Goal: Task Accomplishment & Management: Use online tool/utility

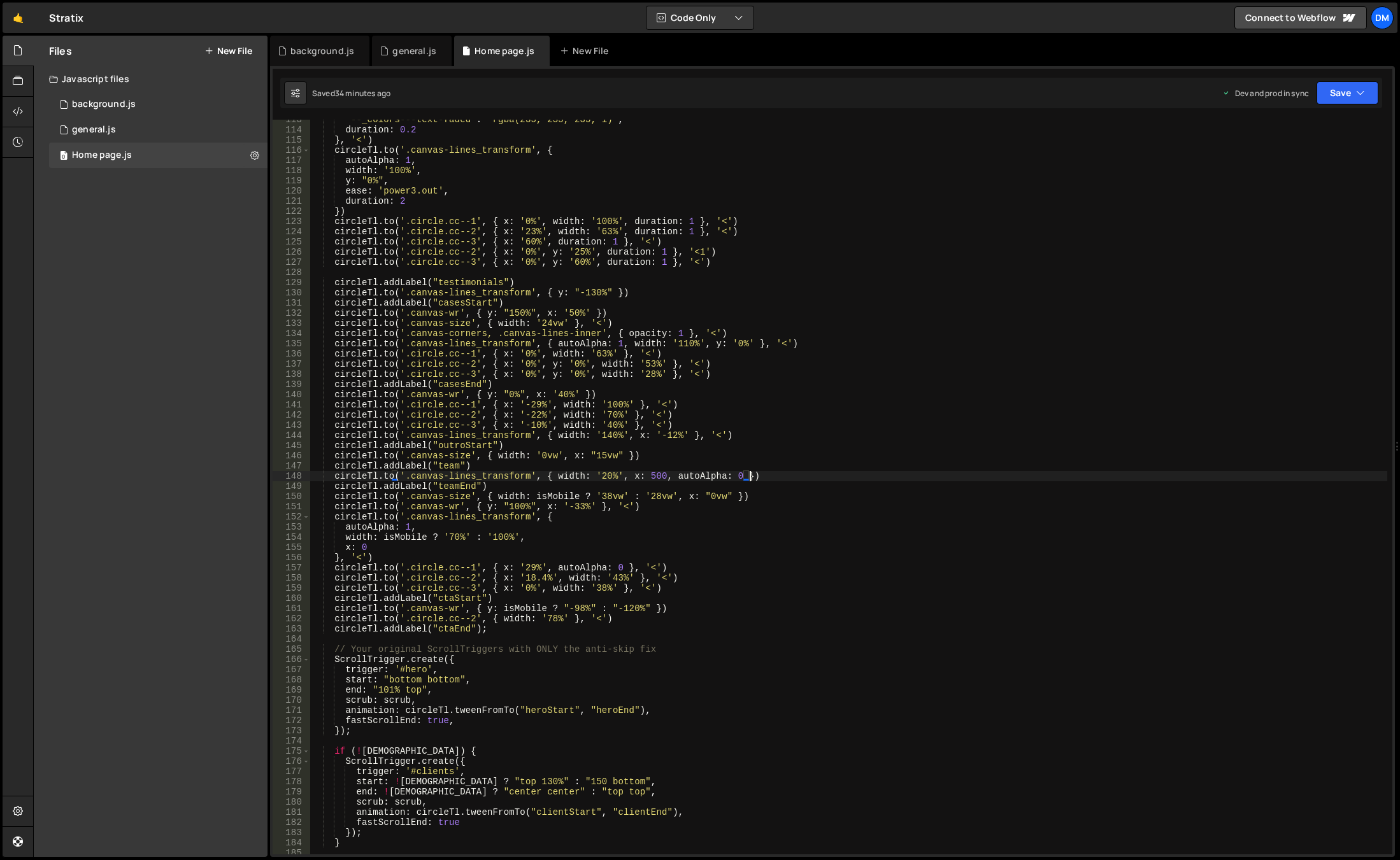
click at [824, 472] on div ""--_colors---text-faded" : "rgba(235, 235, 235, 1)" , duration : 0.2 } , '<' ) …" at bounding box center [848, 492] width 1077 height 755
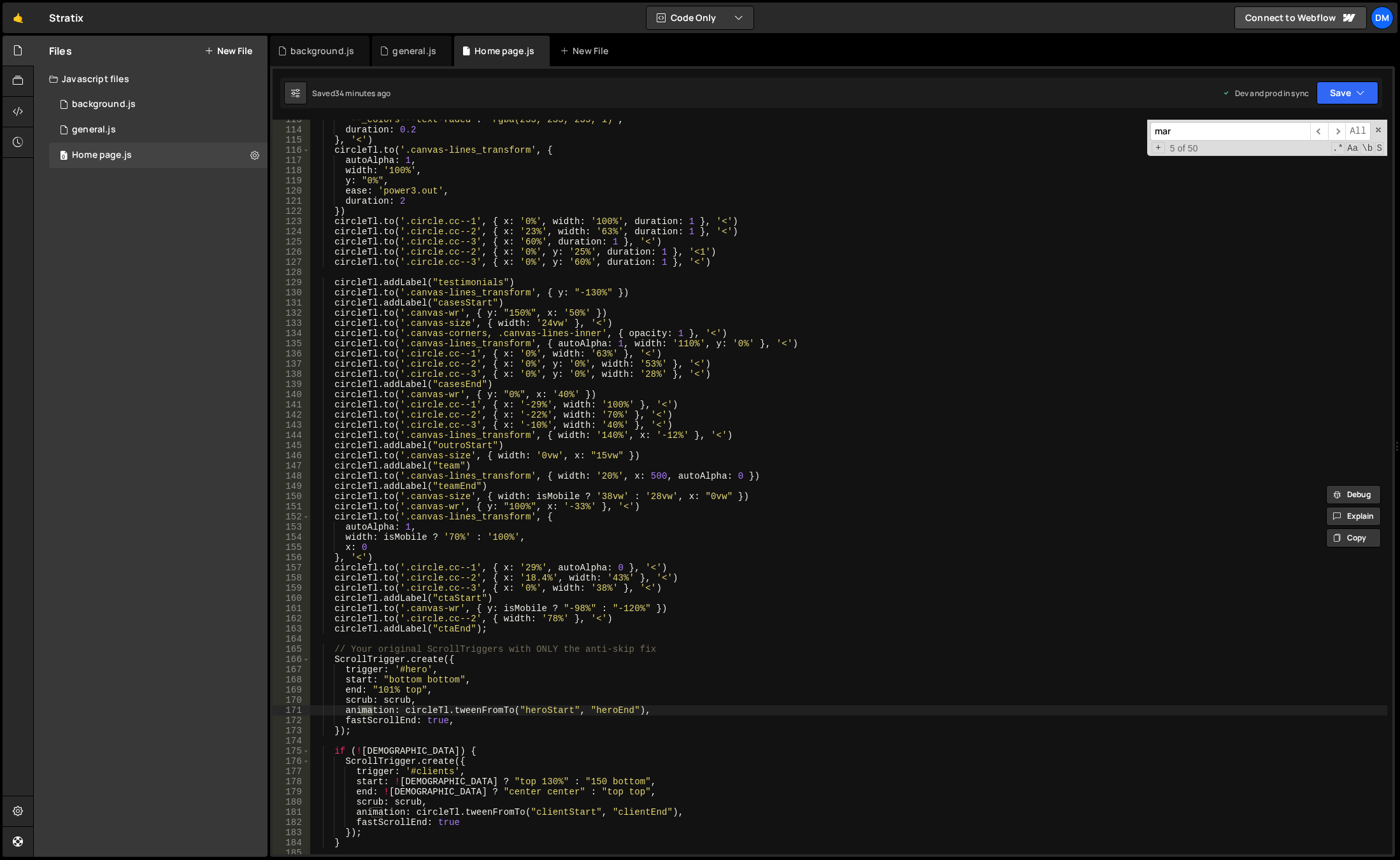
scroll to position [4531, 0]
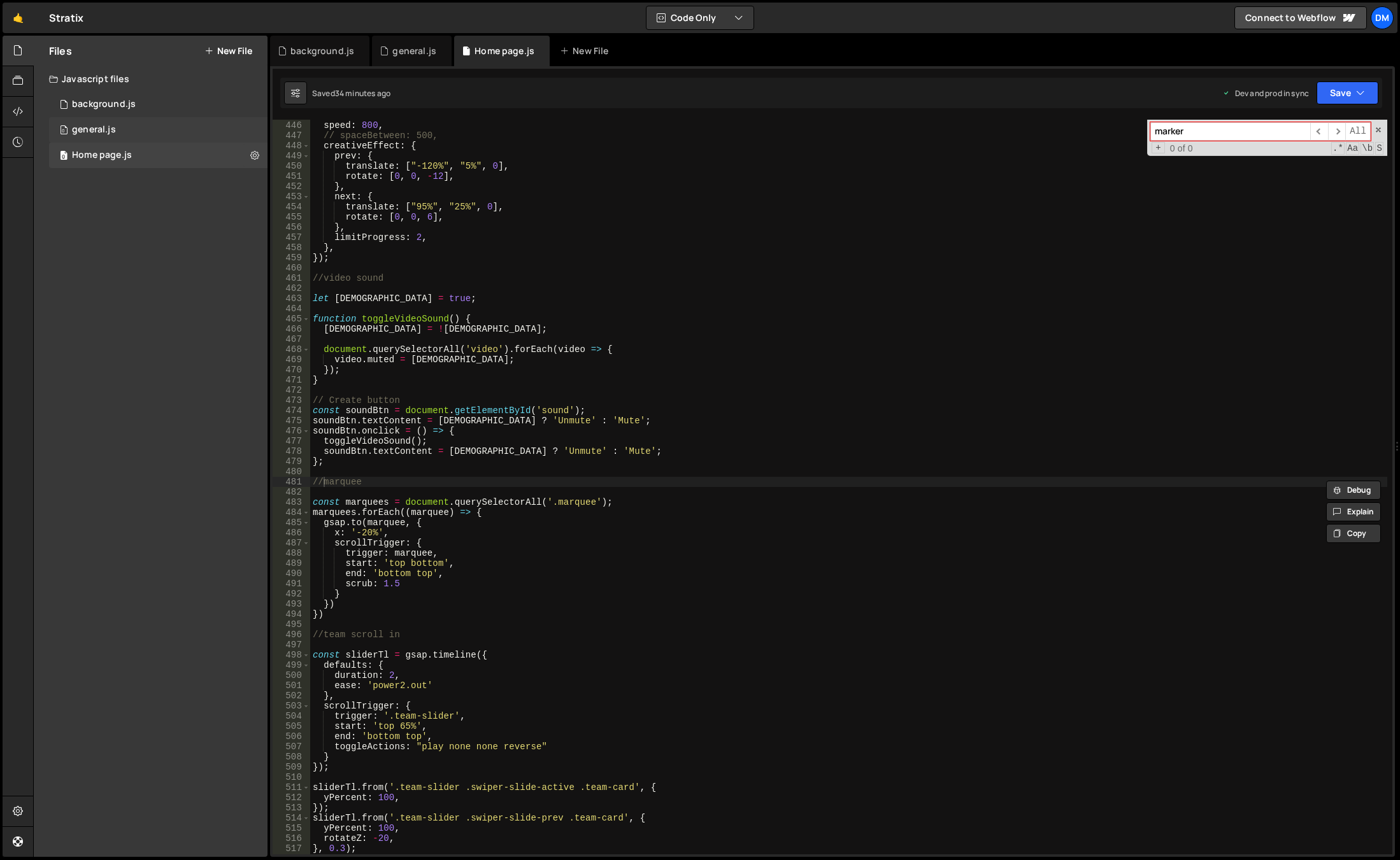
type input "marker"
click at [140, 136] on div "0 general.js 0" at bounding box center [157, 130] width 218 height 25
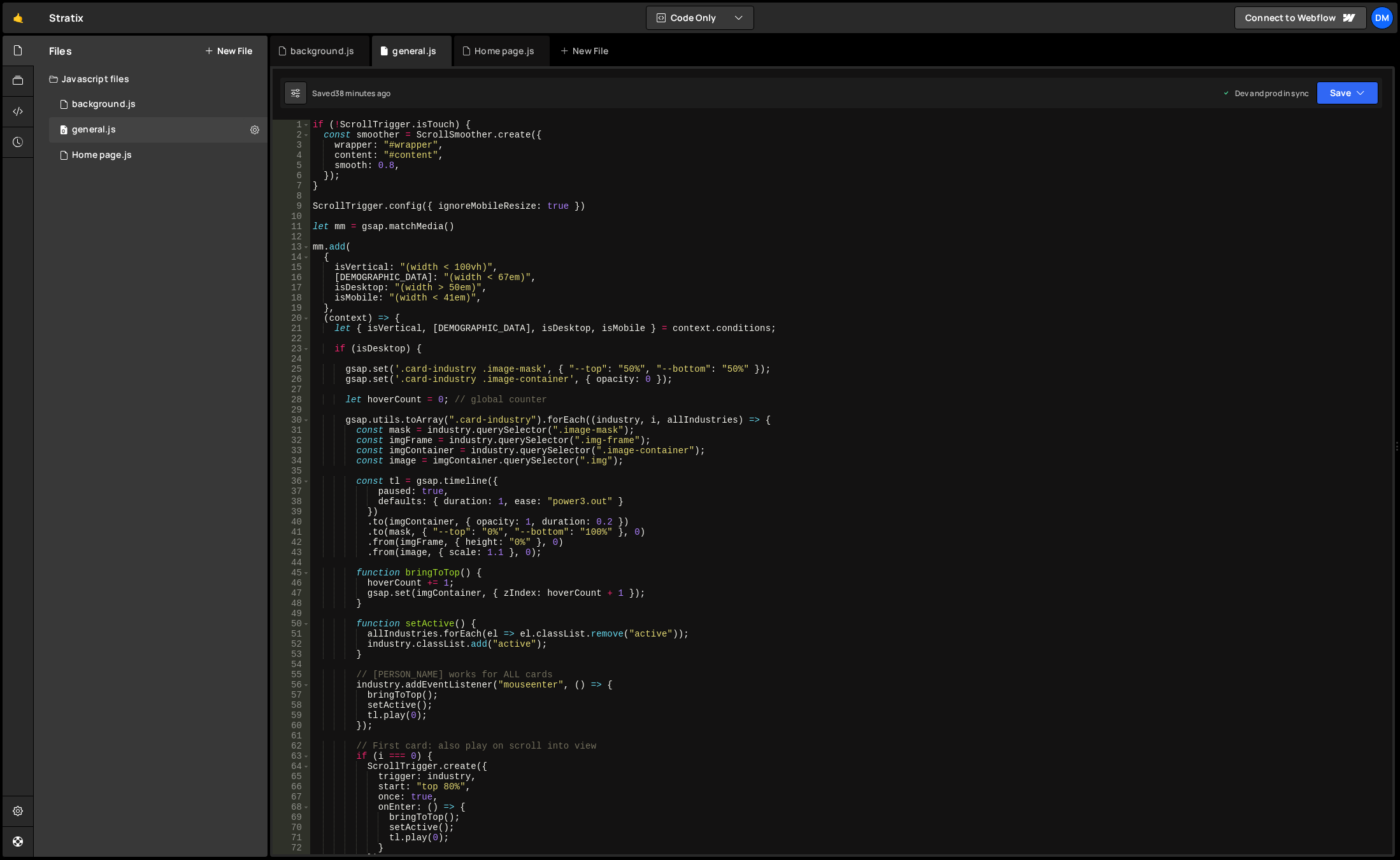
type textarea "const imgContainer = industry.querySelector(".image-container");"
click at [824, 451] on div "if ( ! ScrollTrigger . isTouch ) { const smoother = ScrollSmoother . create ({ …" at bounding box center [848, 497] width 1077 height 755
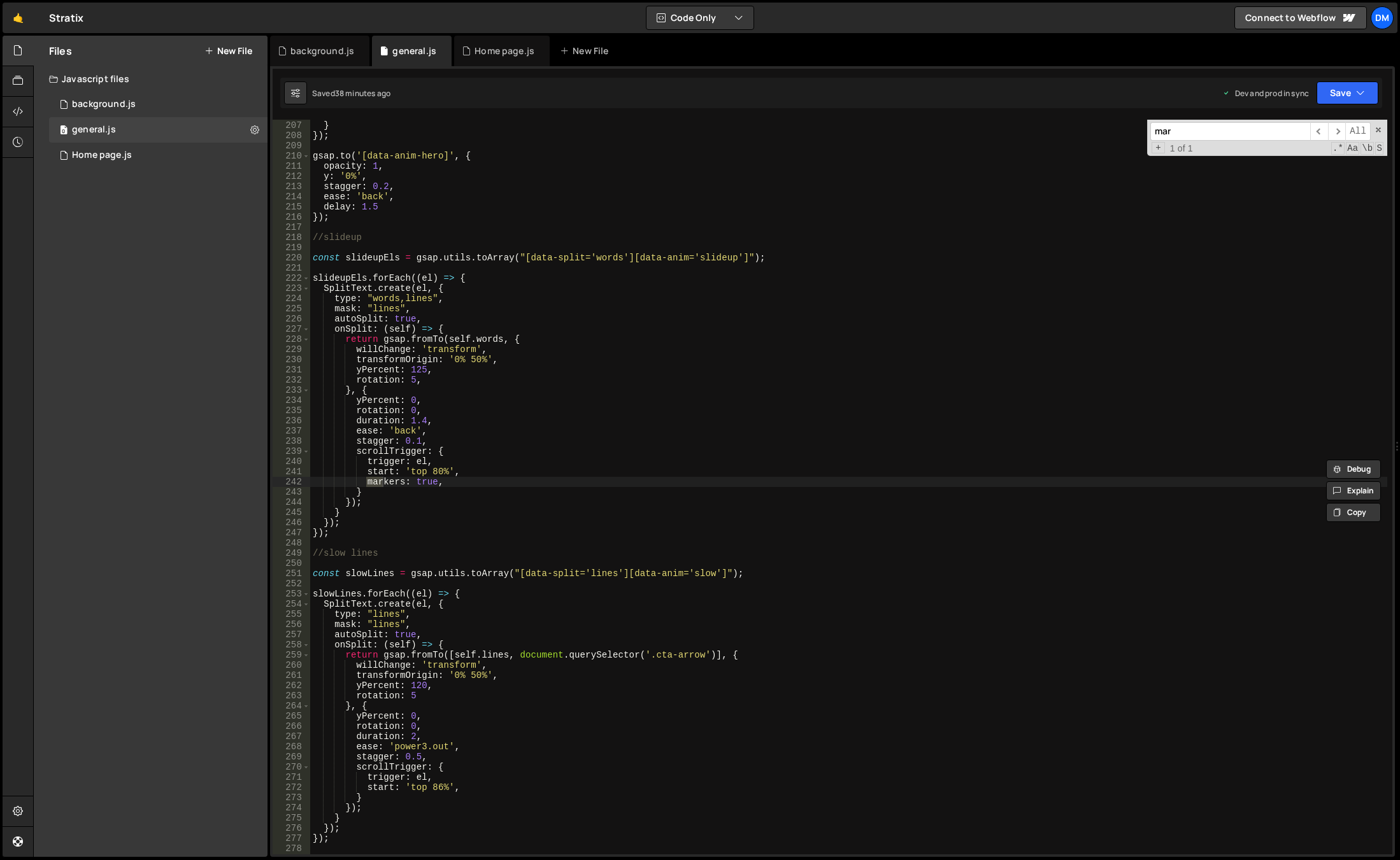
scroll to position [2098, 0]
type input "marker"
click at [528, 488] on div "}) } }) ; gsap . to ( '[data-anim-hero]' , { opacity : 1 , y : '0%' , stagger :…" at bounding box center [848, 488] width 1077 height 755
drag, startPoint x: 498, startPoint y: 481, endPoint x: 288, endPoint y: 476, distance: 210.1
click at [288, 476] on div "} 206 207 208 209 210 211 212 213 214 215 216 217 218 219 220 221 222 223 224 2…" at bounding box center [833, 487] width 1120 height 734
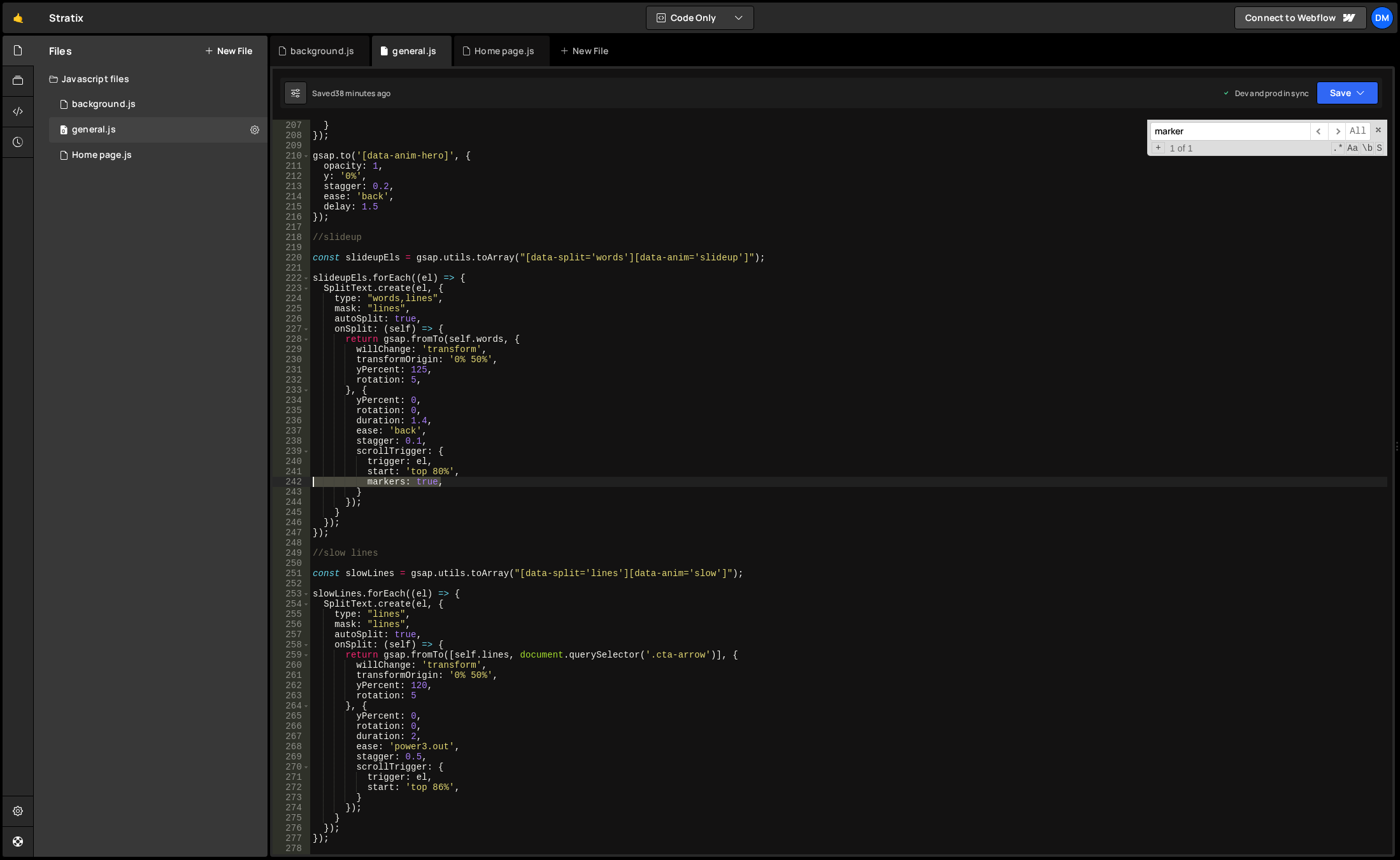
type textarea "markers: true,"
type textarea "start: 'top 80%',"
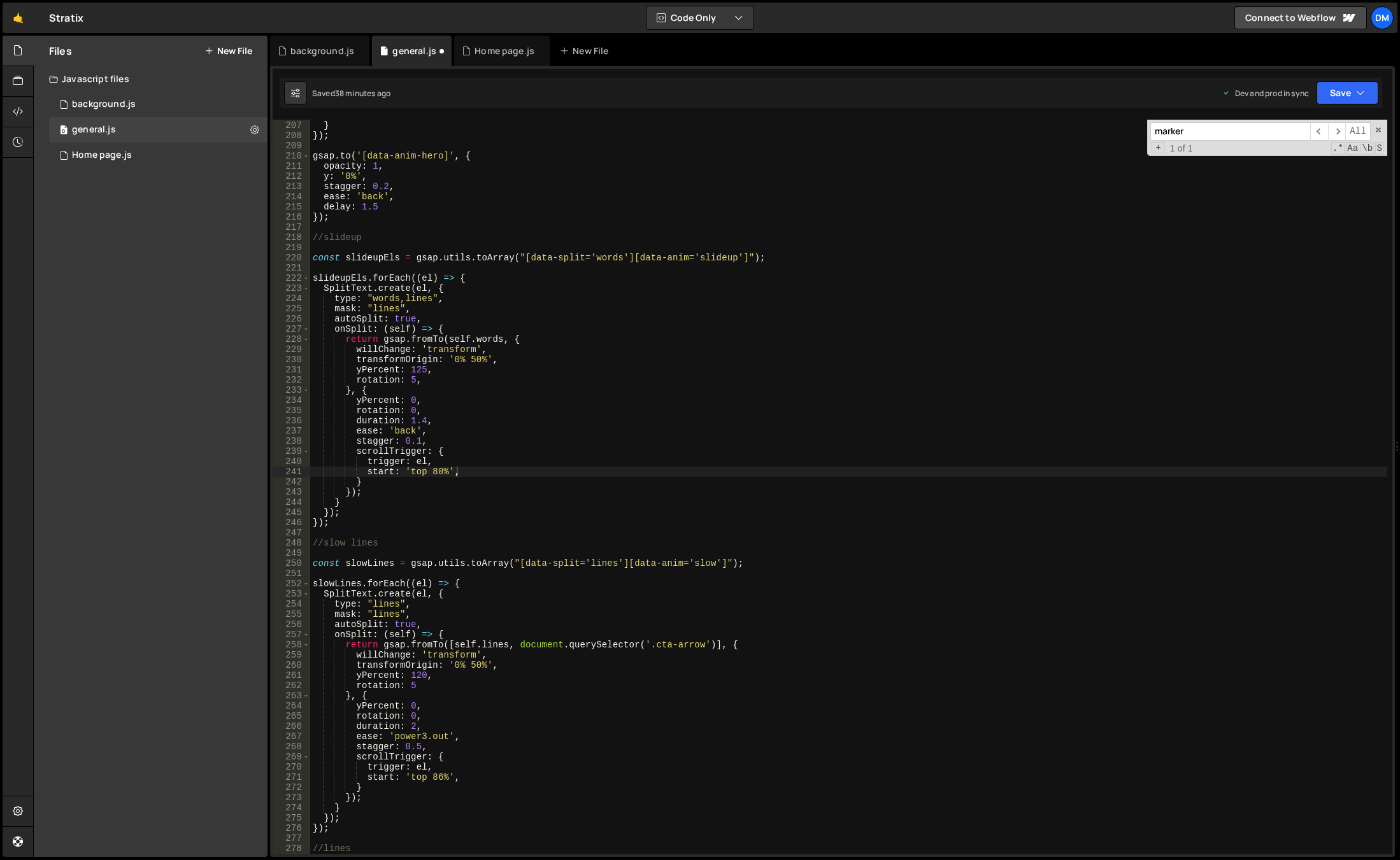
drag, startPoint x: 1356, startPoint y: 76, endPoint x: 1351, endPoint y: 85, distance: 10.3
click at [1354, 78] on div "Debug Explain Copy background.js general.js Home page.js New File Saved 38 minu…" at bounding box center [832, 446] width 1124 height 822
click at [1345, 97] on button "Save" at bounding box center [1347, 93] width 61 height 23
click at [1315, 136] on div "38 minutes ago" at bounding box center [1287, 138] width 54 height 10
click at [1333, 96] on button "Save" at bounding box center [1347, 93] width 61 height 23
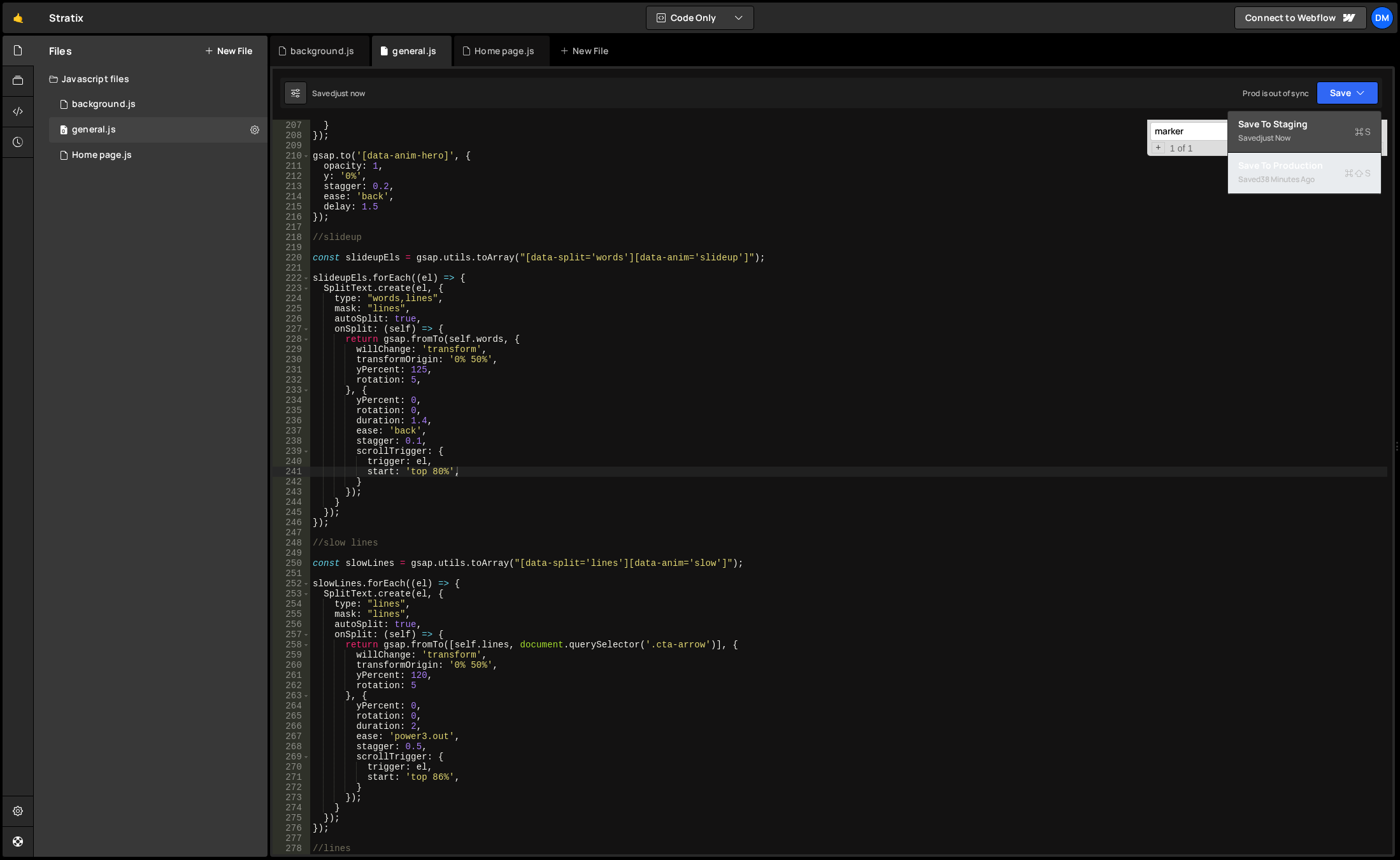
drag, startPoint x: 1310, startPoint y: 163, endPoint x: 831, endPoint y: 159, distance: 479.0
click at [1310, 163] on div "Save to Production S" at bounding box center [1304, 165] width 133 height 13
click at [121, 150] on div "Home page.js" at bounding box center [102, 155] width 60 height 11
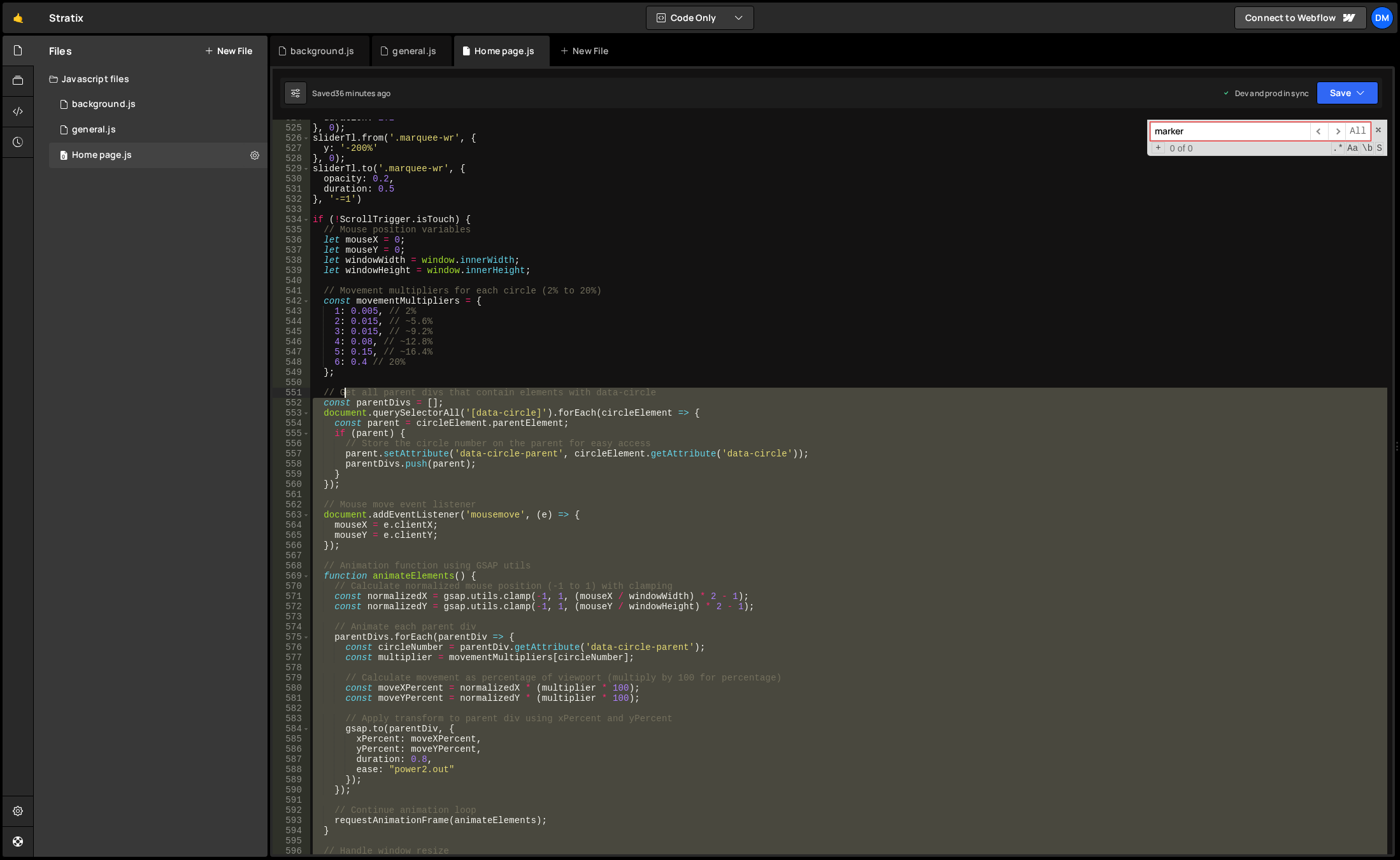
scroll to position [5295, 0]
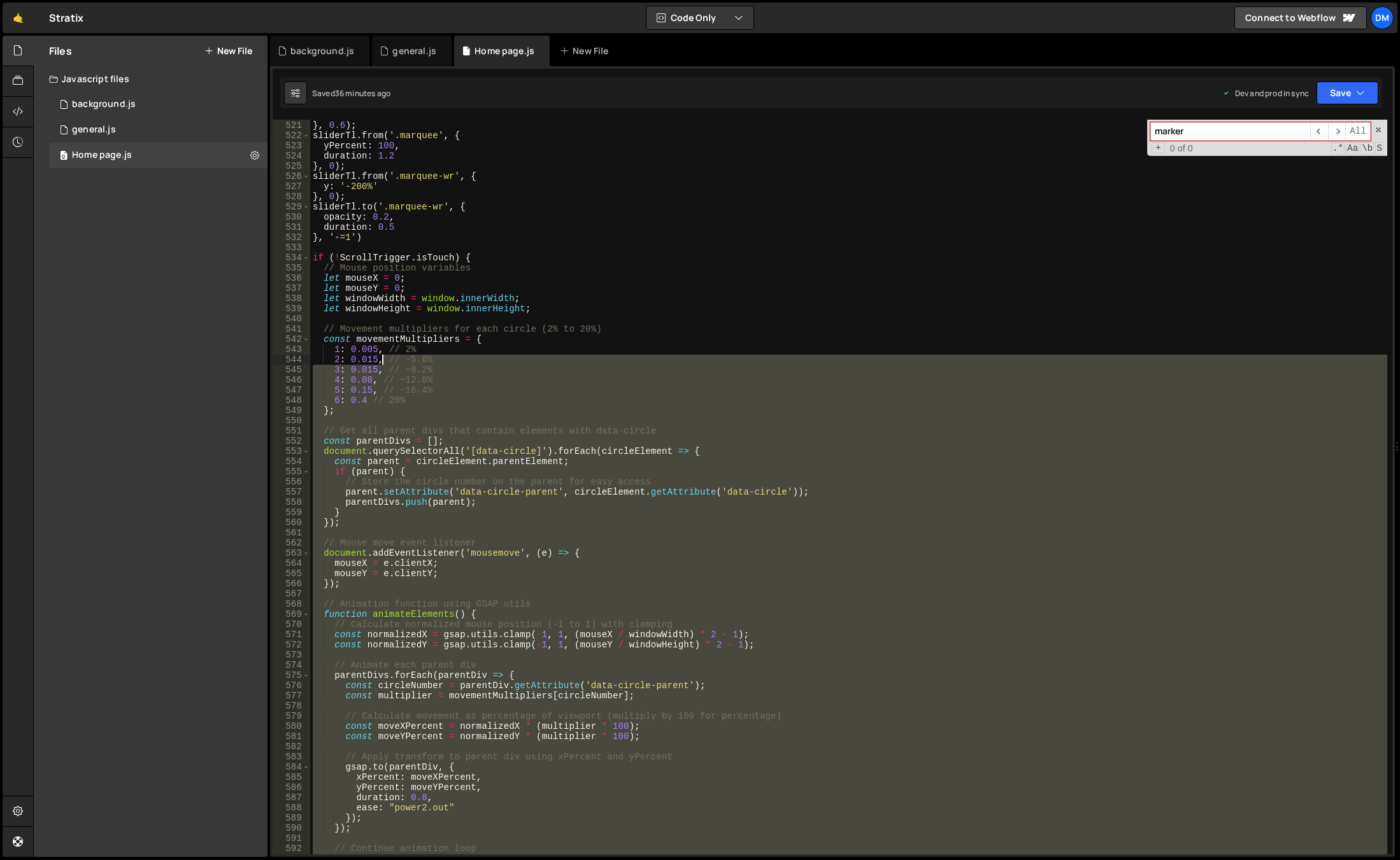
drag, startPoint x: 444, startPoint y: 649, endPoint x: 381, endPoint y: 357, distance: 298.7
click at [381, 357] on div "rotateZ : 20 , } , 0.6 ) ; sliderTl . from ( '.marquee' , { yPercent : 100 , du…" at bounding box center [848, 488] width 1077 height 755
type textarea "2: 0.015, // ~5.6% 3: 0.015, // ~9.2%"
click at [622, 318] on div "rotateZ : 20 , } , 0.6 ) ; sliderTl . from ( '.marquee' , { yPercent : 100 , du…" at bounding box center [848, 488] width 1077 height 755
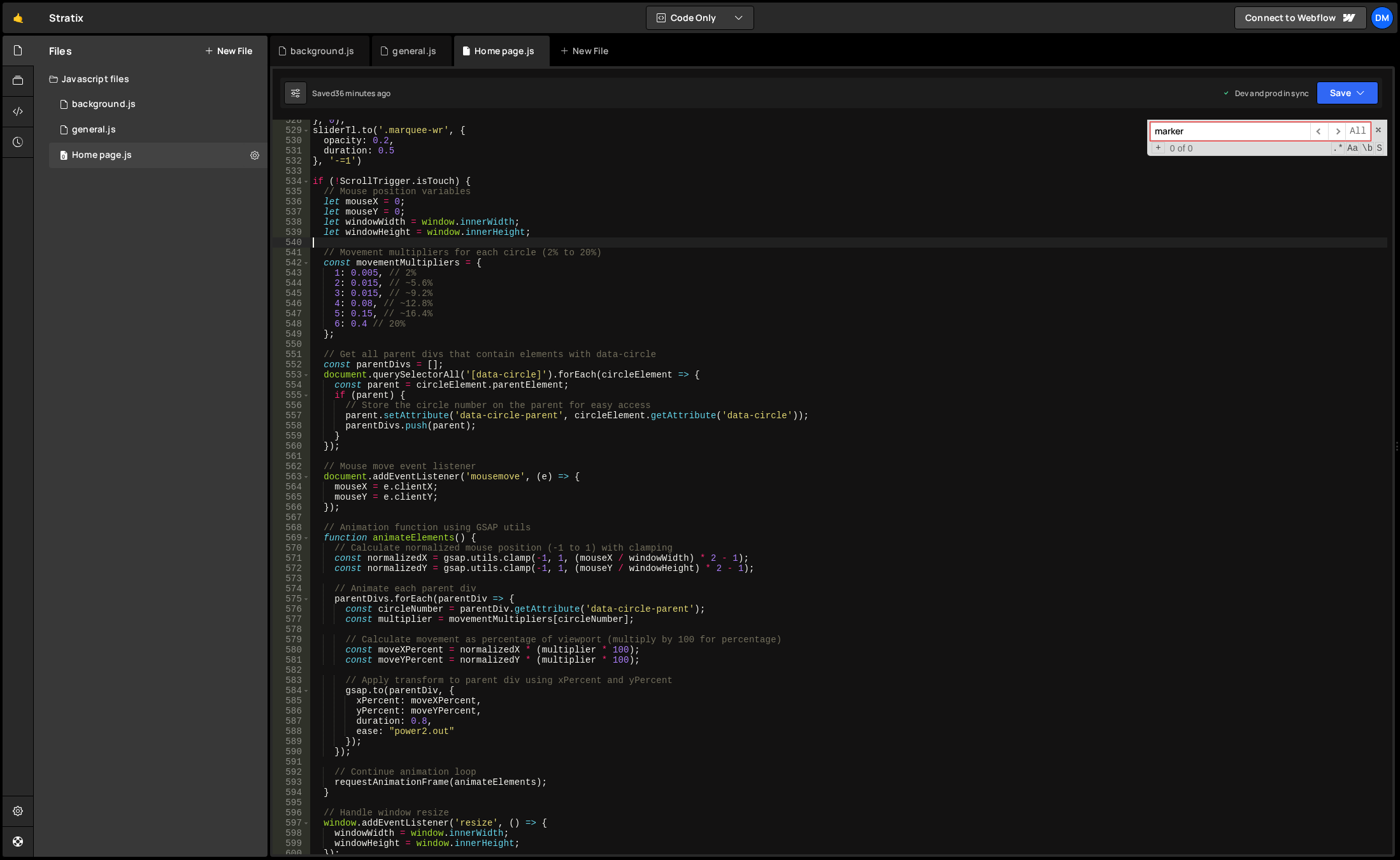
scroll to position [5333, 0]
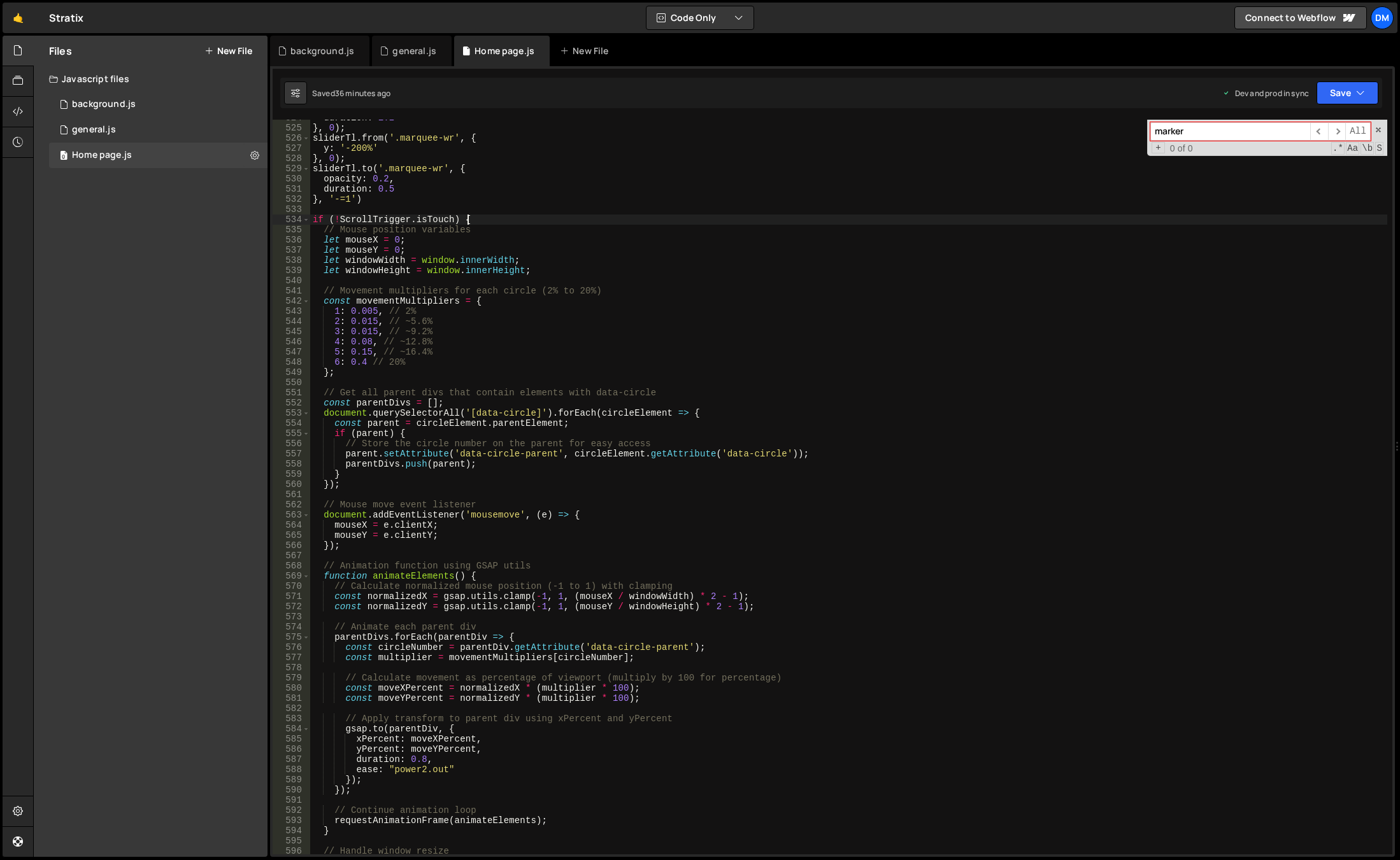
click at [466, 219] on div "duration : 1.2 } , 0 ) ; sliderTl . from ( '.marquee-wr' , { y : '-200%' } , 0 …" at bounding box center [848, 490] width 1077 height 755
click at [309, 221] on span at bounding box center [306, 219] width 7 height 10
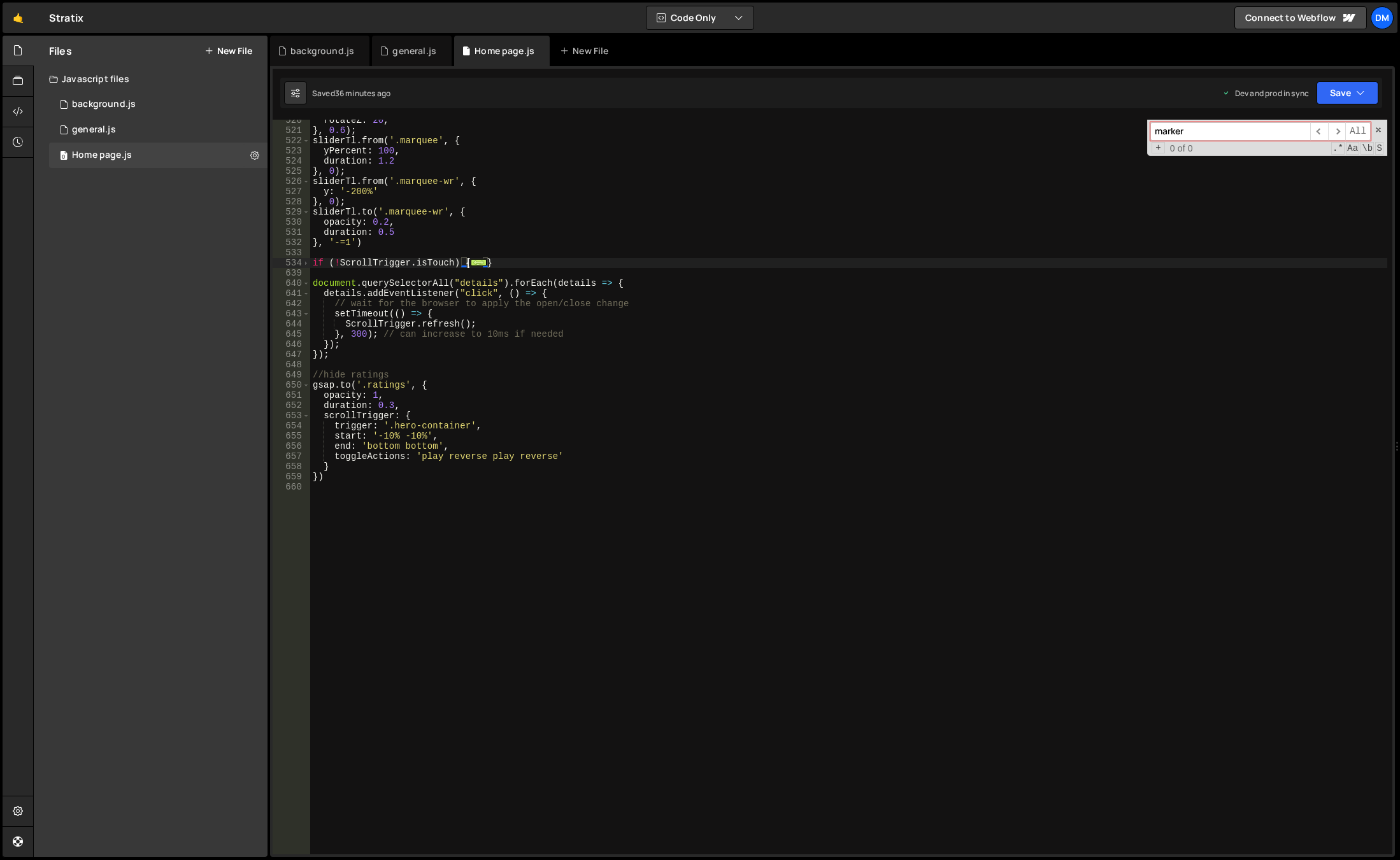
click at [599, 223] on div "rotateZ : 20 , } , 0.6 ) ; sliderTl . from ( '.marquee' , { yPercent : 100 , du…" at bounding box center [848, 493] width 1077 height 755
click at [1336, 87] on button "Save" at bounding box center [1347, 93] width 61 height 23
click at [1297, 173] on div "Saved 36 minutes ago" at bounding box center [1304, 179] width 133 height 15
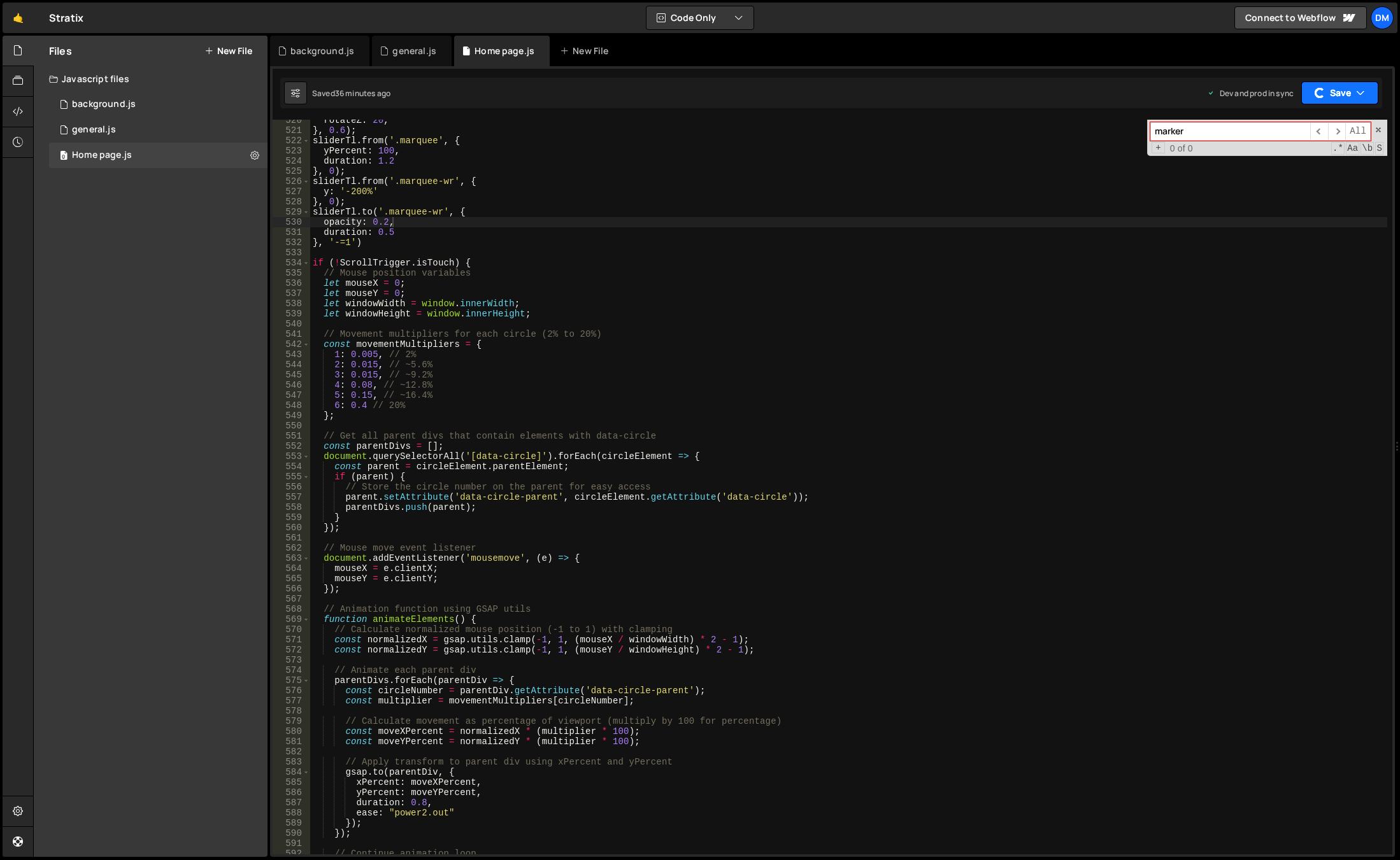
drag, startPoint x: 1357, startPoint y: 91, endPoint x: 1348, endPoint y: 109, distance: 20.1
click at [1354, 92] on button "Save" at bounding box center [1339, 93] width 77 height 23
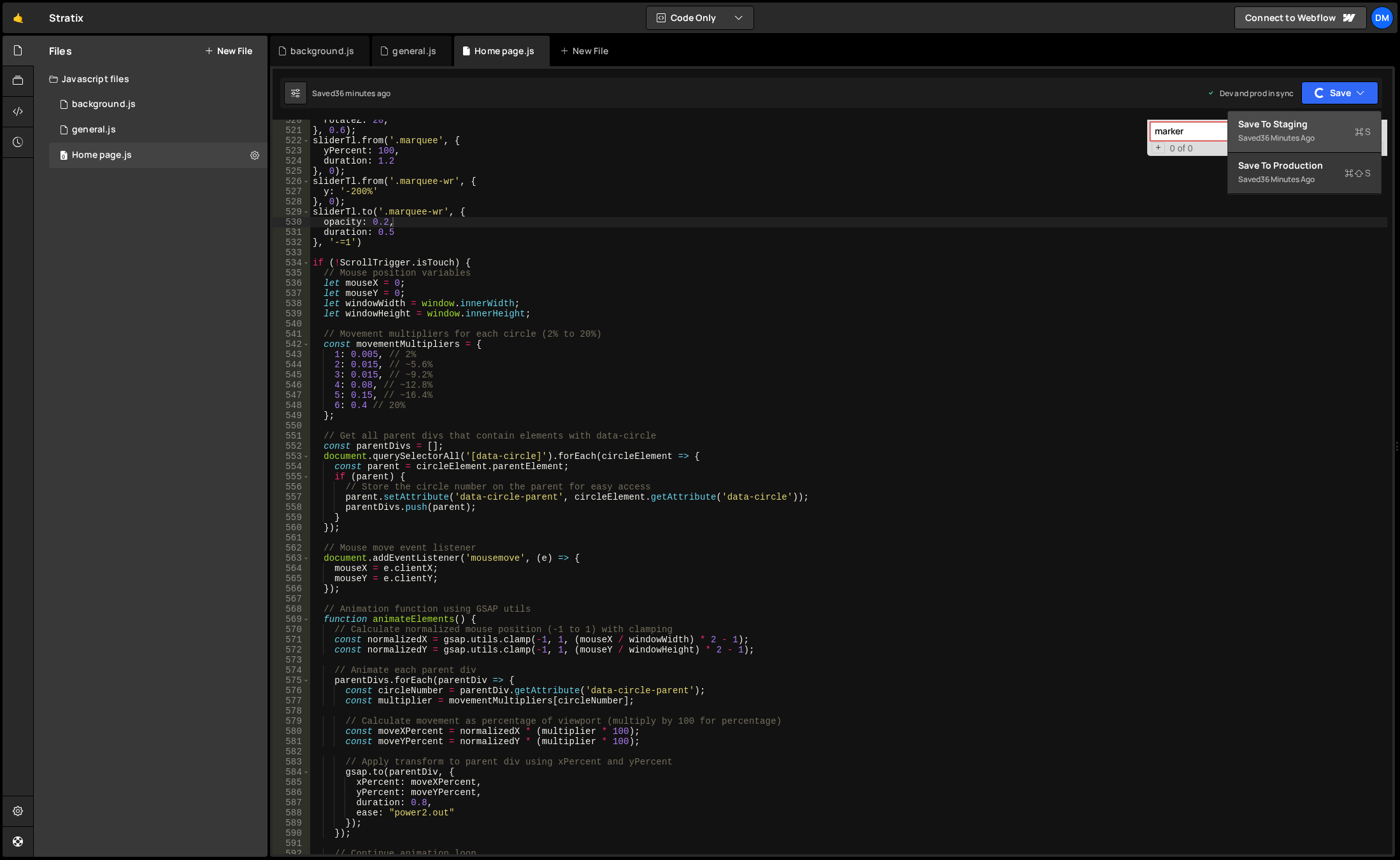
click at [1332, 136] on div "Saved 36 minutes ago" at bounding box center [1304, 138] width 133 height 15
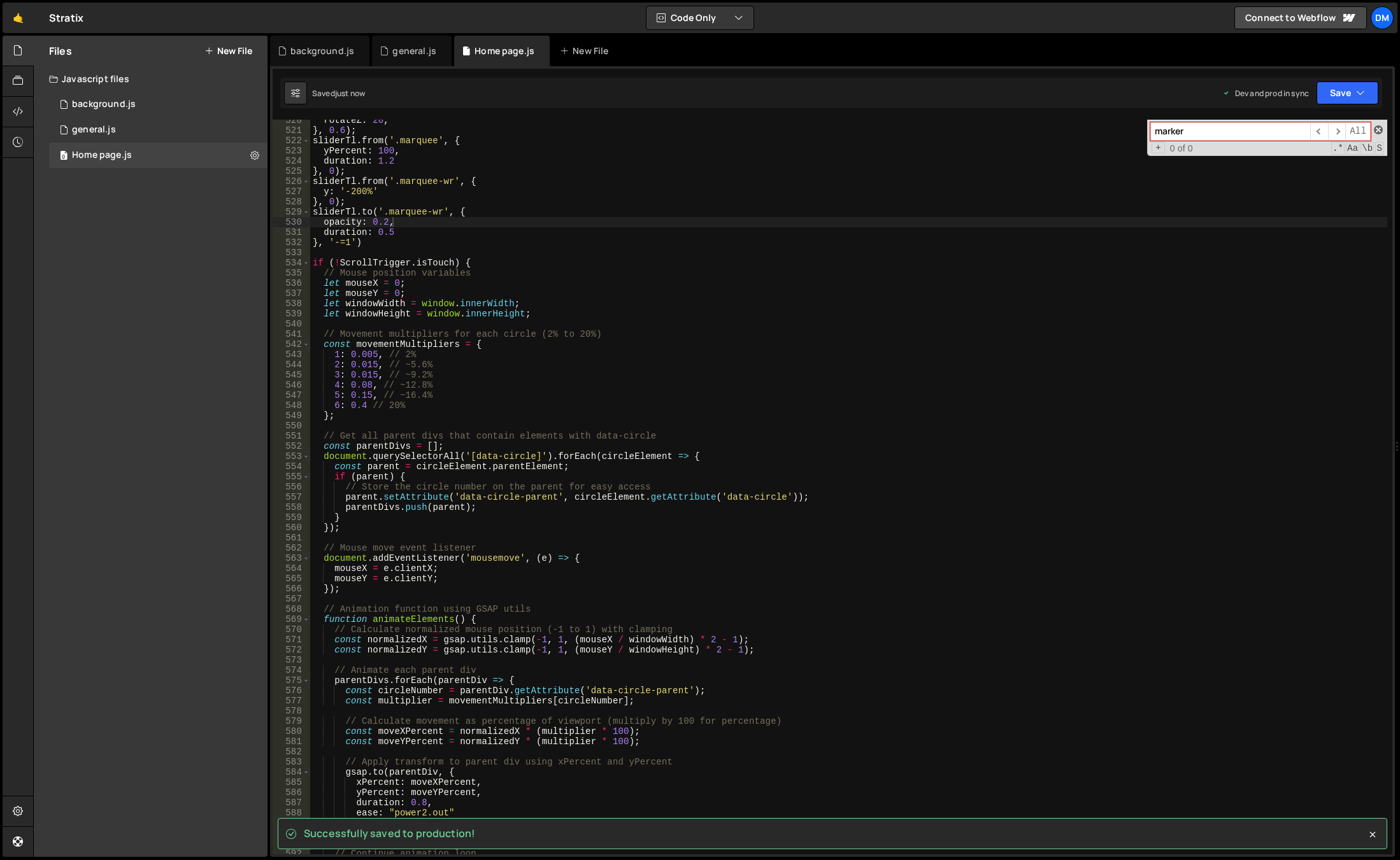
click at [1376, 128] on span at bounding box center [1378, 130] width 9 height 9
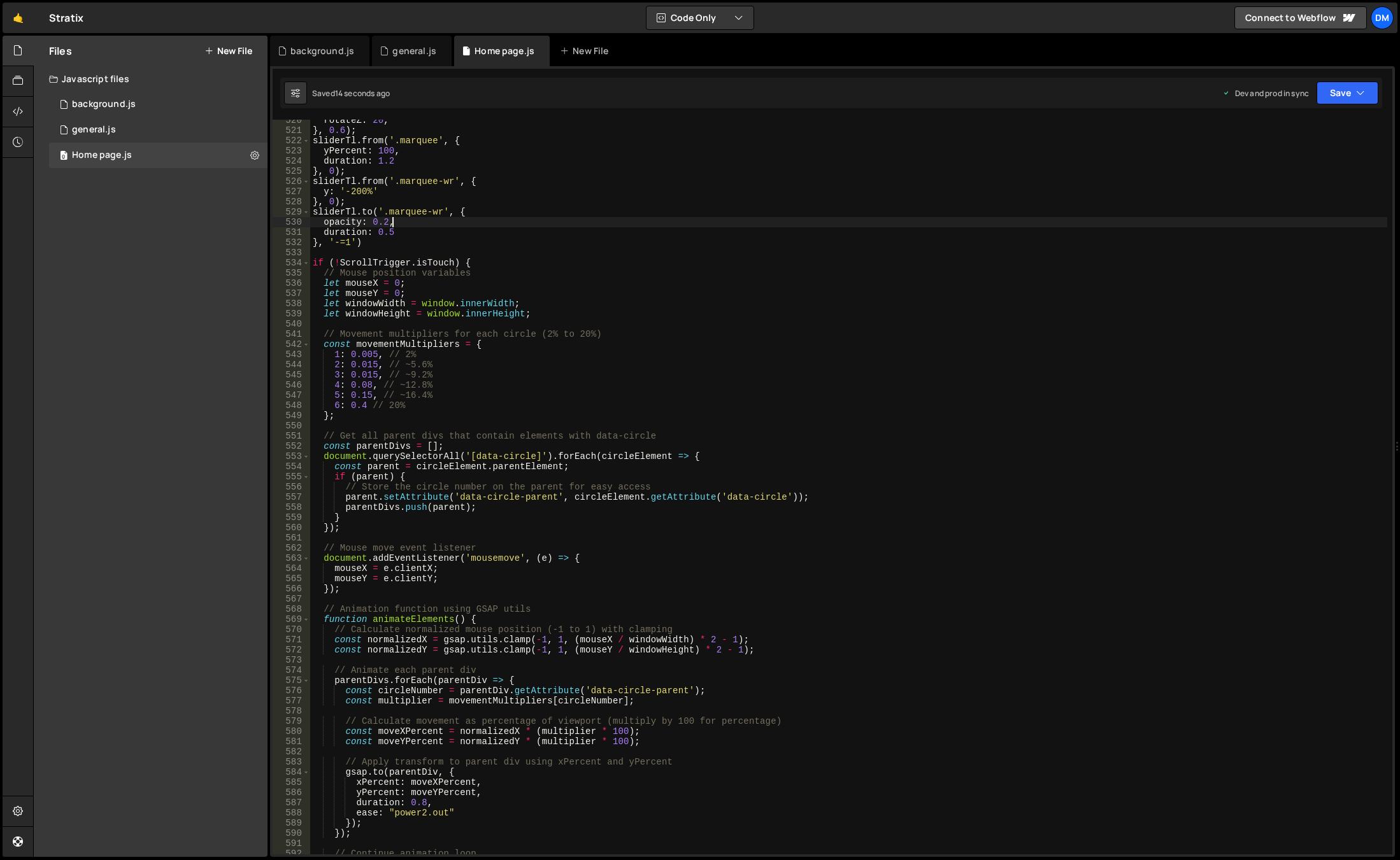
click at [310, 262] on div "534" at bounding box center [292, 263] width 37 height 10
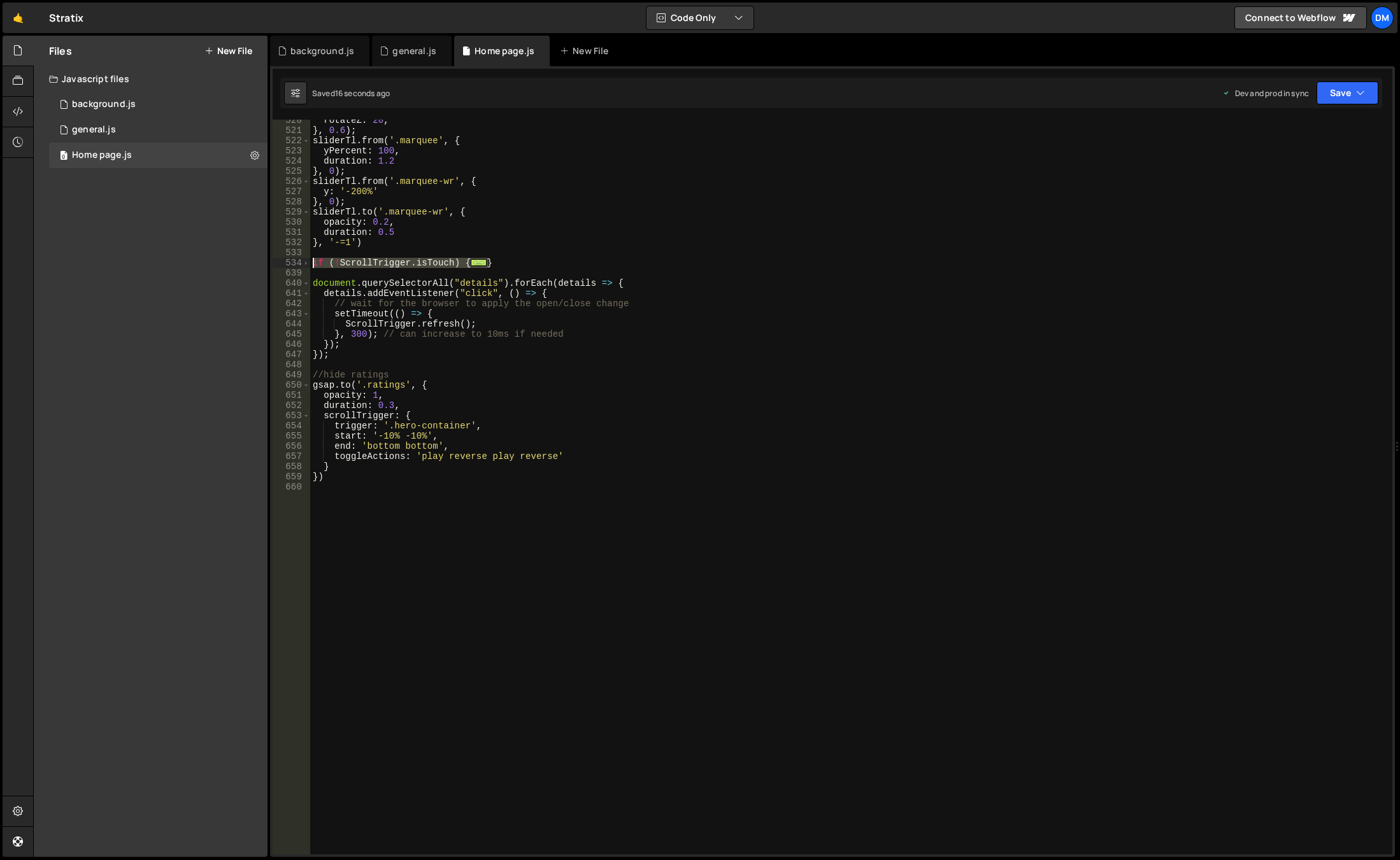
drag, startPoint x: 498, startPoint y: 264, endPoint x: 288, endPoint y: 260, distance: 210.0
click at [288, 260] on div "opacity: 0.2, 520 521 522 523 524 525 526 527 528 529 530 531 532 533 534 639 6…" at bounding box center [833, 487] width 1120 height 734
click at [1336, 87] on button "Save" at bounding box center [1347, 93] width 61 height 23
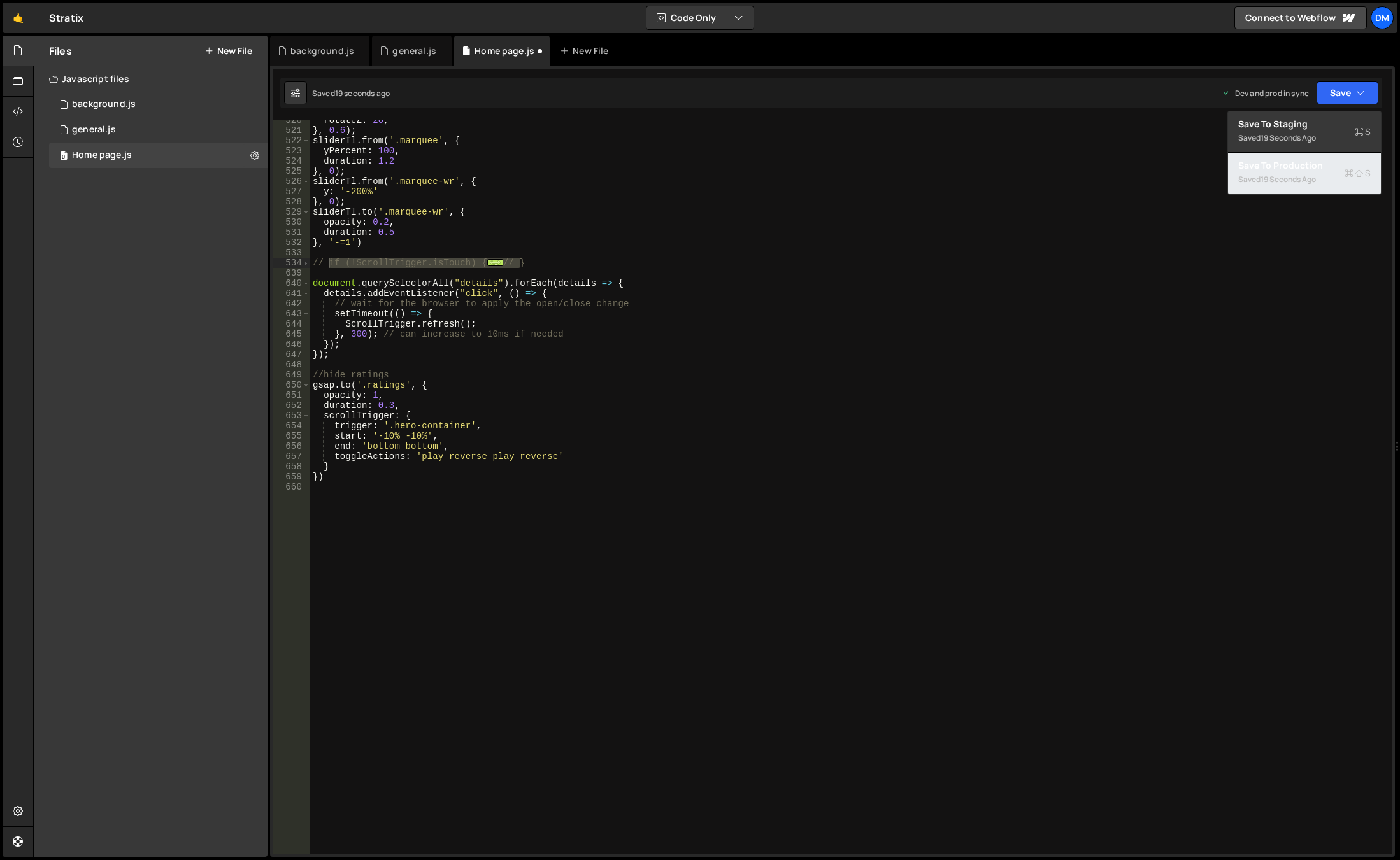
click at [1293, 169] on div "Save to Production S" at bounding box center [1304, 165] width 133 height 13
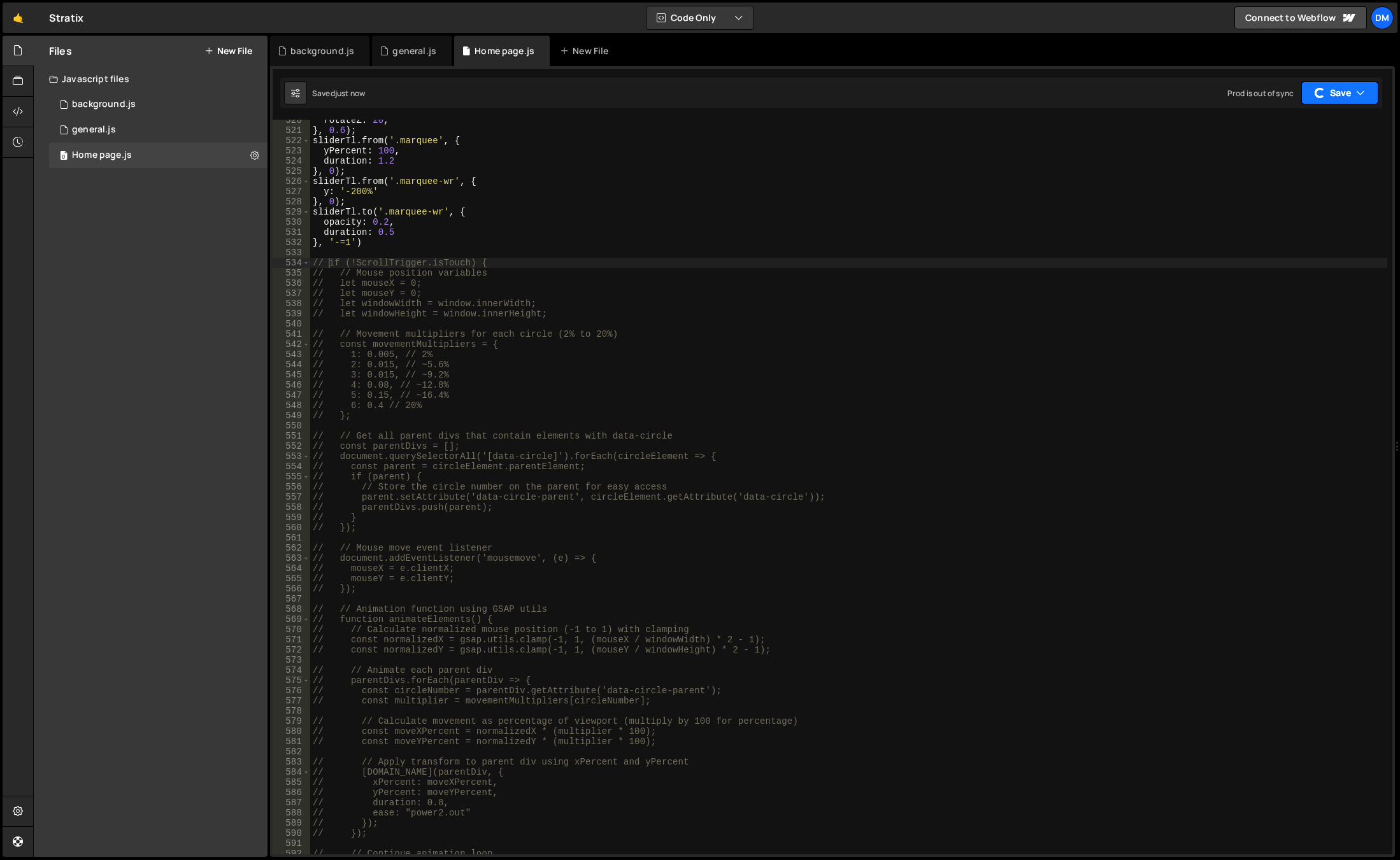
click at [1327, 91] on button "Save" at bounding box center [1339, 93] width 77 height 23
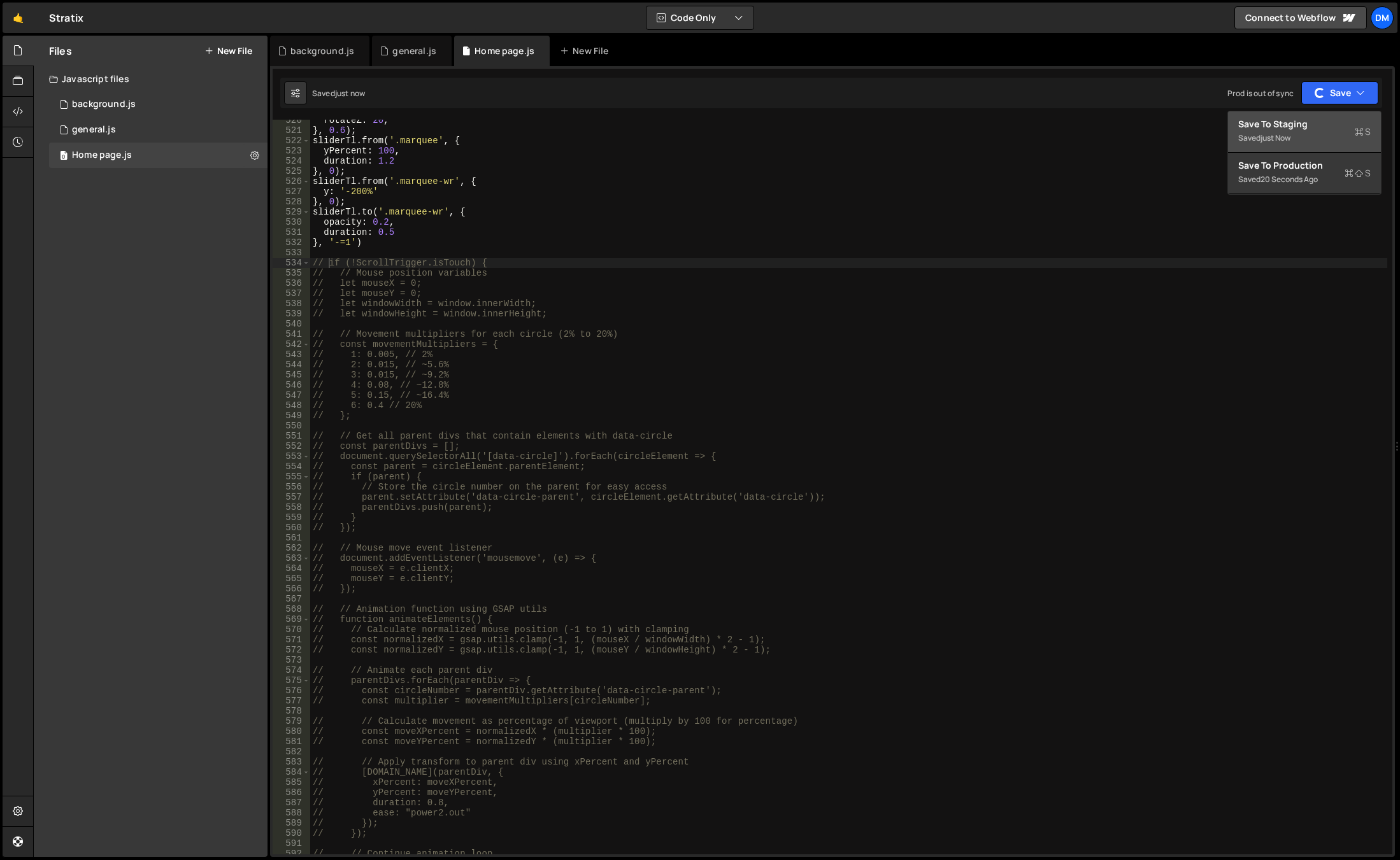
click at [1315, 117] on button "Save to Staging S Saved just now" at bounding box center [1304, 132] width 153 height 41
click at [1049, 280] on div "rotateZ : 20 , } , 0.6 ) ; sliderTl . from ( '.marquee' , { yPercent : 100 , du…" at bounding box center [848, 493] width 1077 height 755
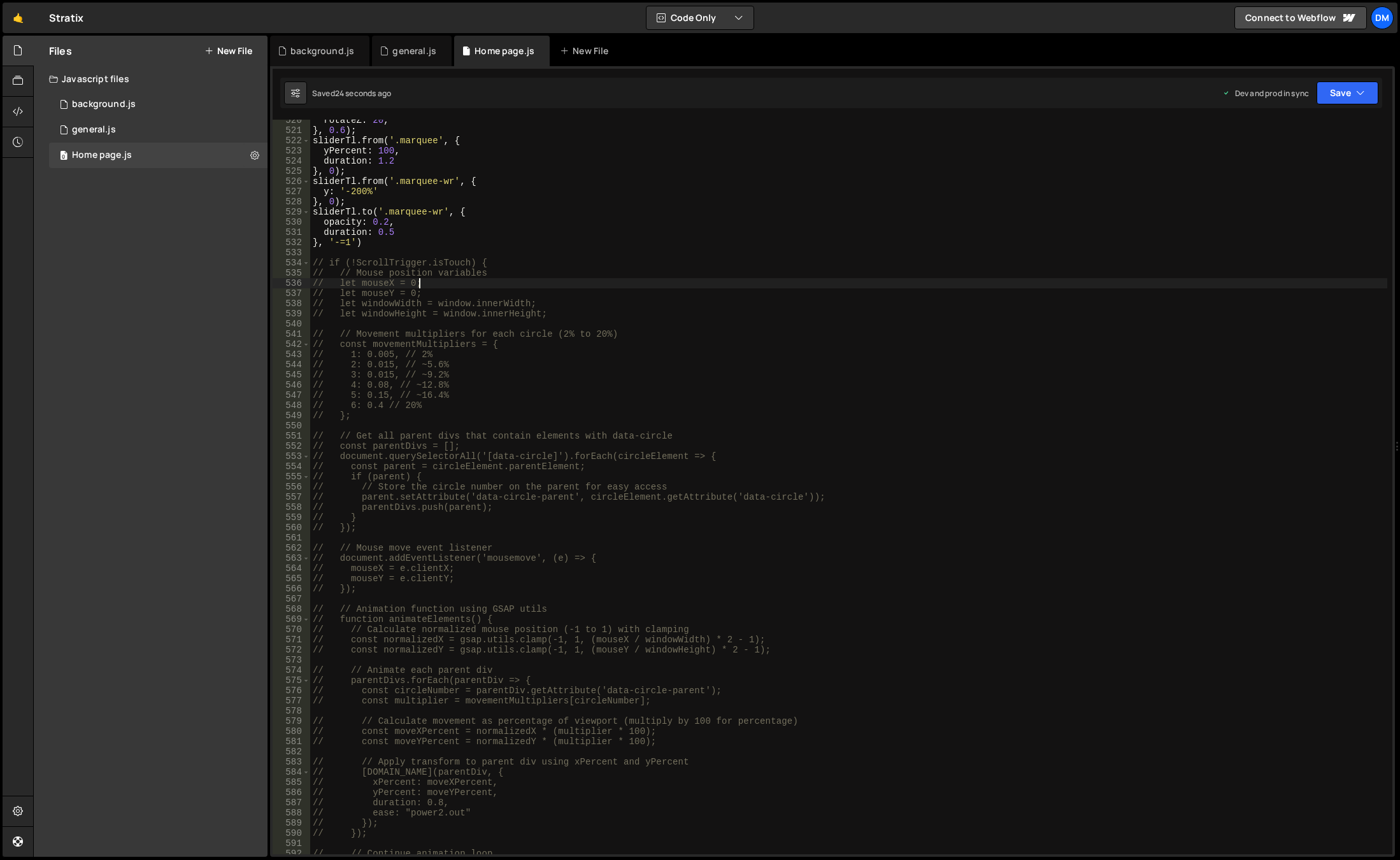
type textarea "})"
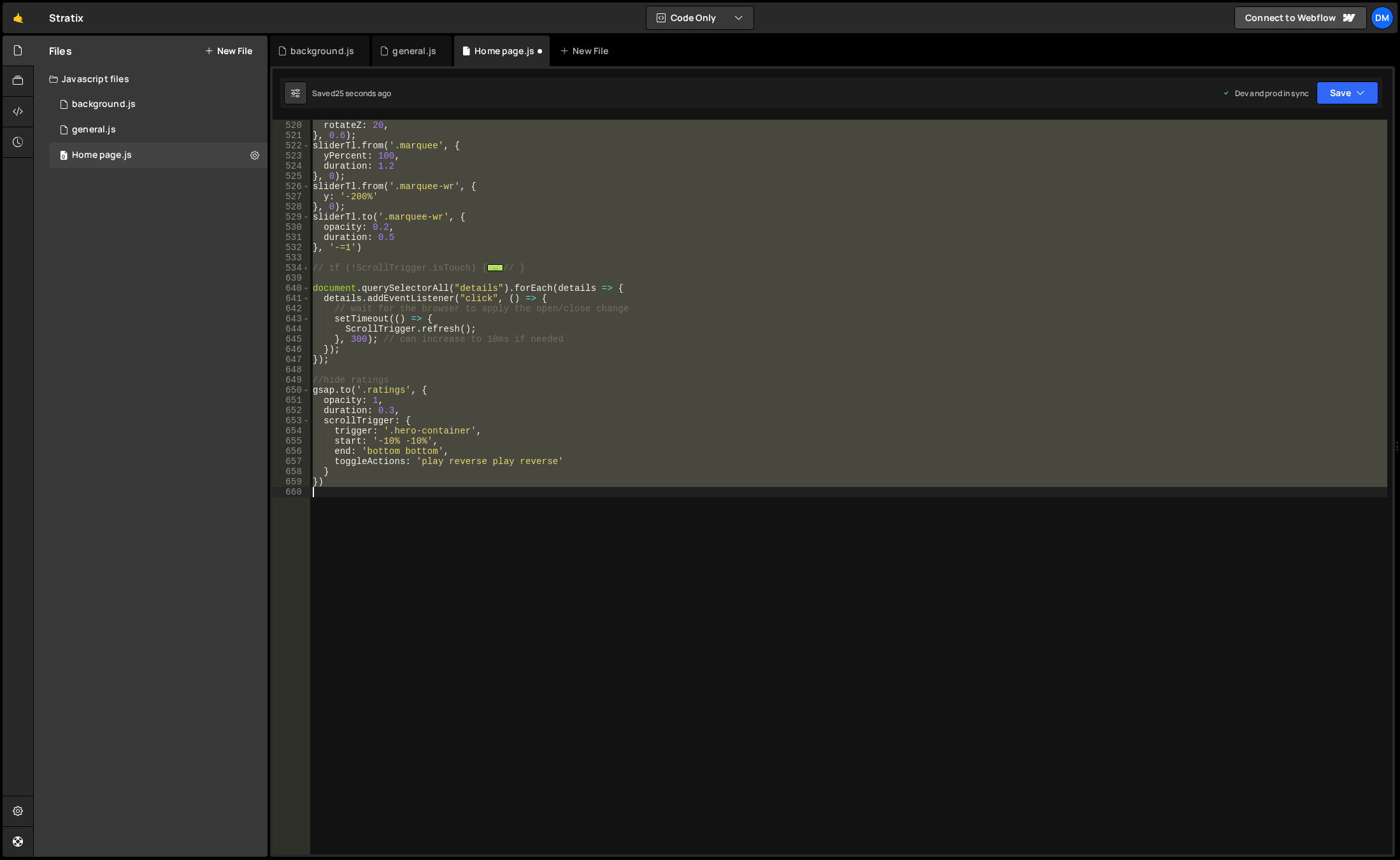
click at [1049, 280] on div "yPercent : 100 , rotateZ : 20 , } , 0.6 ) ; sliderTl . from ( '.marquee' , { yP…" at bounding box center [848, 487] width 1077 height 734
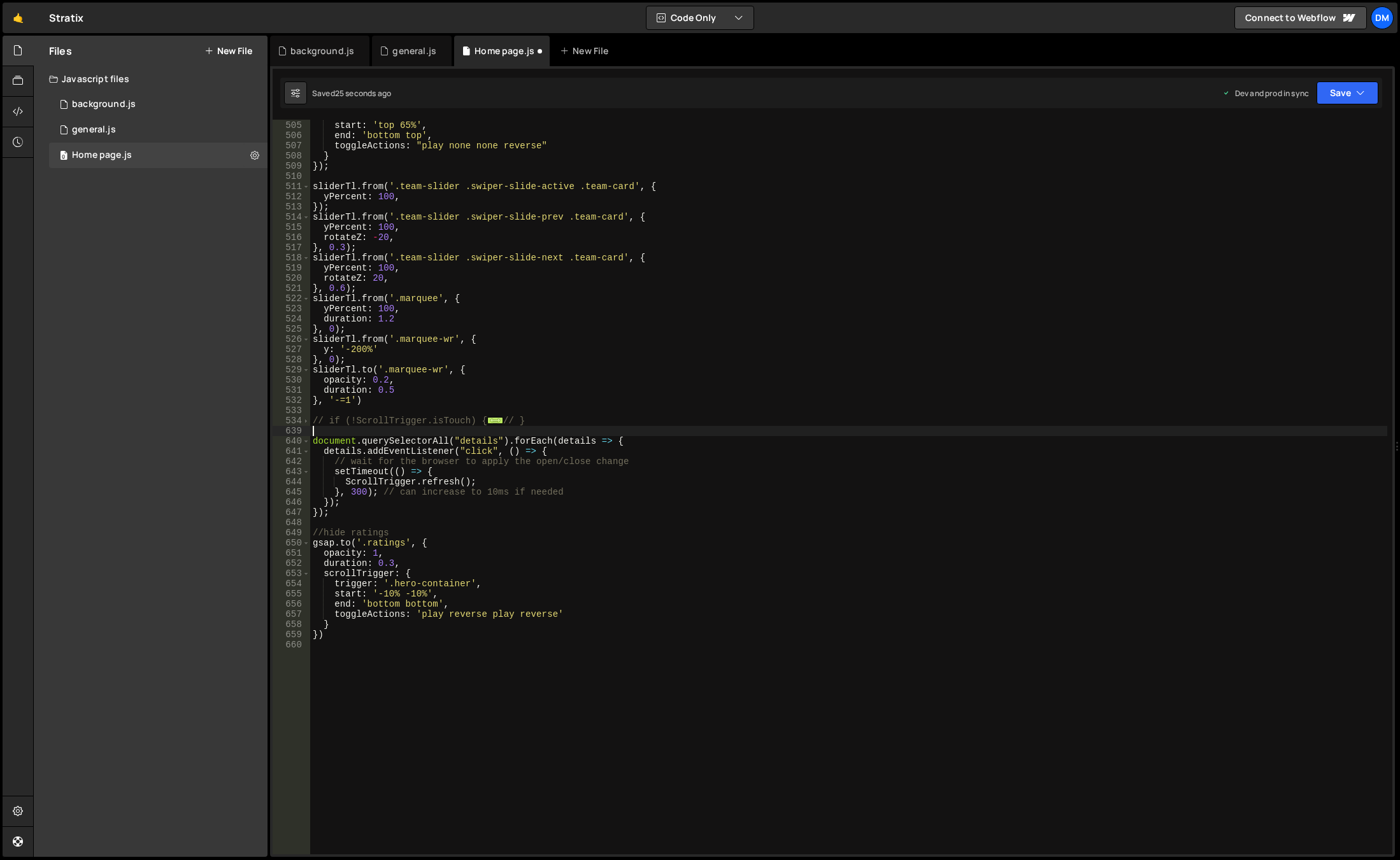
scroll to position [5132, 0]
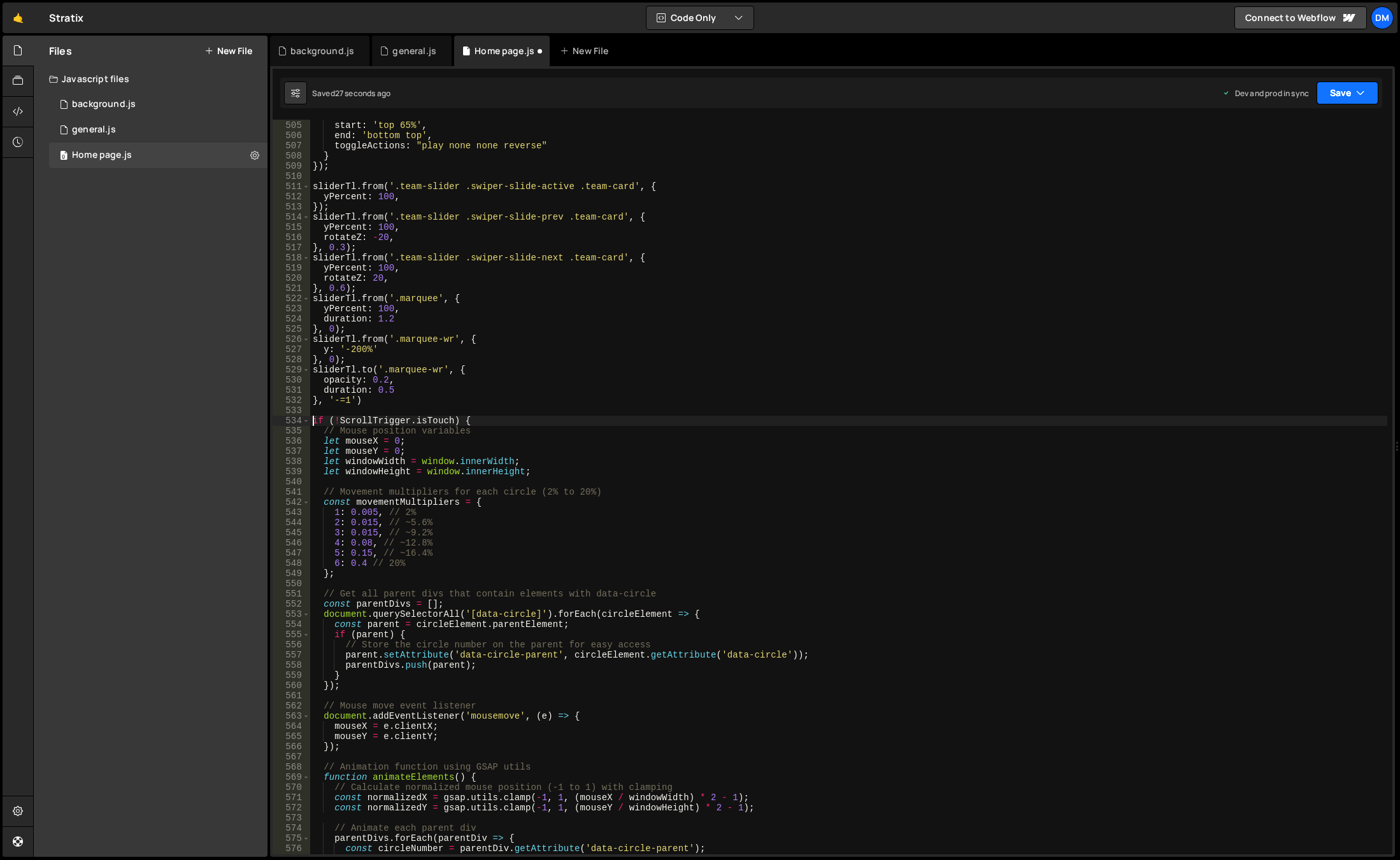
click at [1352, 88] on button "Save" at bounding box center [1347, 93] width 61 height 23
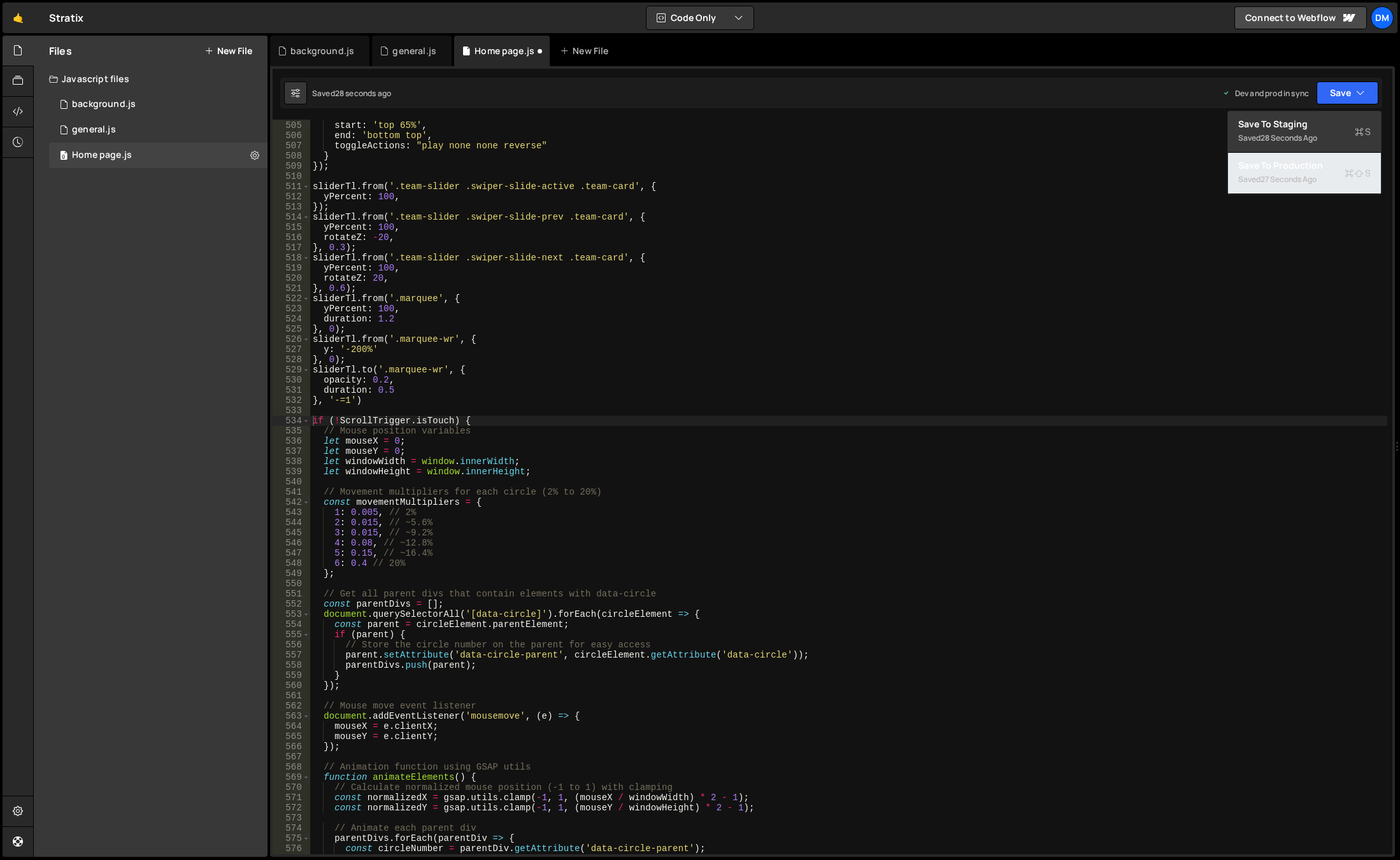
click at [1296, 179] on div "27 seconds ago" at bounding box center [1288, 179] width 56 height 10
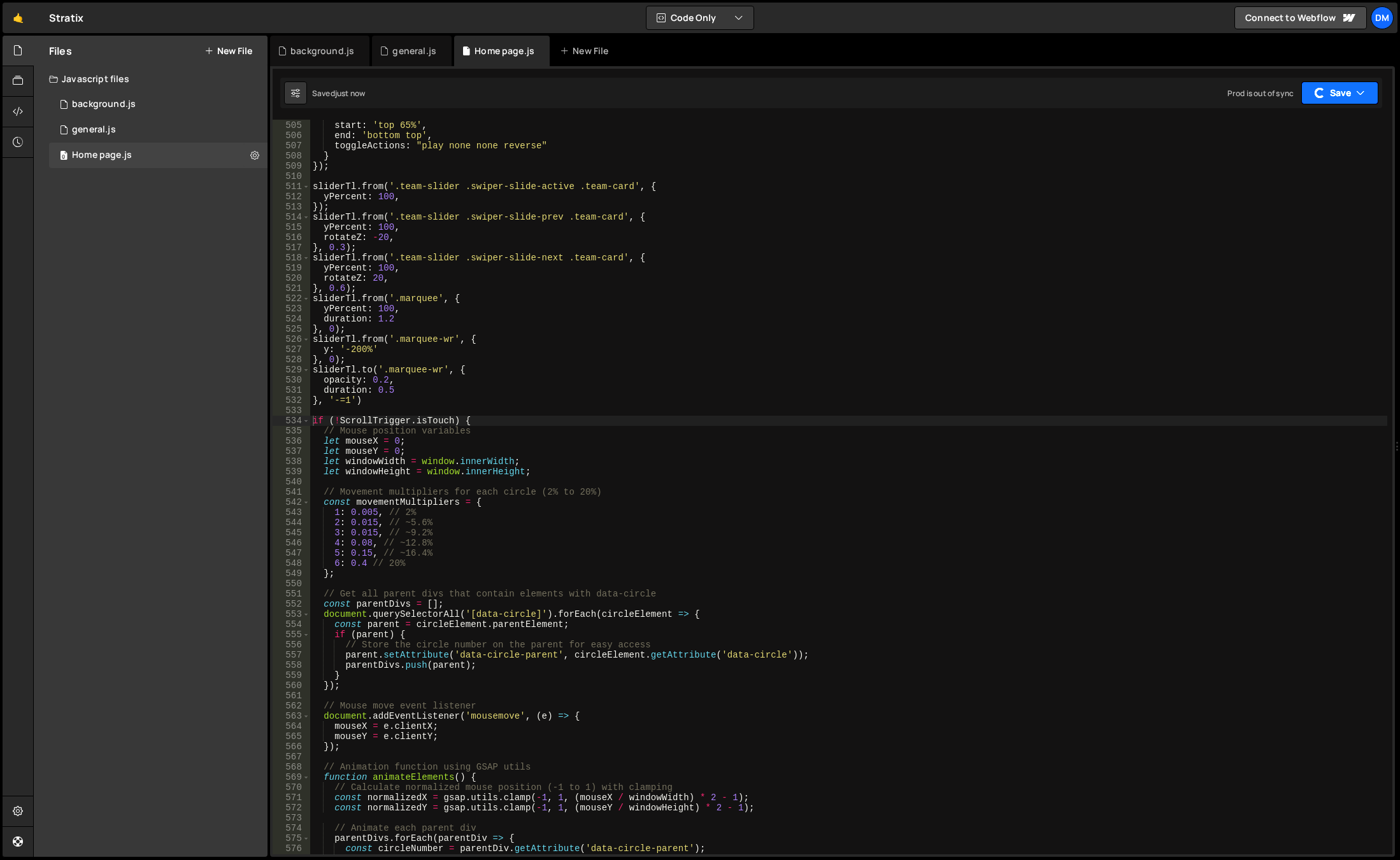
click at [1337, 91] on button "Save" at bounding box center [1339, 93] width 77 height 23
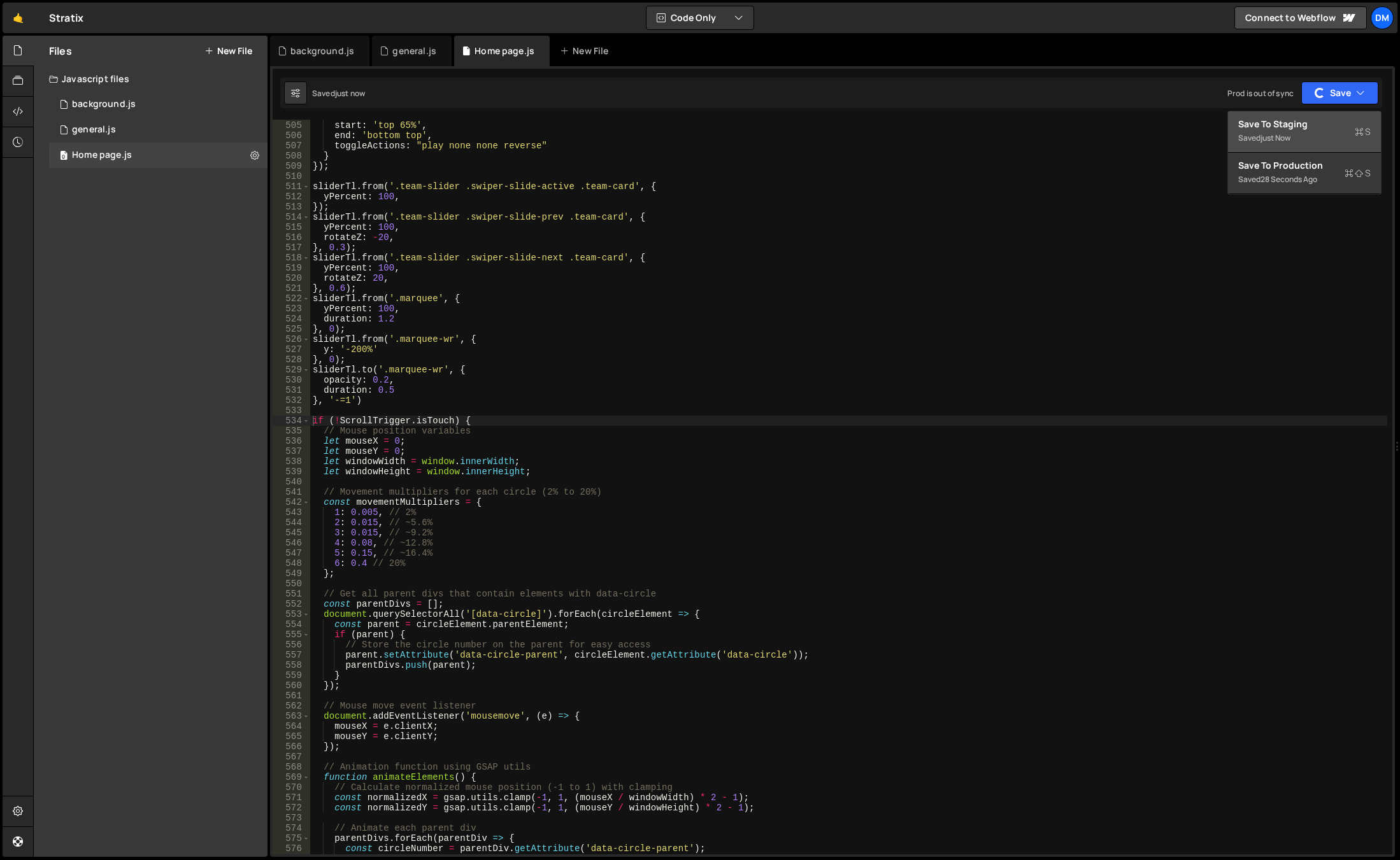
click at [1299, 139] on div "Saved just now" at bounding box center [1304, 138] width 133 height 15
type textarea "3: 0.015, // ~9.2%"
click at [758, 530] on div "trigger : '.team-slider' , start : 'top 65%' , end : 'bottom top' , toggleActio…" at bounding box center [848, 488] width 1077 height 755
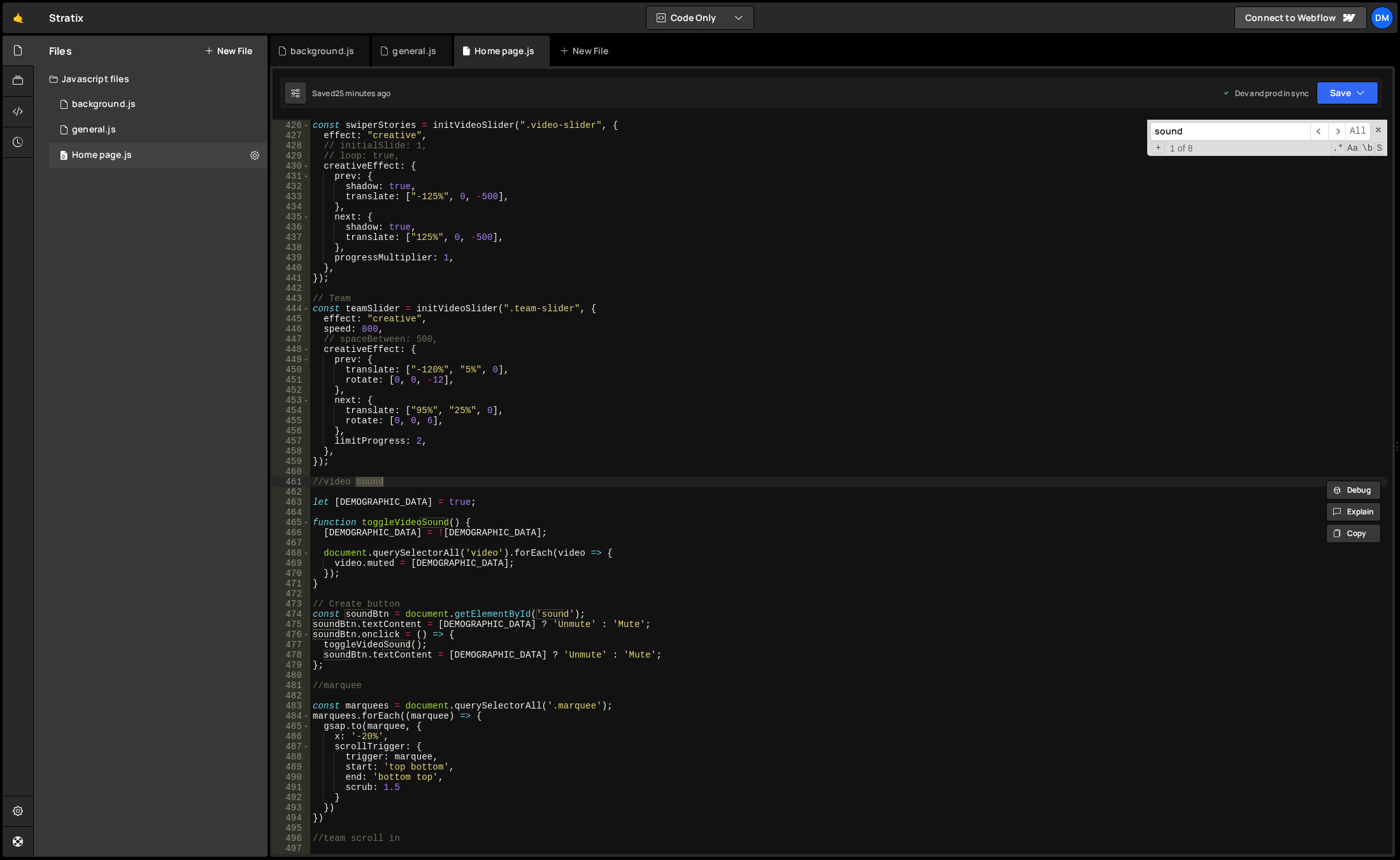
scroll to position [4519, 0]
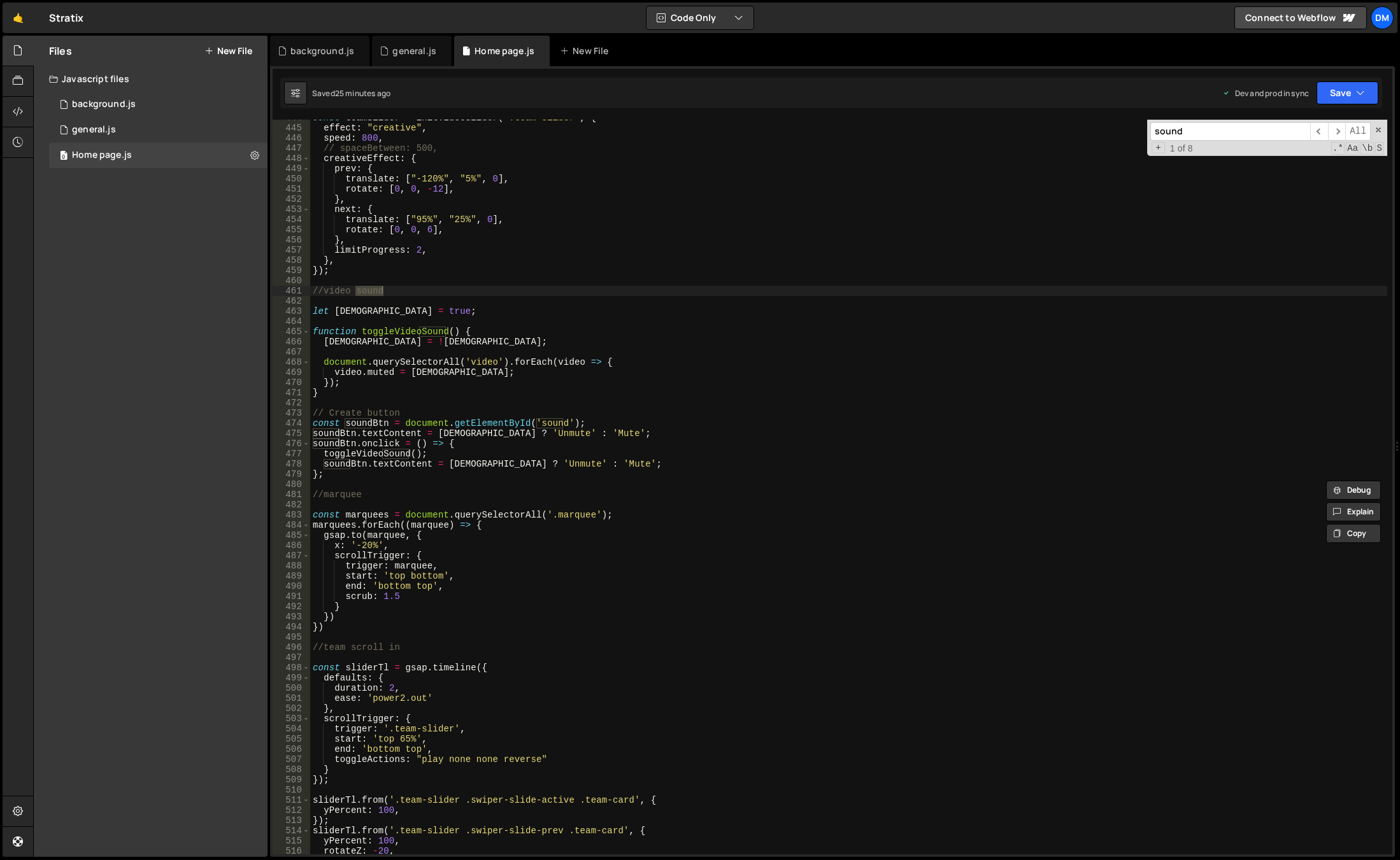
type input "sound"
type textarea "soundBtn.textContent = [DEMOGRAPHIC_DATA] ? 'Unmute' : 'Mute';"
drag, startPoint x: 605, startPoint y: 466, endPoint x: 226, endPoint y: 464, distance: 379.0
click at [226, 464] on div "Files New File Javascript files 0 background.js 0 0 general.js 0 0 Home page.js…" at bounding box center [716, 446] width 1366 height 822
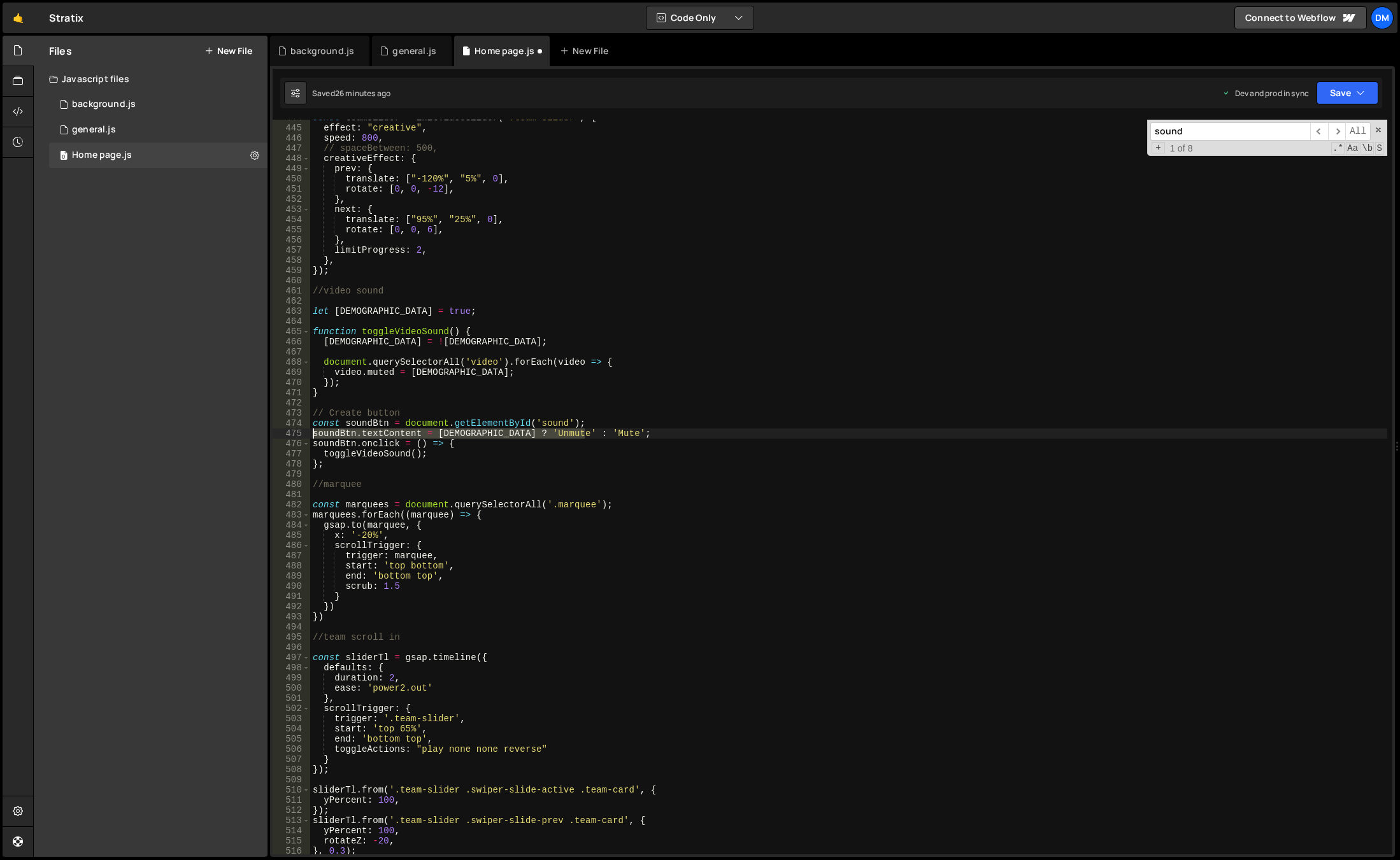
drag, startPoint x: 588, startPoint y: 432, endPoint x: 265, endPoint y: 429, distance: 323.0
click at [265, 429] on div "Files New File Javascript files 0 background.js 0 0 general.js 0 0 Home page.js…" at bounding box center [716, 446] width 1366 height 822
type textarea "soundBtn.textContent = [DEMOGRAPHIC_DATA] ? 'Unmute' : 'Mute';"
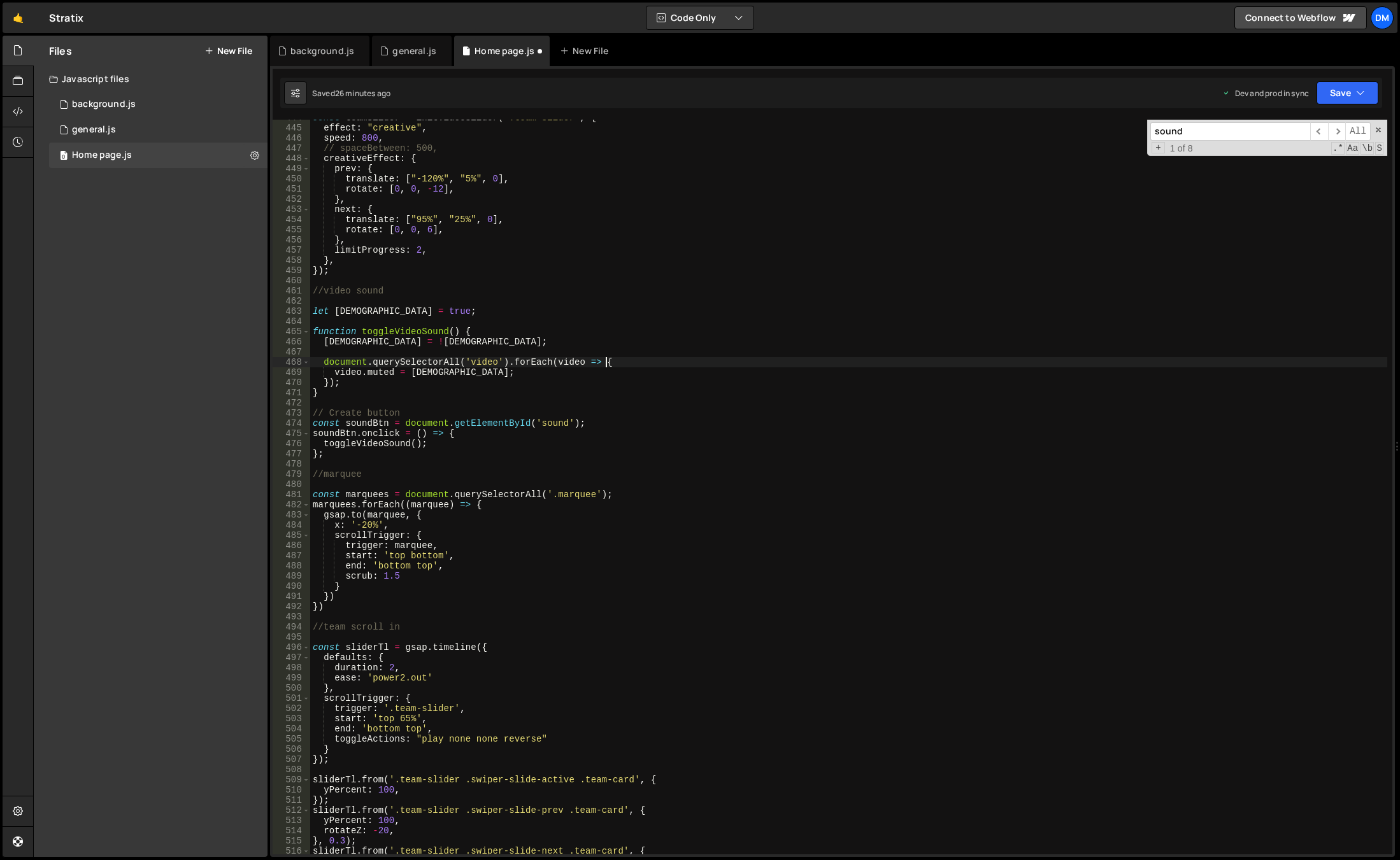
click at [925, 358] on div "const teamSlider = initVideoSlider ( ".team-slider" , { effect : "creative" , s…" at bounding box center [848, 490] width 1077 height 755
click at [1348, 83] on button "Save" at bounding box center [1347, 93] width 61 height 23
click at [1298, 172] on div "Save to Production S" at bounding box center [1304, 165] width 133 height 13
click at [1334, 86] on button "Save" at bounding box center [1347, 93] width 61 height 23
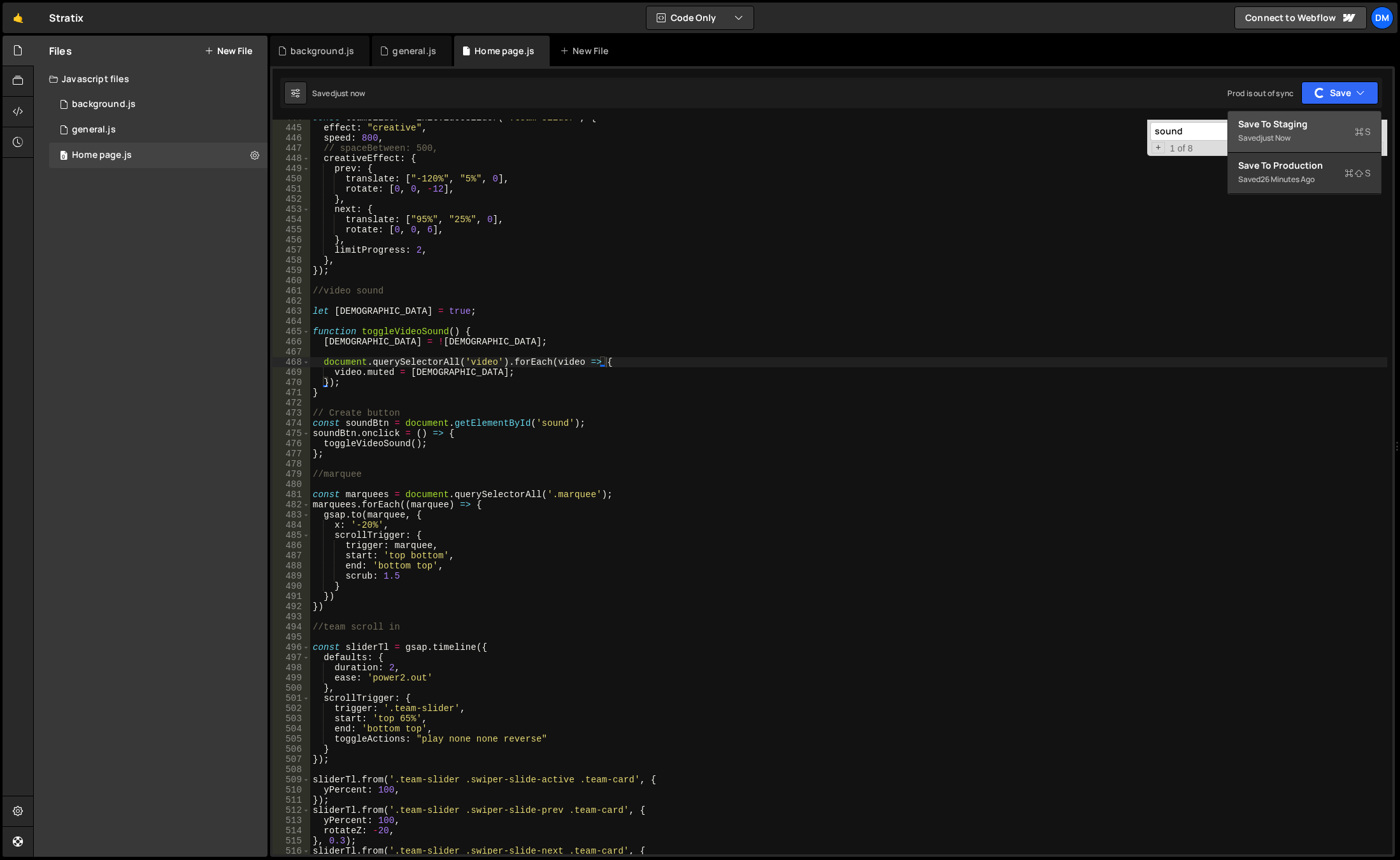
click at [1299, 138] on div "Saved just now" at bounding box center [1304, 138] width 133 height 15
type textarea "toggleVideoSound();"
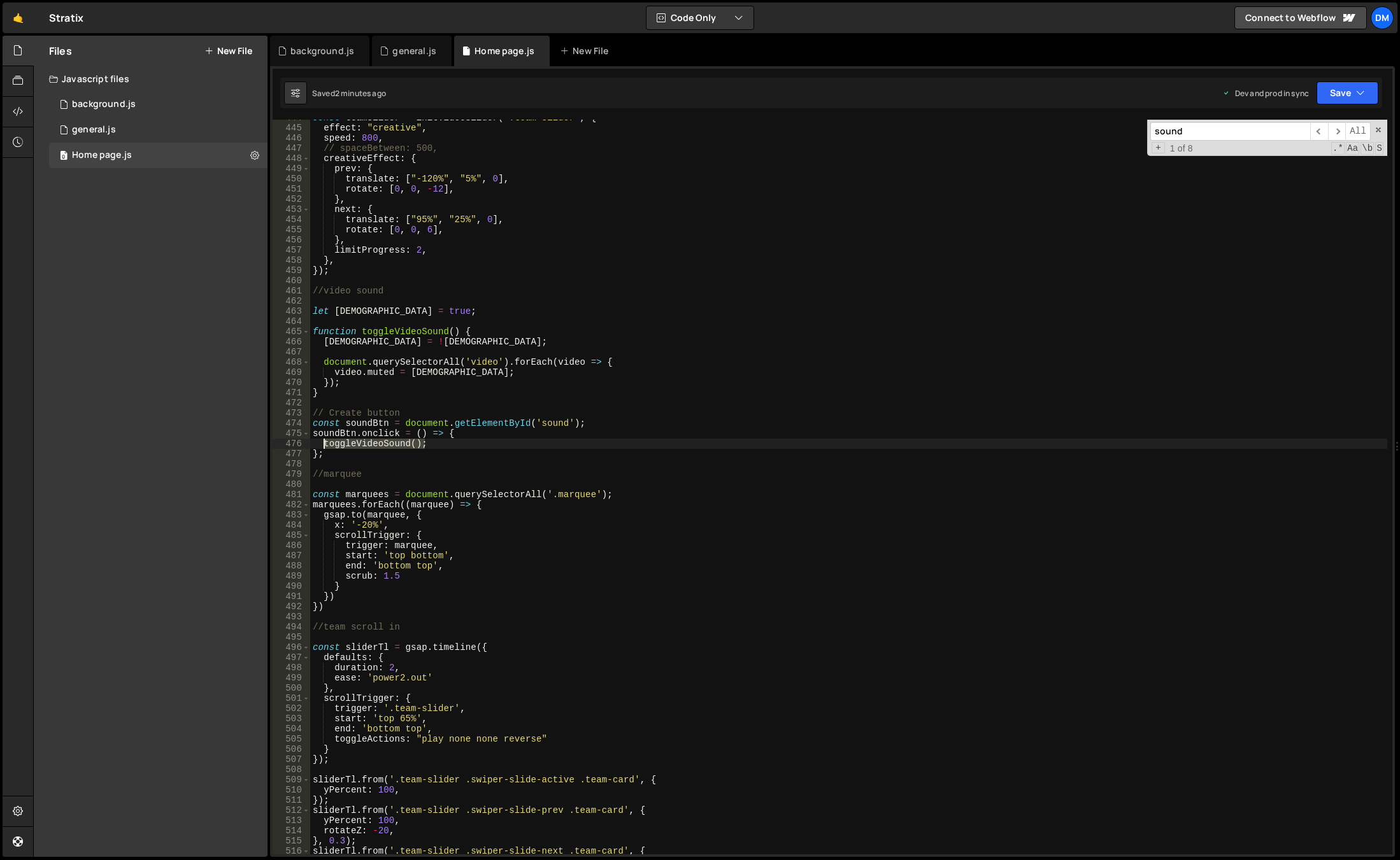
drag, startPoint x: 430, startPoint y: 441, endPoint x: 324, endPoint y: 443, distance: 106.0
click at [324, 443] on div "const teamSlider = initVideoSlider ( ".team-slider" , { effect : "creative" , s…" at bounding box center [848, 490] width 1077 height 755
click at [449, 442] on div "const teamSlider = initVideoSlider ( ".team-slider" , { effect : "creative" , s…" at bounding box center [848, 487] width 1077 height 734
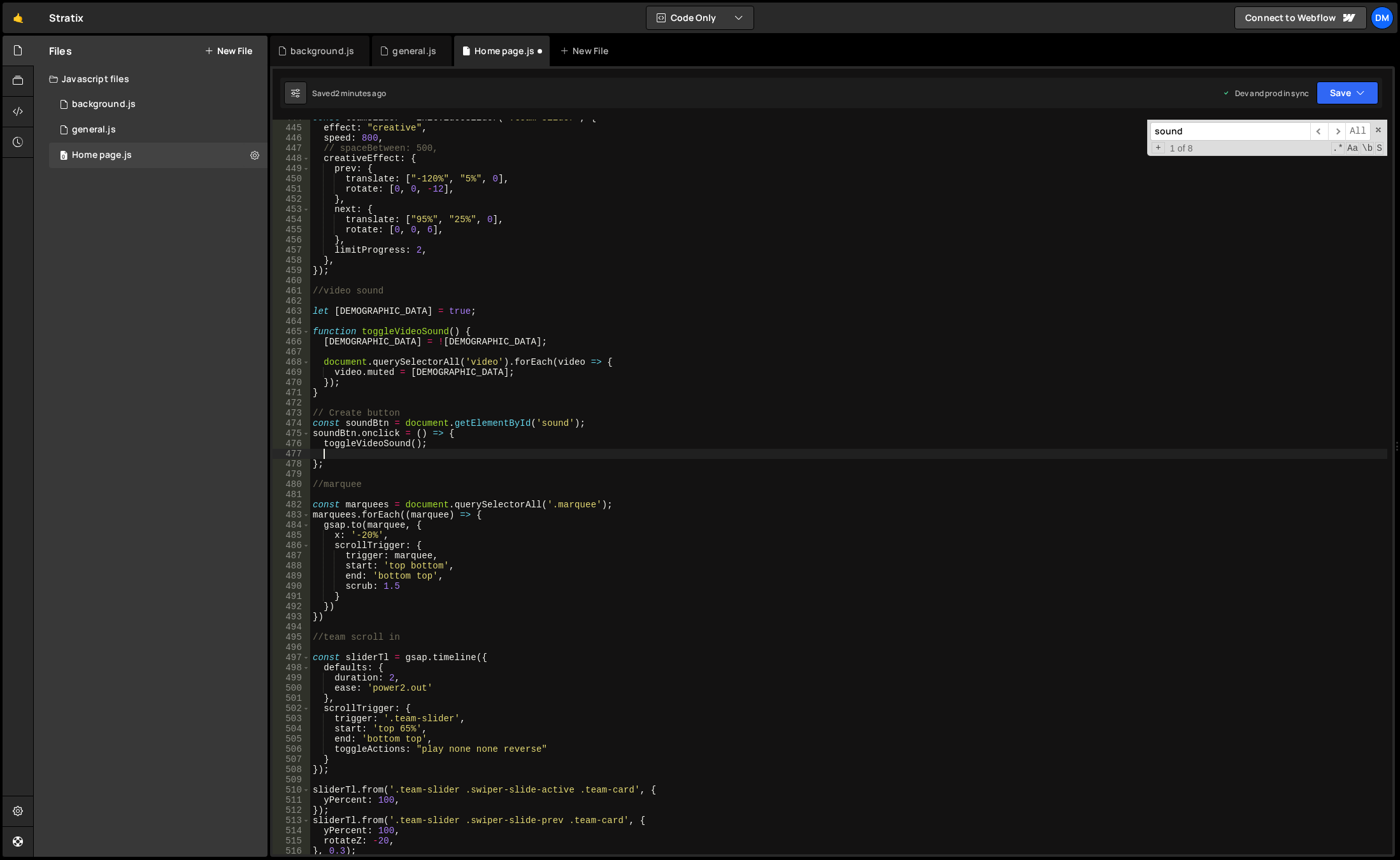
paste textarea "toggleVideoSound();"
click at [364, 452] on div "const teamSlider = initVideoSlider ( ".team-slider" , { effect : "creative" , s…" at bounding box center [848, 490] width 1077 height 755
click at [363, 489] on div "togg leVideoSound local togg leActions local togg leClass local" at bounding box center [415, 491] width 190 height 62
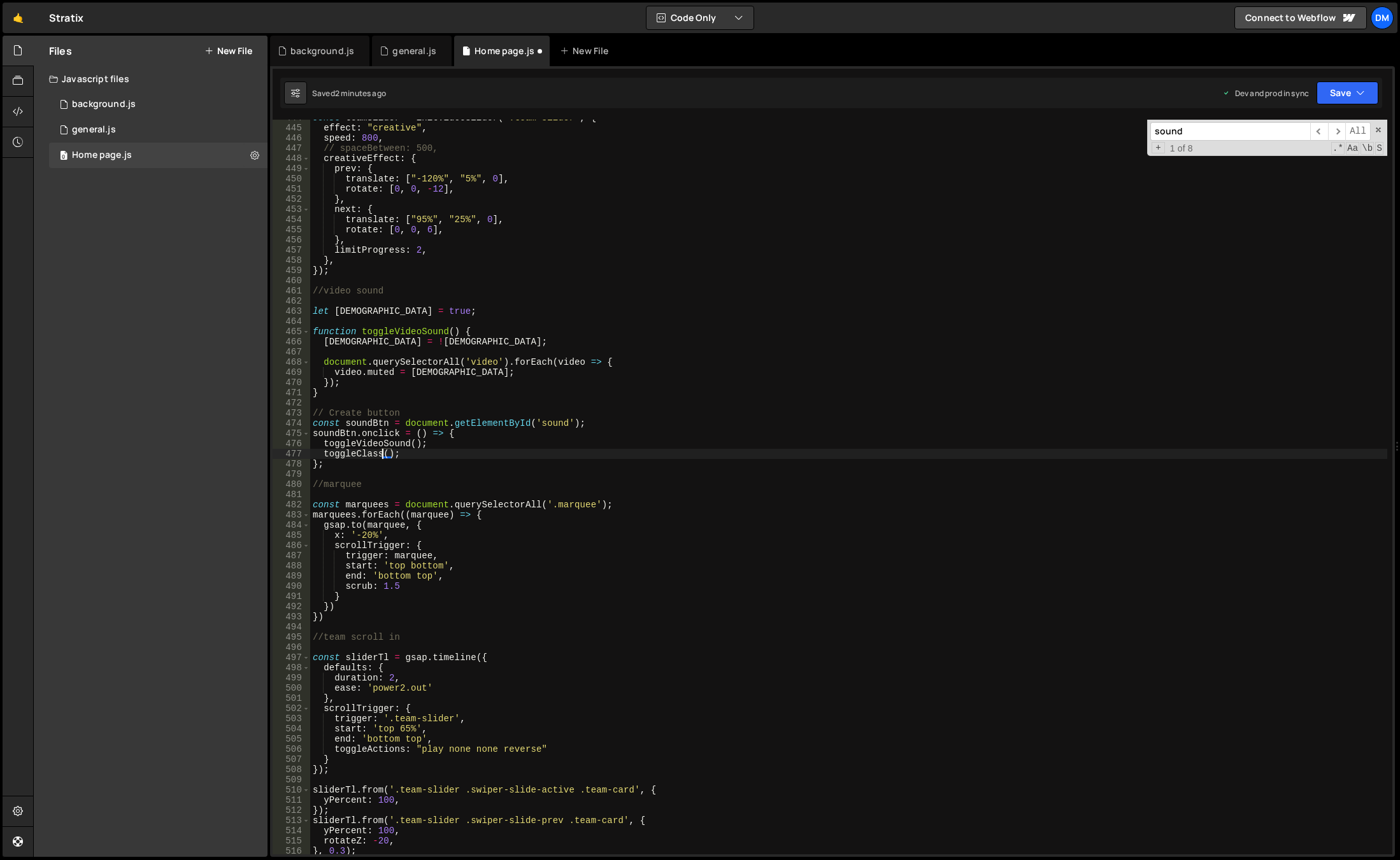
click at [387, 455] on div "const teamSlider = initVideoSlider ( ".team-slider" , { effect : "creative" , s…" at bounding box center [848, 490] width 1077 height 755
click at [580, 370] on div "const teamSlider = initVideoSlider ( ".team-slider" , { effect : "creative" , s…" at bounding box center [848, 490] width 1077 height 755
click at [1329, 89] on button "Save" at bounding box center [1347, 93] width 61 height 23
click at [1301, 176] on div "2 minutes ago" at bounding box center [1285, 179] width 49 height 10
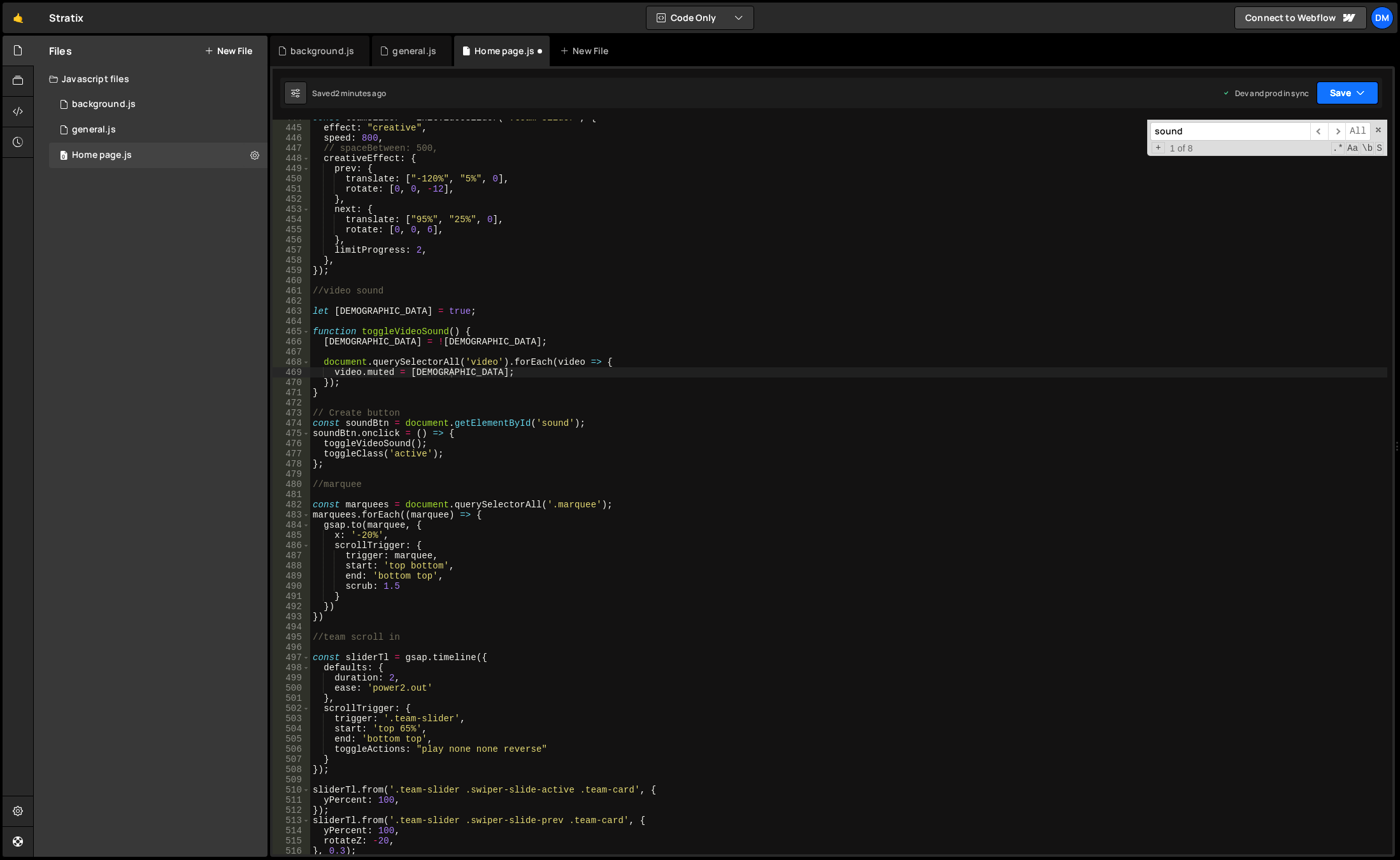
click at [1336, 88] on button "Save" at bounding box center [1347, 93] width 61 height 23
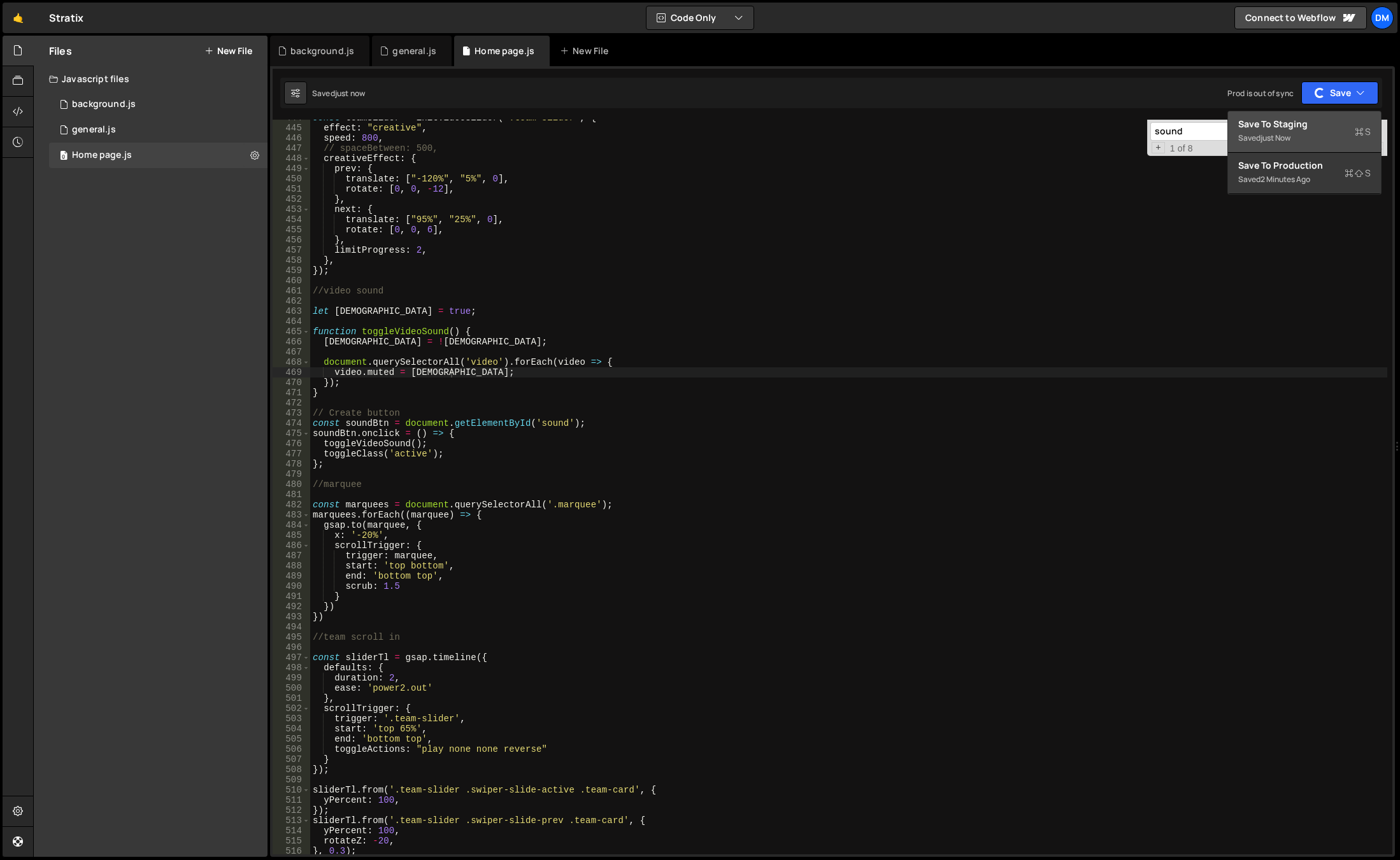
click at [1314, 133] on div "Saved just now" at bounding box center [1304, 138] width 133 height 15
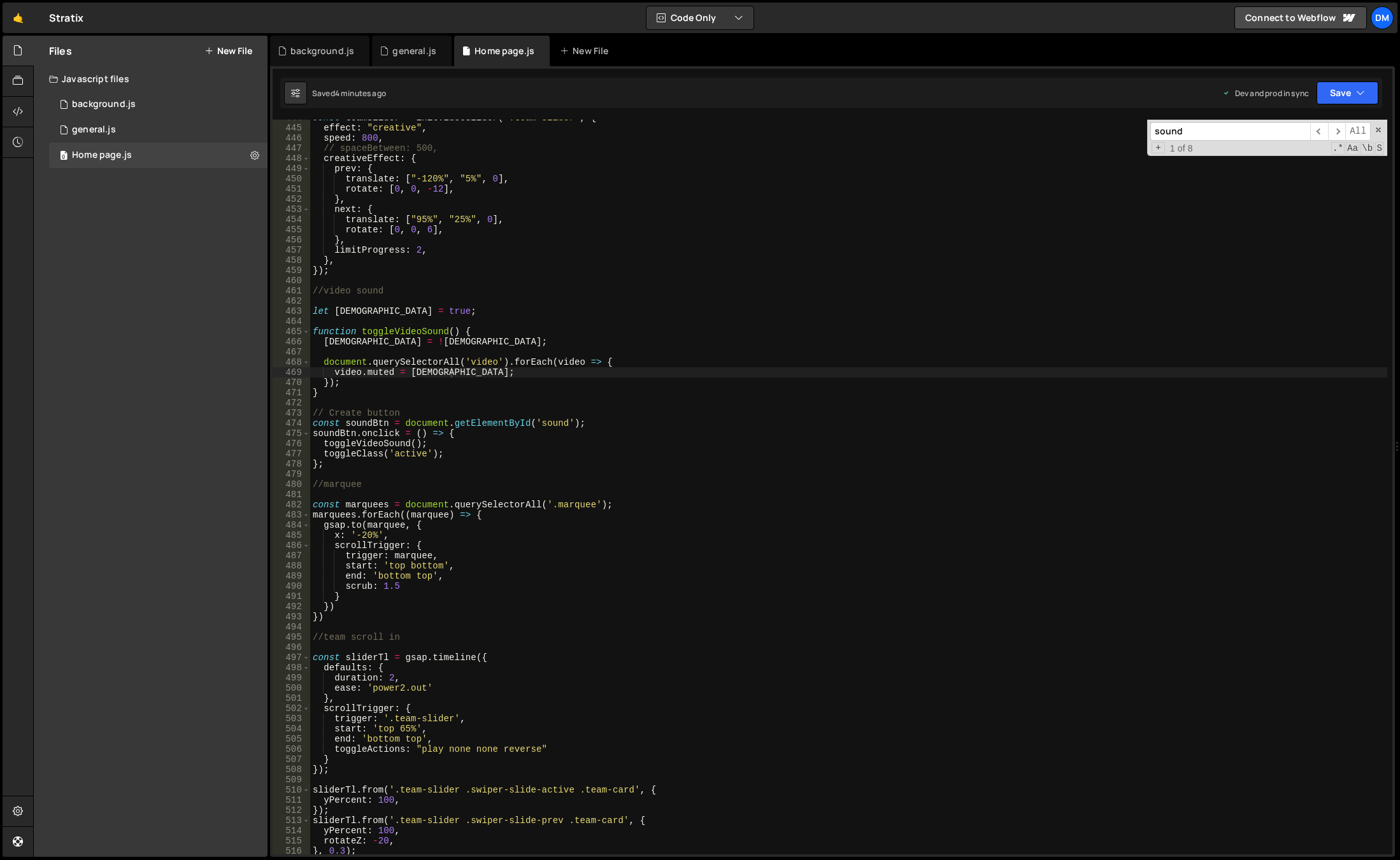
click at [642, 525] on div "const teamSlider = initVideoSlider ( ".team-slider" , { effect : "creative" , s…" at bounding box center [848, 490] width 1077 height 755
drag, startPoint x: 405, startPoint y: 409, endPoint x: 263, endPoint y: 413, distance: 142.1
click at [263, 413] on div "Files New File Javascript files 0 background.js 0 0 general.js 0 0 Home page.js…" at bounding box center [716, 446] width 1366 height 822
type textarea "// Create button"
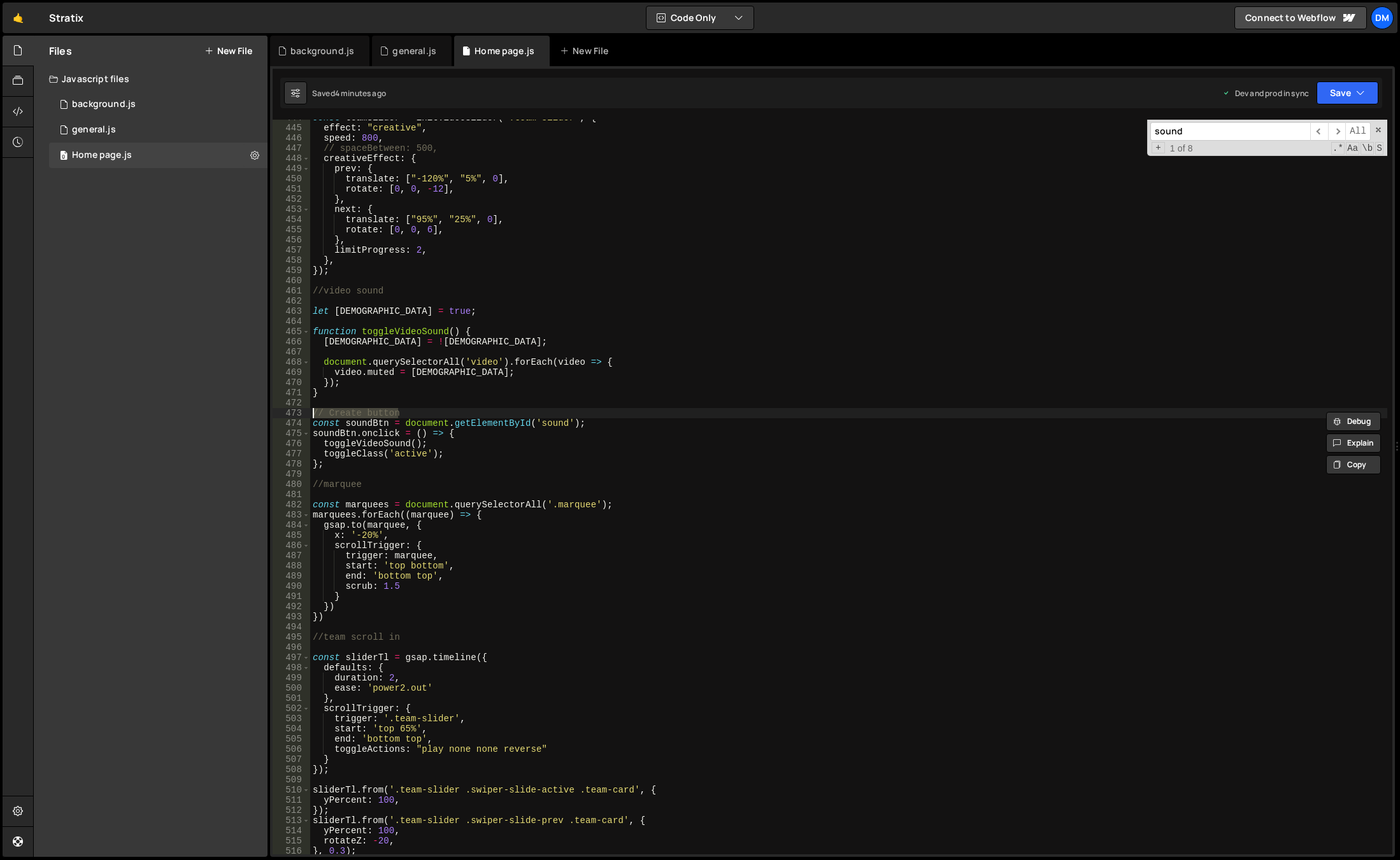
scroll to position [0, 0]
click at [371, 450] on div "const teamSlider = initVideoSlider ( ".team-slider" , { effect : "creative" , s…" at bounding box center [848, 490] width 1077 height 755
type textarea "toggleClass('active');"
click at [362, 470] on div "const teamSlider = initVideoSlider ( ".team-slider" , { effect : "creative" , s…" at bounding box center [848, 490] width 1077 height 755
click at [411, 455] on div "const teamSlider = initVideoSlider ( ".team-slider" , { effect : "creative" , s…" at bounding box center [848, 490] width 1077 height 755
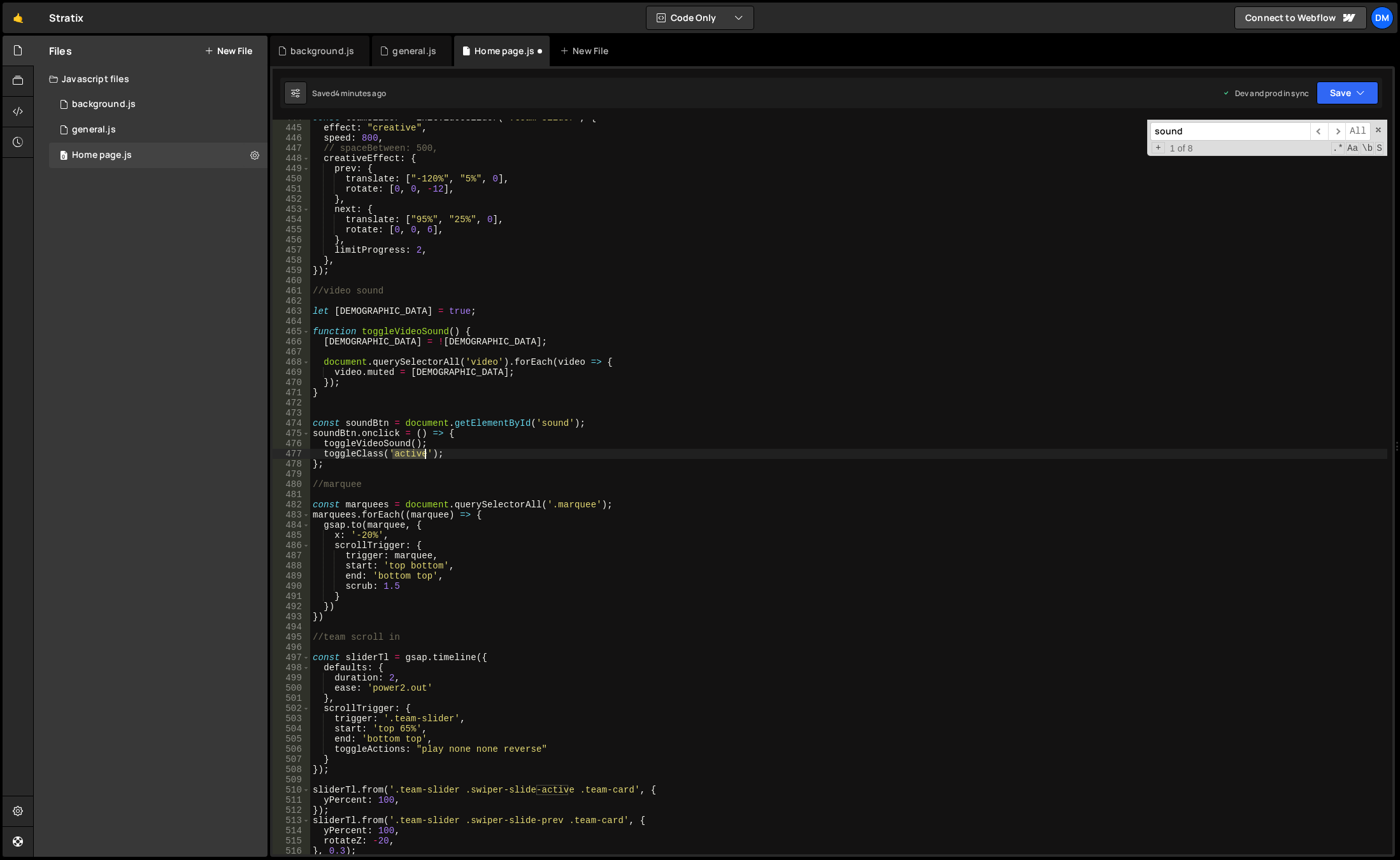
click at [411, 455] on div "const teamSlider = initVideoSlider ( ".team-slider" , { effect : "creative" , s…" at bounding box center [848, 490] width 1077 height 755
click at [513, 452] on div "const teamSlider = initVideoSlider ( ".team-slider" , { effect : "creative" , s…" at bounding box center [848, 490] width 1077 height 755
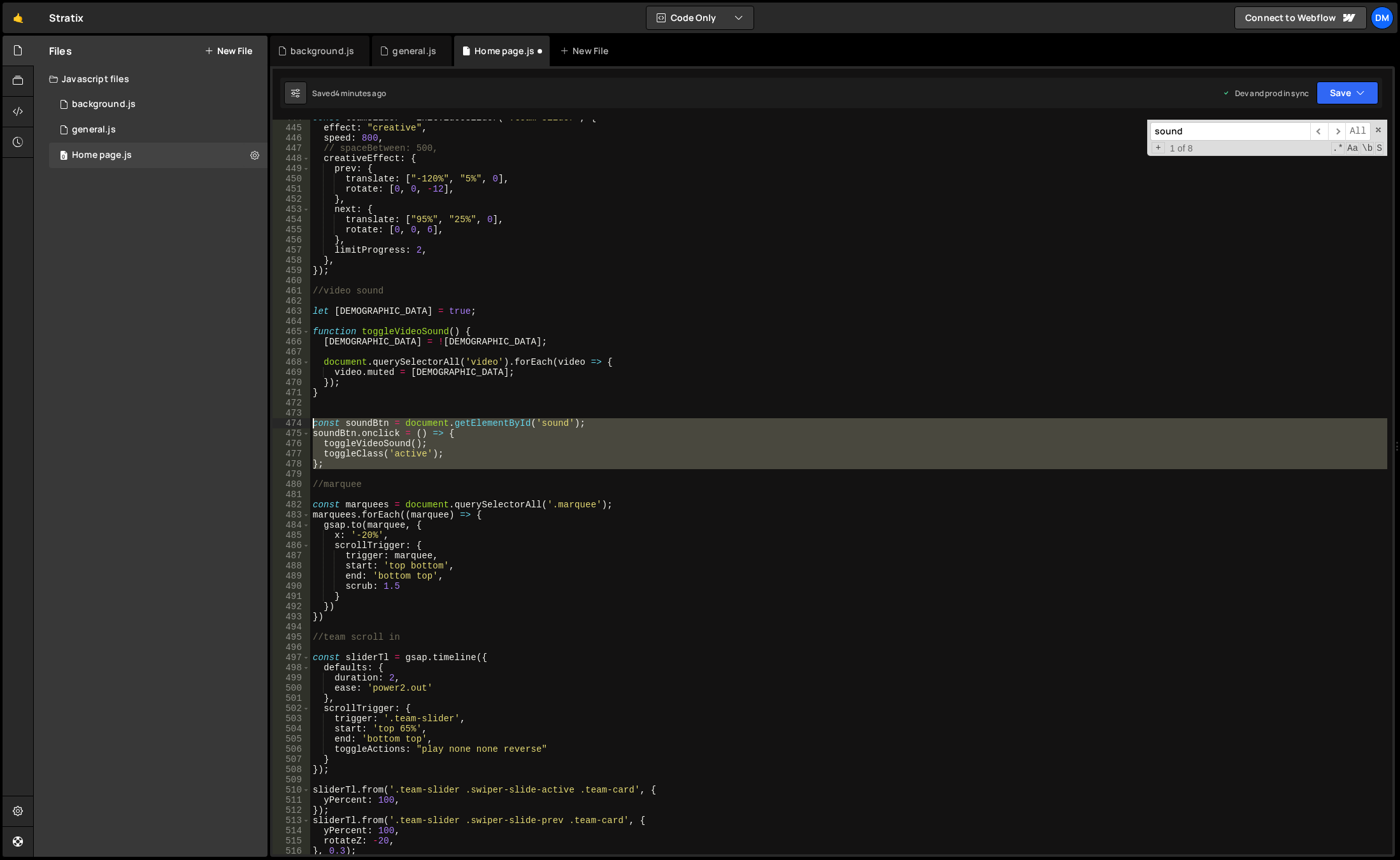
drag, startPoint x: 345, startPoint y: 471, endPoint x: 301, endPoint y: 426, distance: 62.9
click at [301, 426] on div "toggleClass('active'); 444 445 446 447 448 449 450 451 452 453 454 455 456 457 …" at bounding box center [833, 487] width 1120 height 734
click at [458, 328] on div "const teamSlider = initVideoSlider ( ".team-slider" , { effect : "creative" , s…" at bounding box center [848, 490] width 1077 height 755
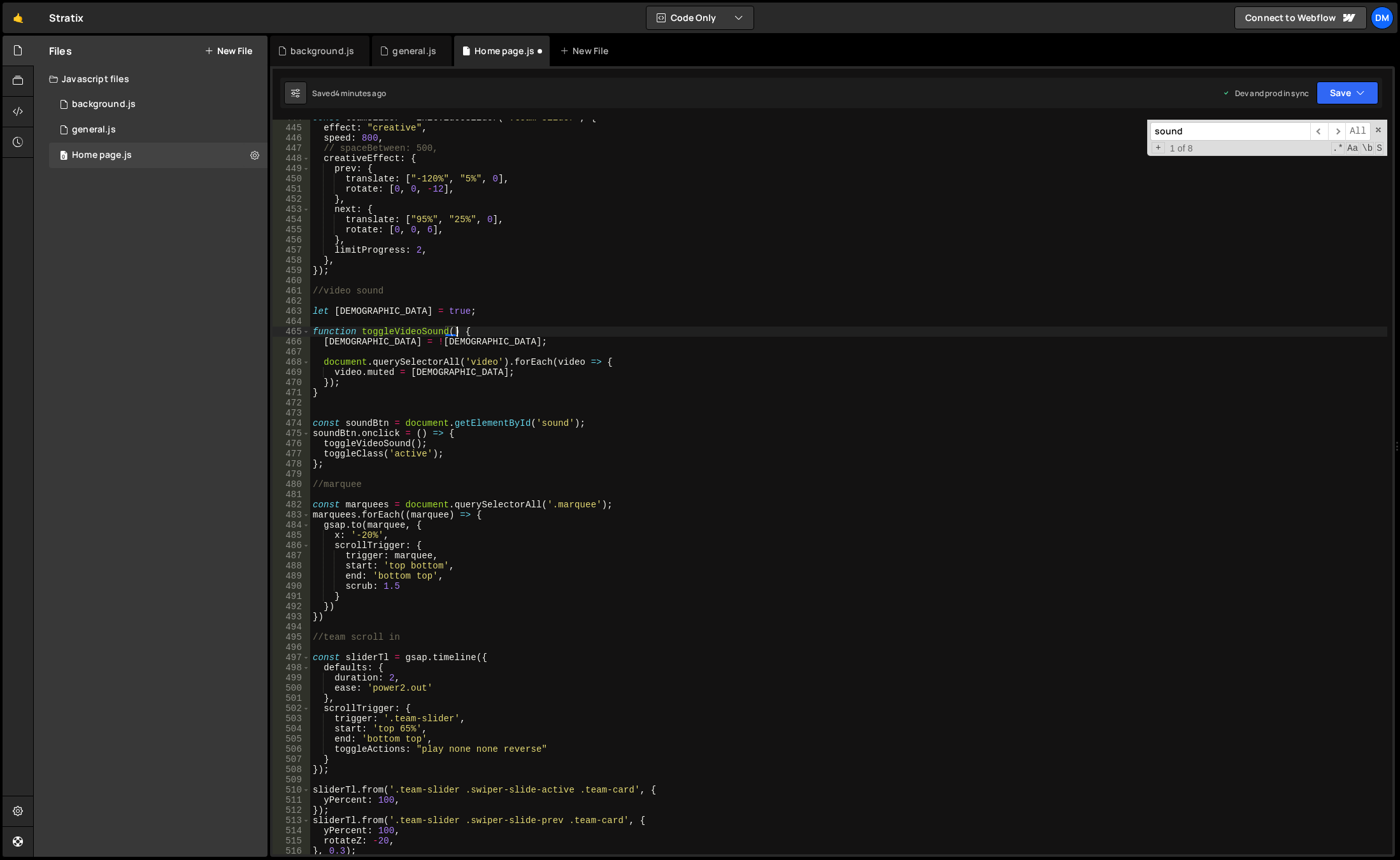
click at [331, 432] on div "const teamSlider = initVideoSlider ( ".team-slider" , { effect : "creative" , s…" at bounding box center [848, 490] width 1077 height 755
drag, startPoint x: 325, startPoint y: 455, endPoint x: 328, endPoint y: 467, distance: 12.4
click at [325, 455] on div "const teamSlider = initVideoSlider ( ".team-slider" , { effect : "creative" , s…" at bounding box center [848, 490] width 1077 height 755
paste textarea "soundBtn"
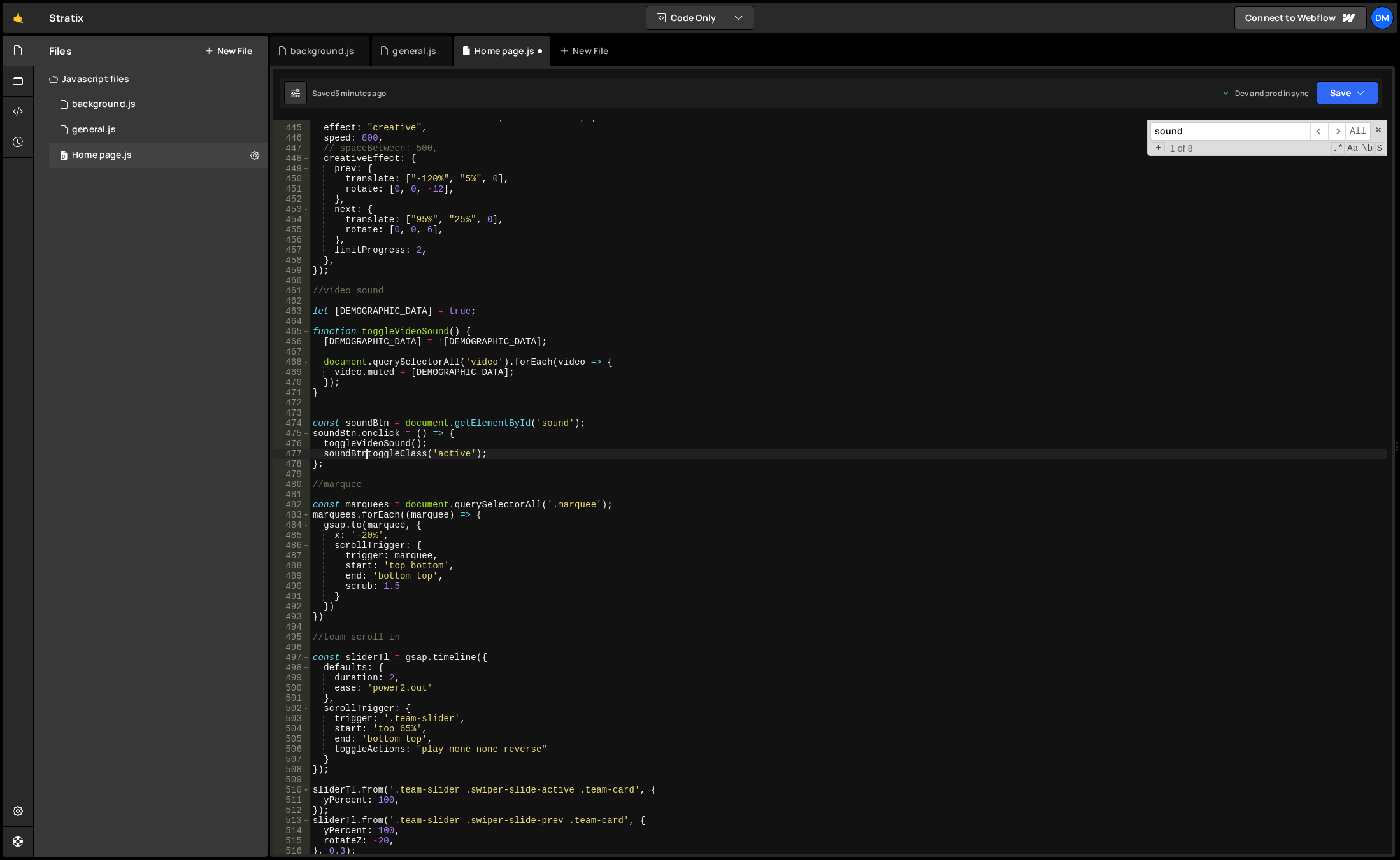
scroll to position [0, 4]
click at [1004, 310] on div "const teamSlider = initVideoSlider ( ".team-slider" , { effect : "creative" , s…" at bounding box center [848, 490] width 1077 height 755
drag, startPoint x: 1341, startPoint y: 100, endPoint x: 1289, endPoint y: 158, distance: 77.9
click at [1341, 100] on button "Save" at bounding box center [1347, 93] width 61 height 23
click at [1284, 167] on div "Save to Production S" at bounding box center [1304, 165] width 133 height 13
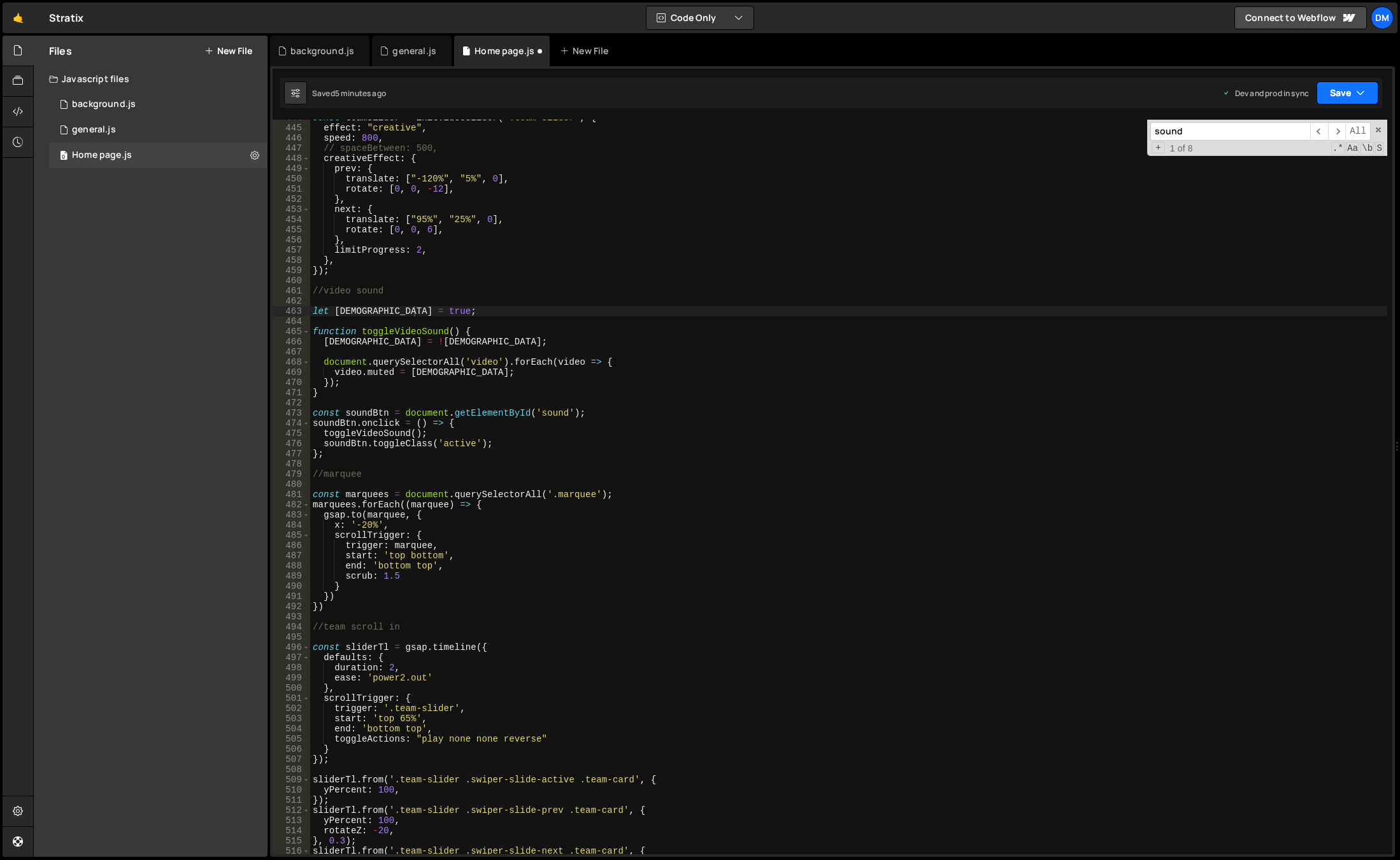
click at [1341, 82] on button "Save" at bounding box center [1347, 93] width 61 height 23
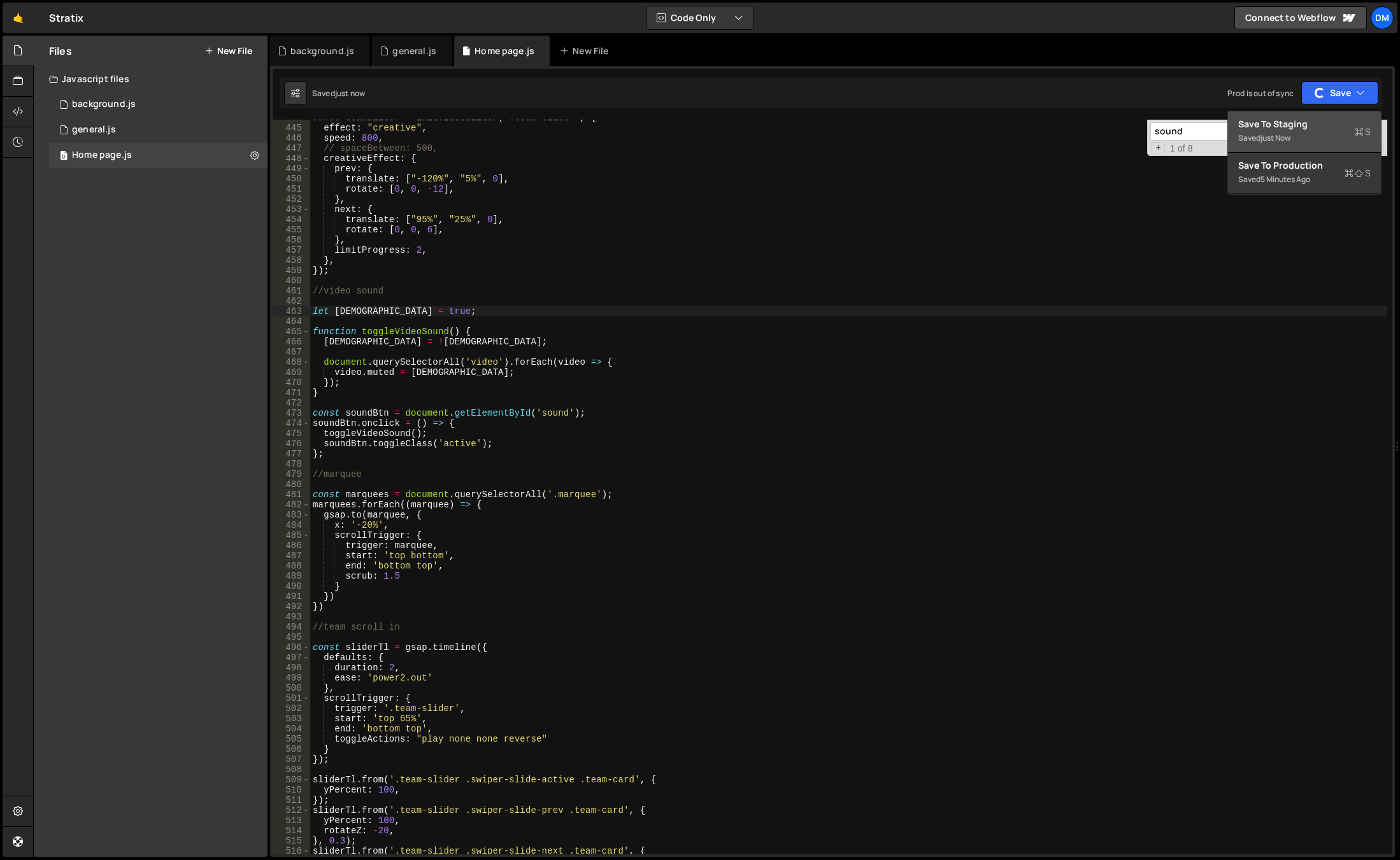
click at [1315, 124] on div "Save to Staging S" at bounding box center [1304, 124] width 133 height 13
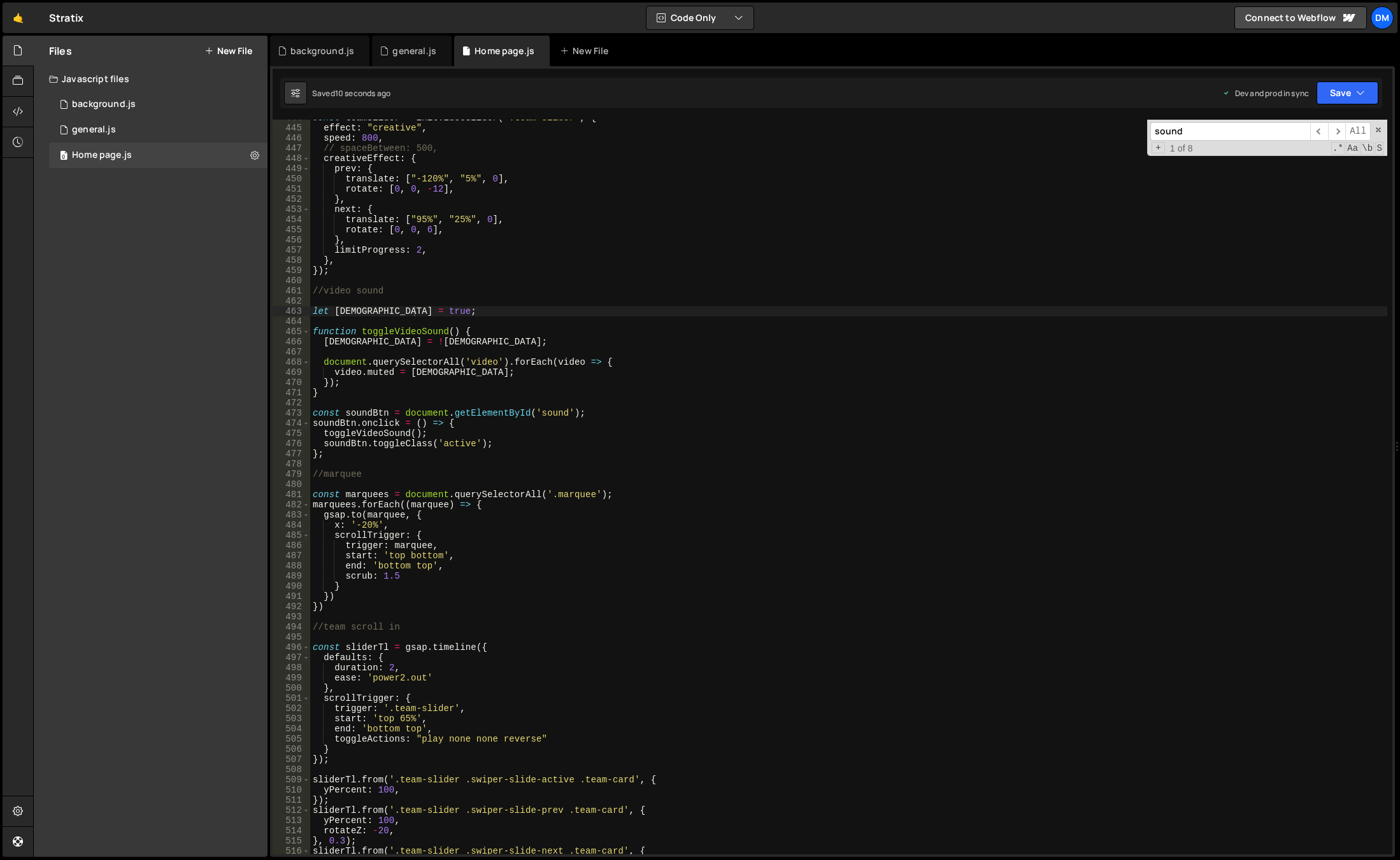
scroll to position [0, 0]
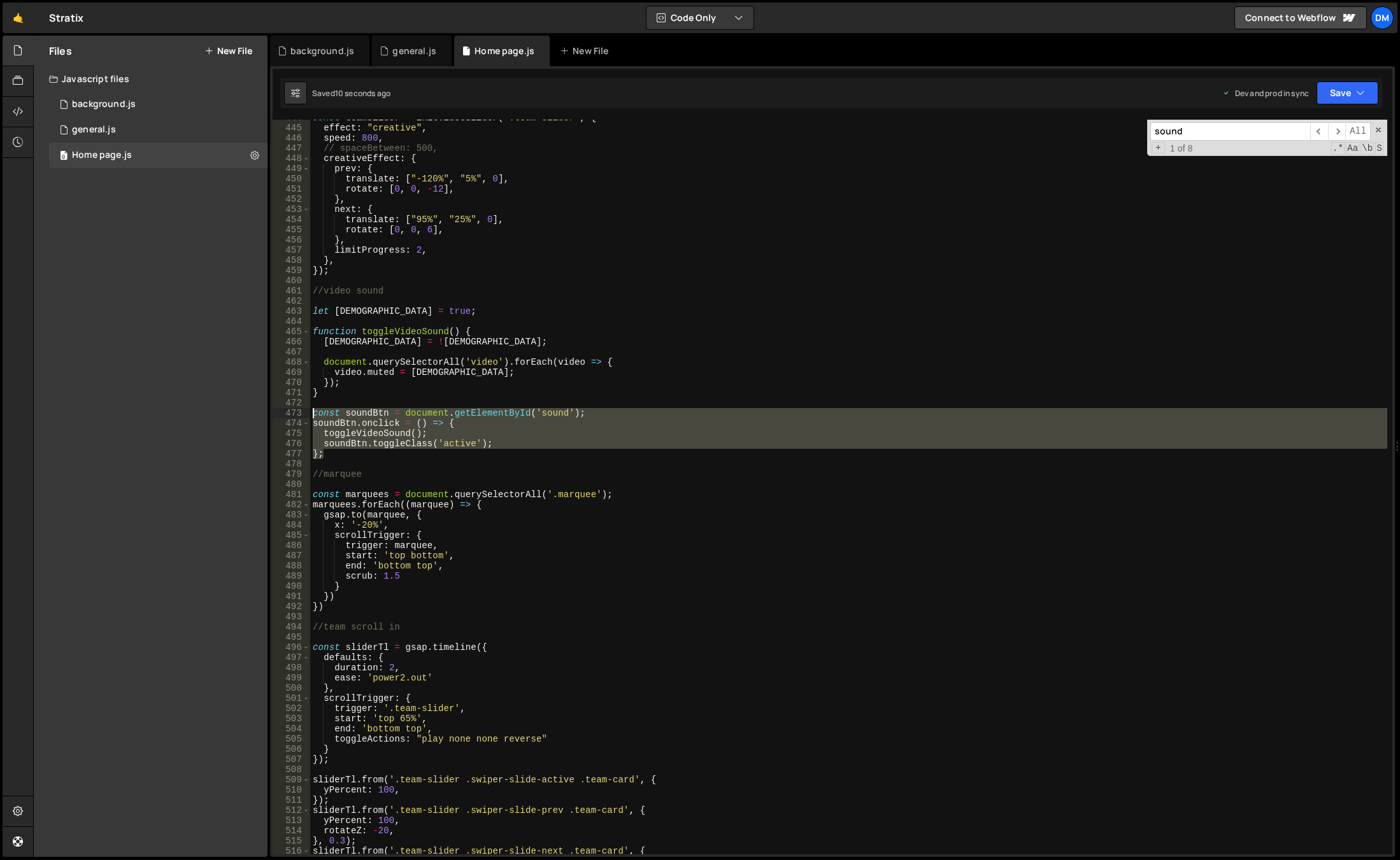
drag, startPoint x: 334, startPoint y: 458, endPoint x: 295, endPoint y: 411, distance: 61.1
click at [295, 411] on div "}; 444 445 446 447 448 449 450 451 452 453 454 455 456 457 458 459 460 461 462 …" at bounding box center [833, 487] width 1120 height 734
paste textarea "};"
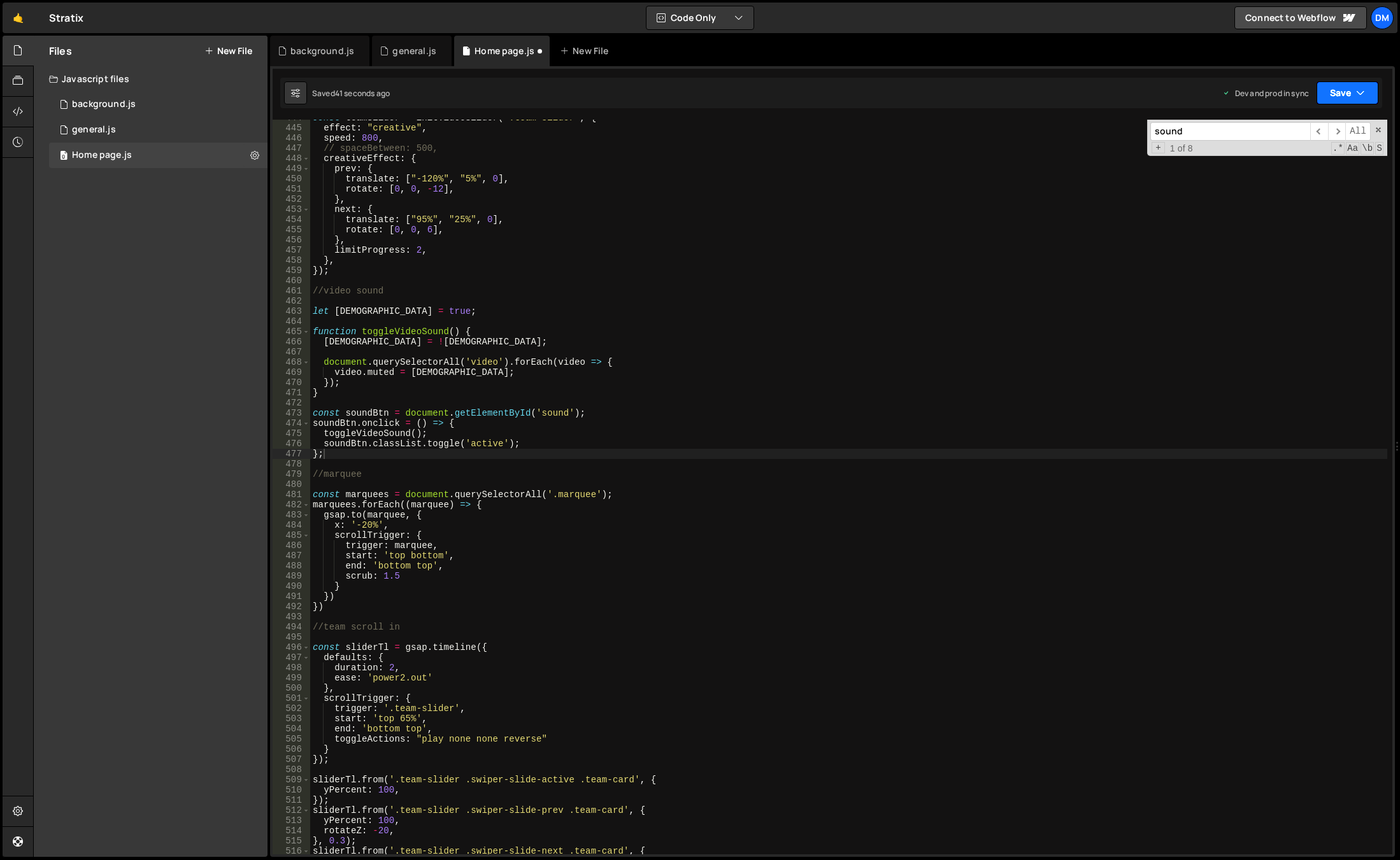
drag, startPoint x: 1349, startPoint y: 85, endPoint x: 1297, endPoint y: 148, distance: 81.7
click at [1349, 85] on button "Save" at bounding box center [1347, 93] width 61 height 23
click at [1282, 168] on div "Save to Production S" at bounding box center [1304, 165] width 133 height 13
click at [1340, 92] on button "Save" at bounding box center [1347, 93] width 61 height 23
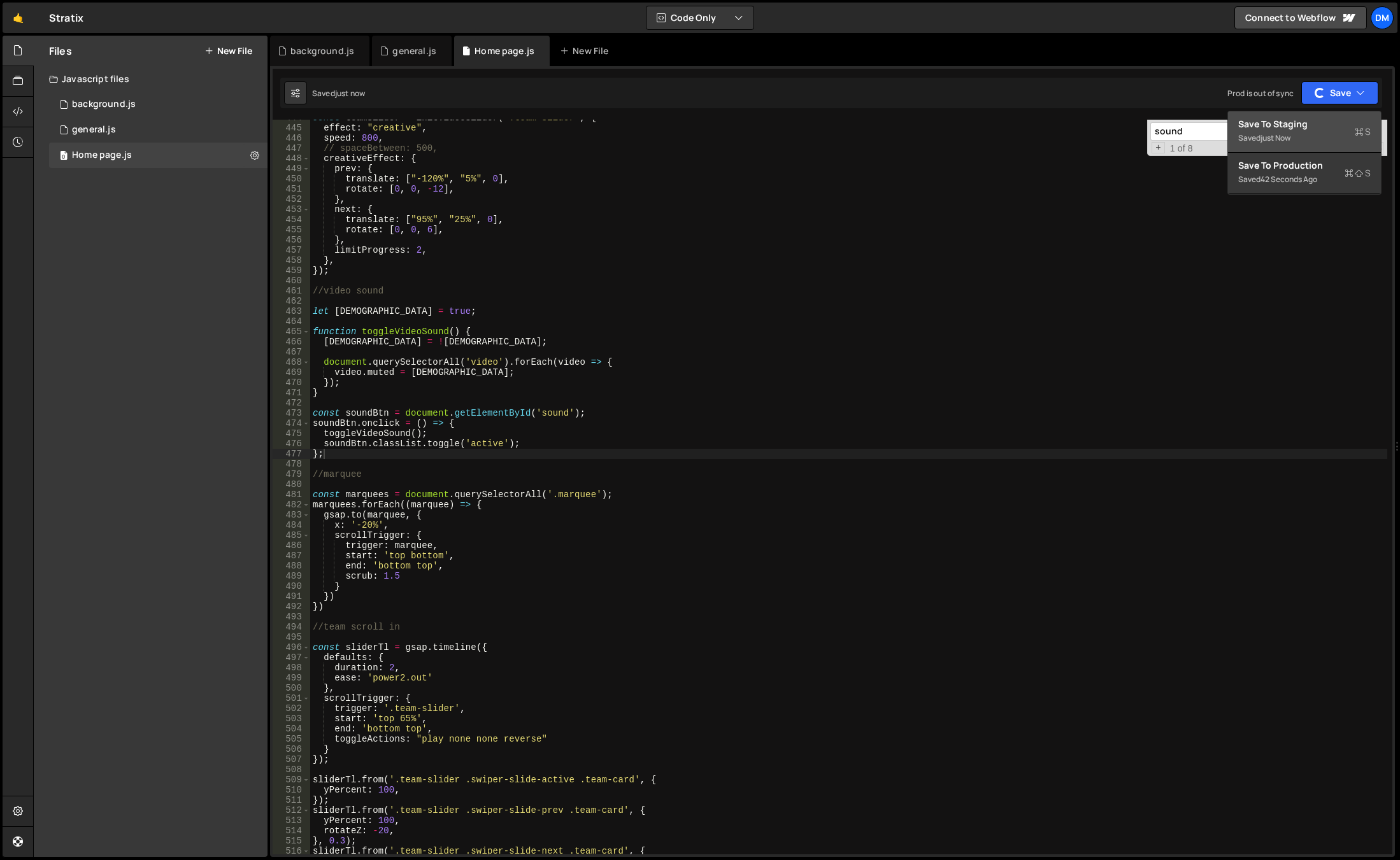
click at [1337, 121] on div "Save to Staging S" at bounding box center [1304, 124] width 133 height 13
click at [1378, 129] on span at bounding box center [1378, 130] width 9 height 9
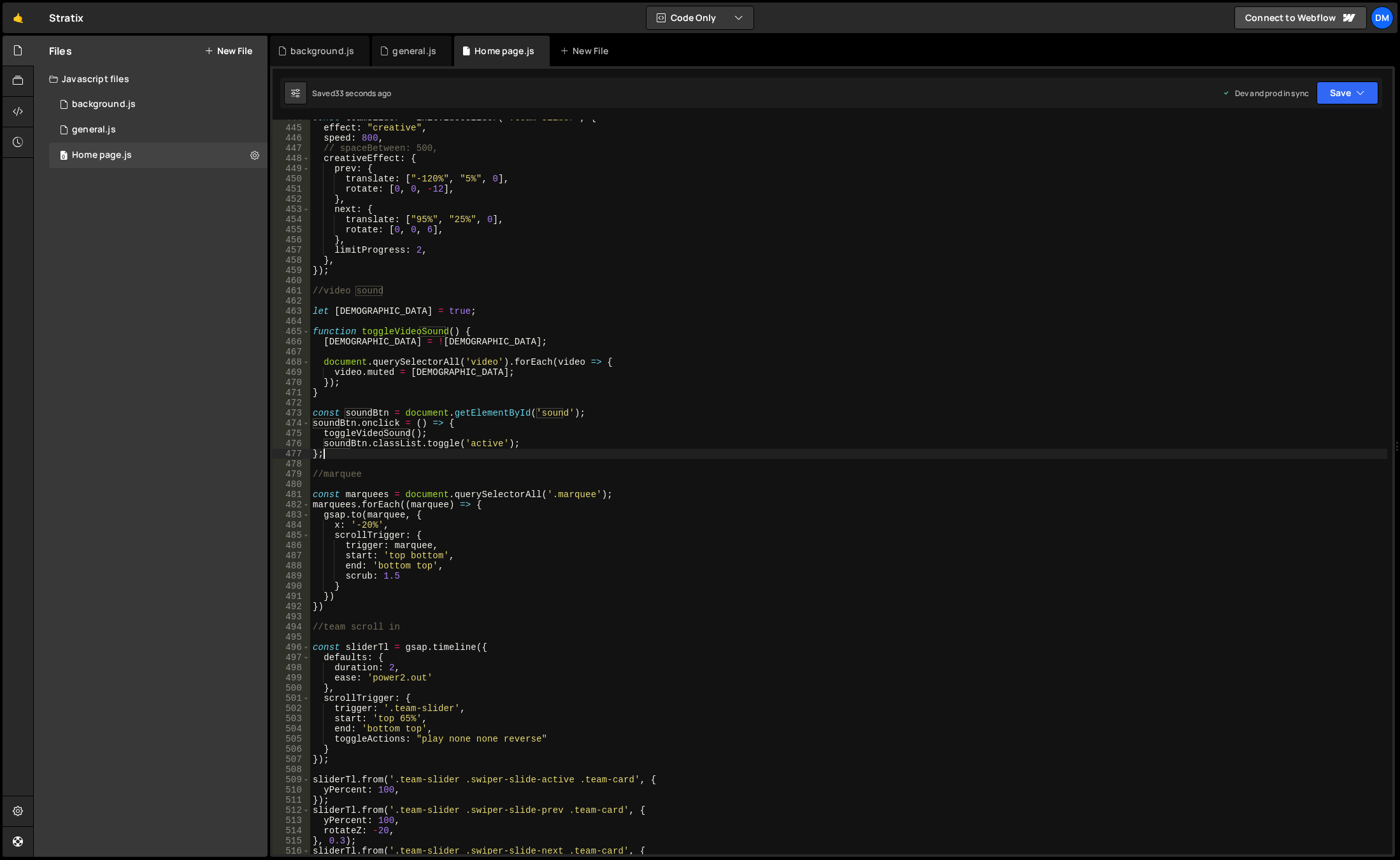
click at [594, 345] on div "const teamSlider = initVideoSlider ( ".team-slider" , { effect : "creative" , s…" at bounding box center [848, 490] width 1077 height 755
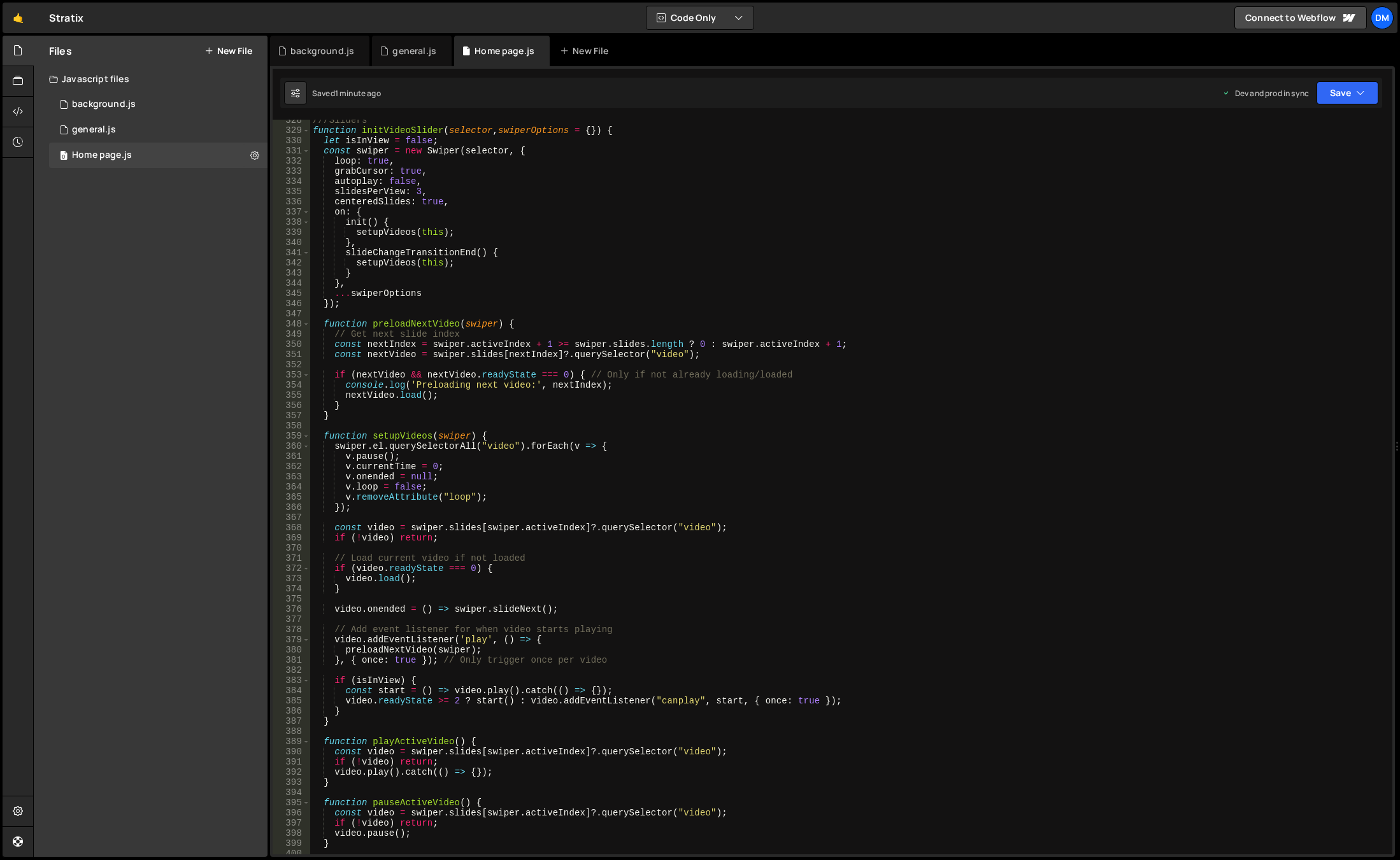
scroll to position [3525, 0]
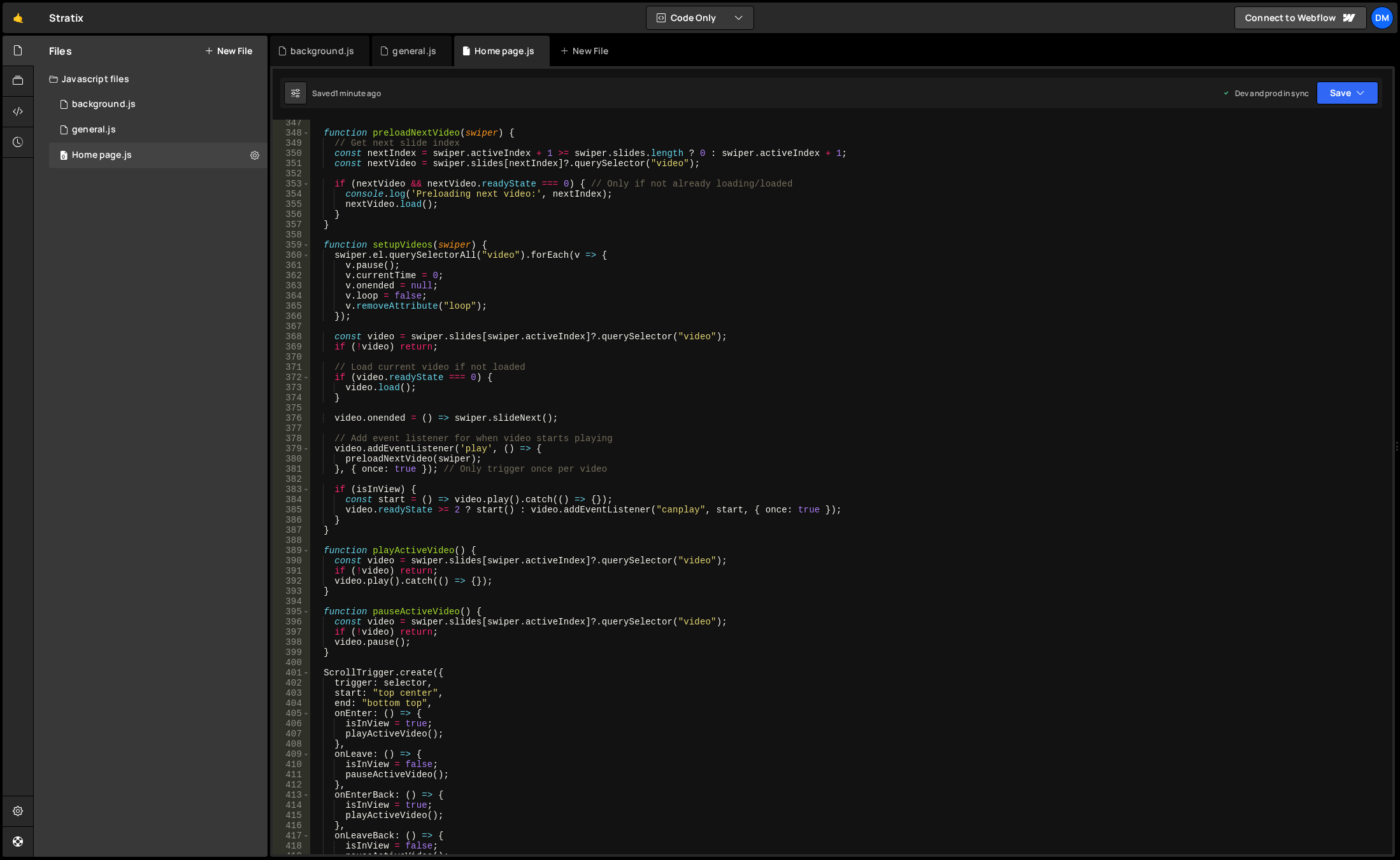
click at [377, 673] on div "function preloadNextVideo ( swiper ) { // Get next slide index const nextIndex …" at bounding box center [848, 495] width 1077 height 755
click at [950, 607] on div "function preloadNextVideo ( swiper ) { // Get next slide index const nextIndex …" at bounding box center [848, 495] width 1077 height 755
type textarea "function pauseActiveVideo() {"
paste input "ScrollTrigger"
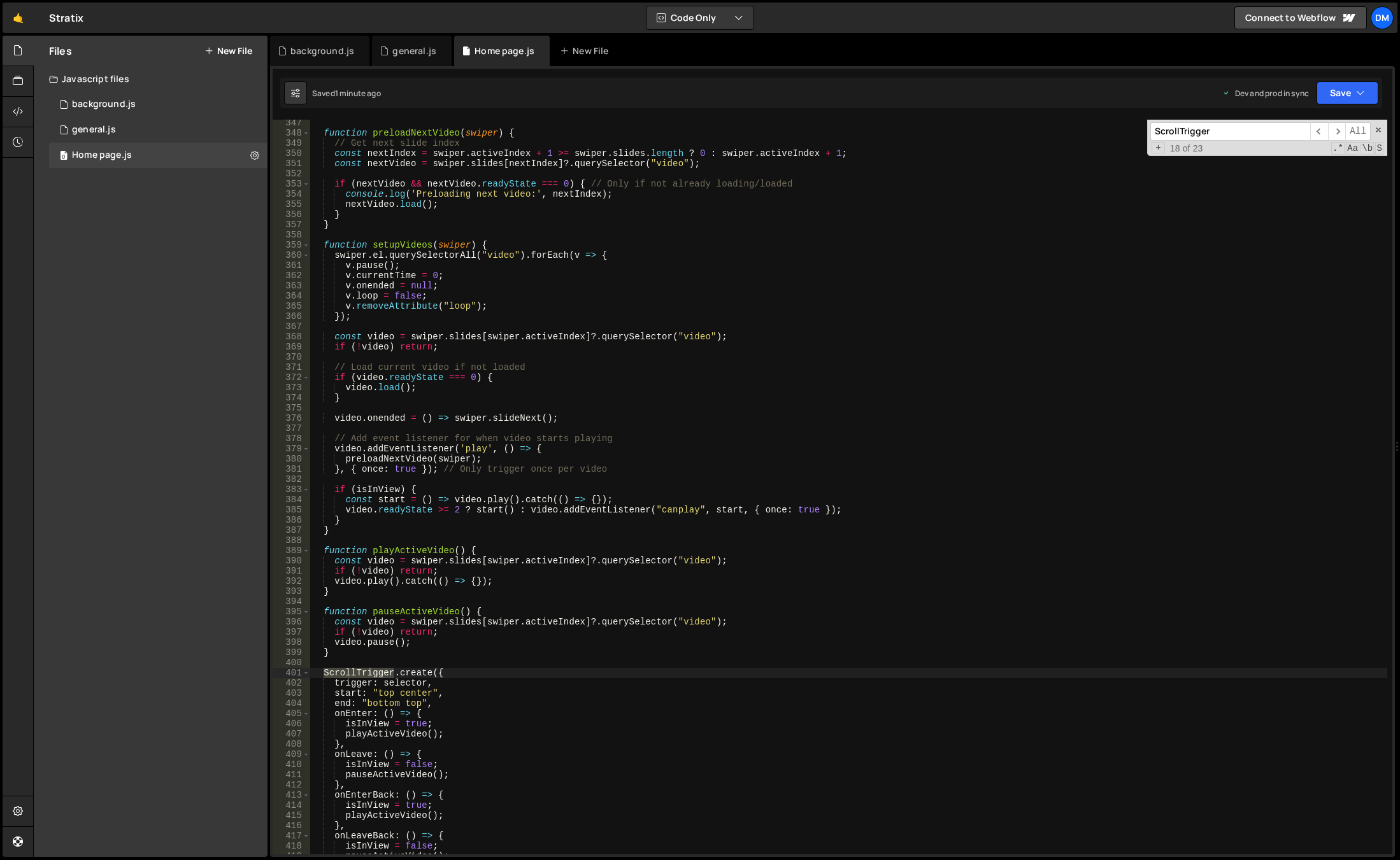
scroll to position [4572, 0]
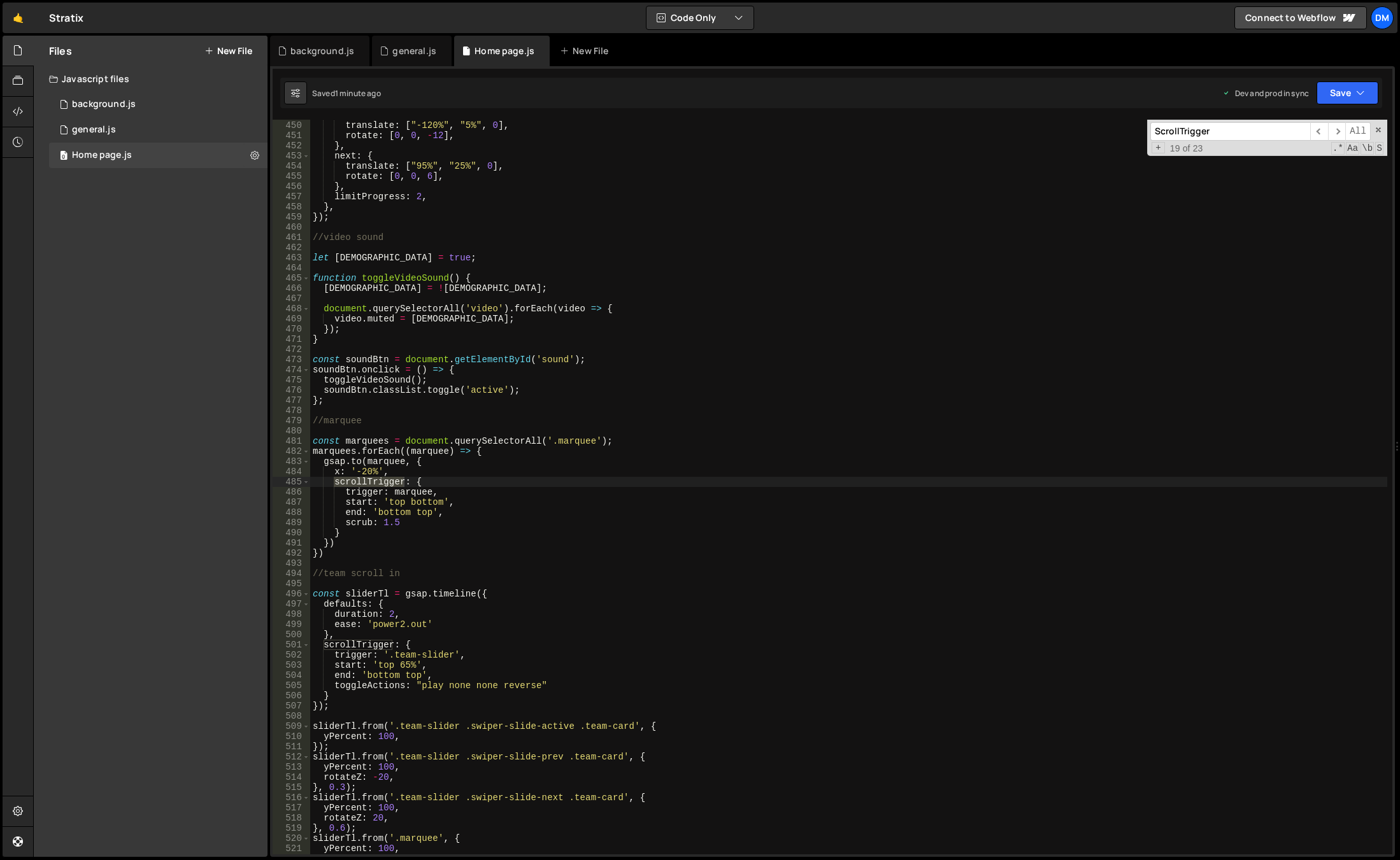
type input "ScrollTrigger"
click at [907, 589] on div "prev : { translate : [ "-120%" , "5%" , 0 ] , rotate : [ 0 , 0 , - 12 ] , } , n…" at bounding box center [848, 488] width 1077 height 755
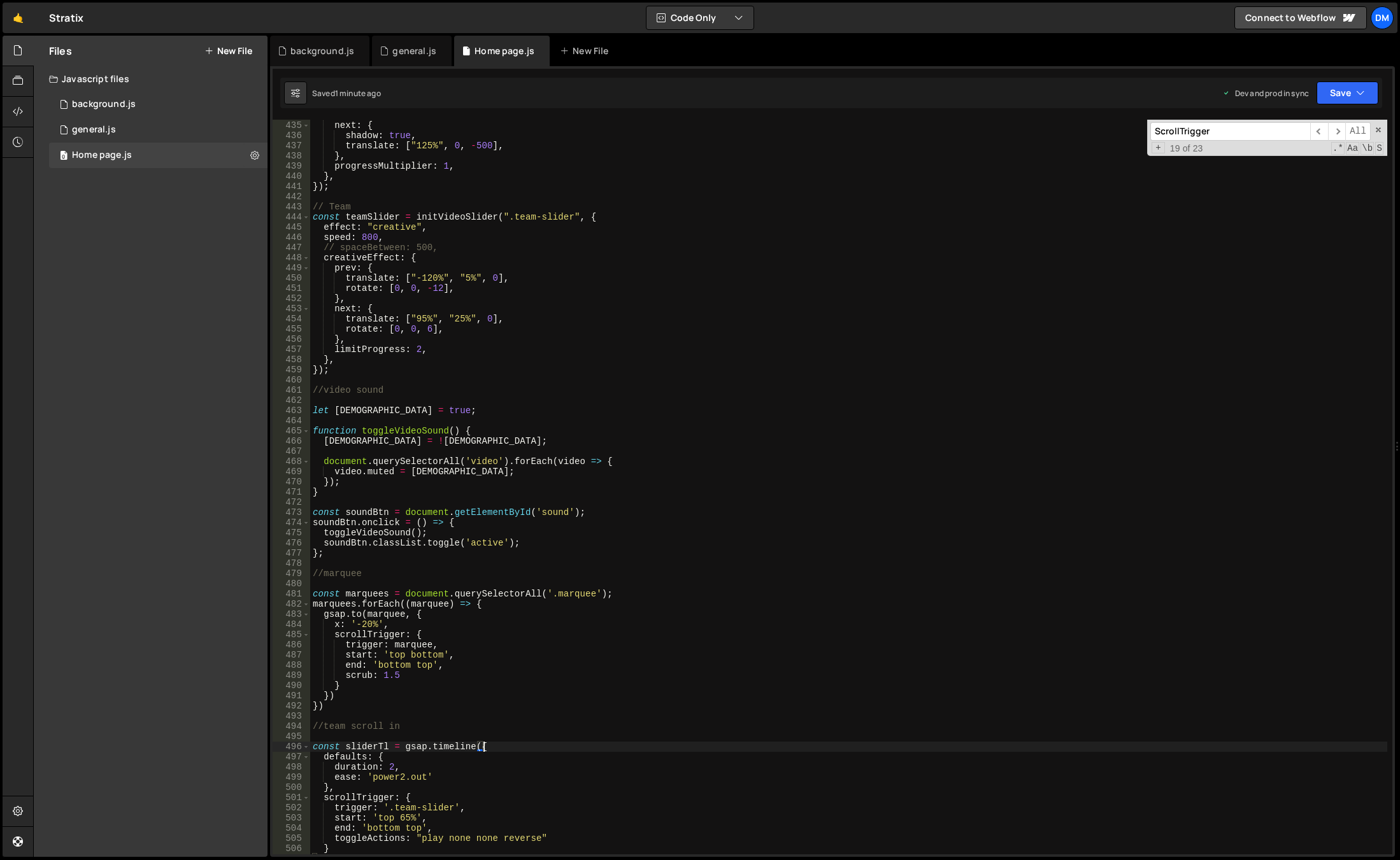
scroll to position [4381, 0]
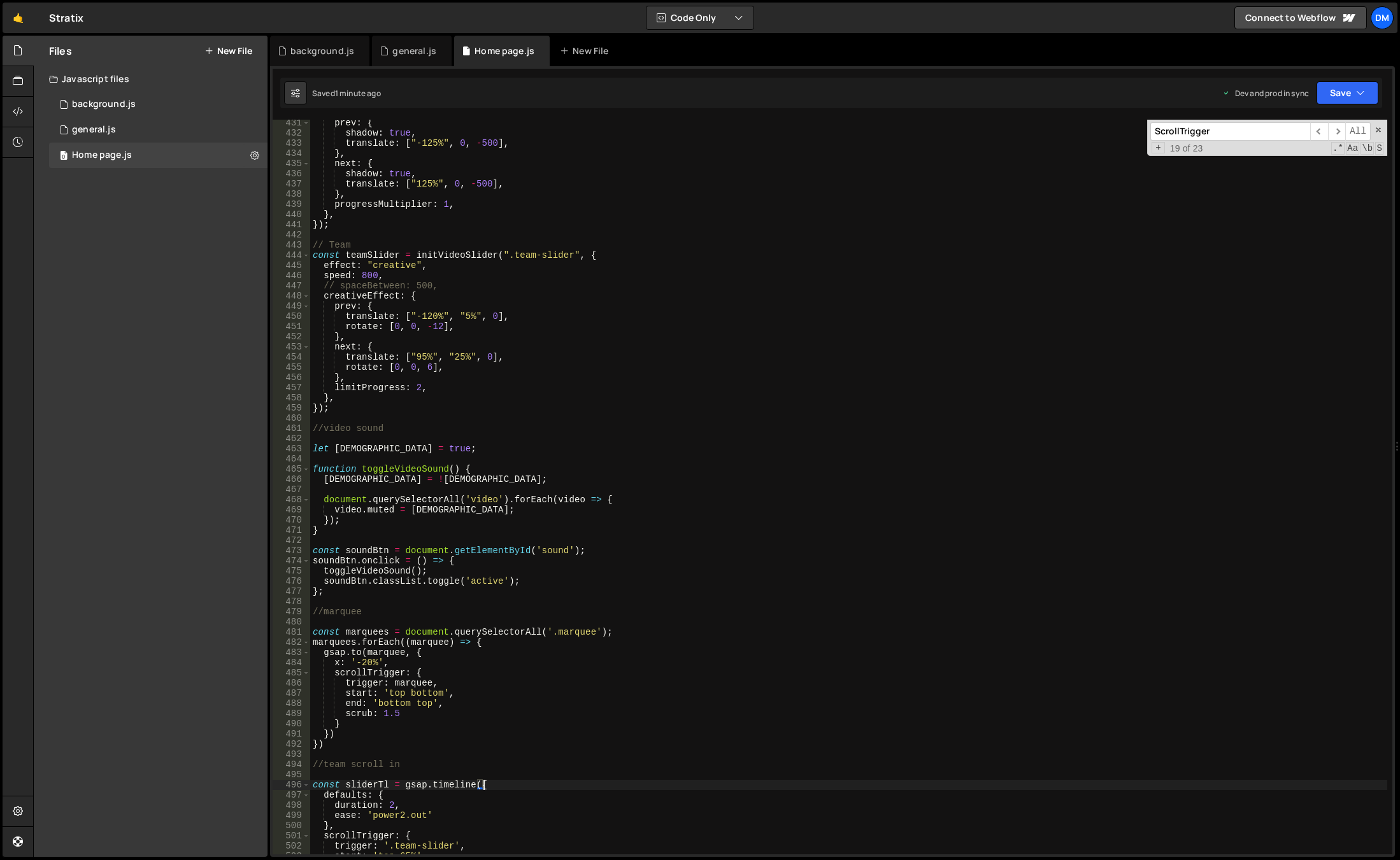
click at [1373, 129] on div "ScrollTrigger ​ ​ All Replace All + 19 of 23 .* Aa \b S" at bounding box center [1267, 138] width 240 height 36
click at [1380, 127] on span at bounding box center [1378, 130] width 9 height 9
click at [956, 353] on div "prev : { shadow : true , translate : [ "-125%" , 0 , - 500 ] , } , next : { sha…" at bounding box center [848, 495] width 1077 height 755
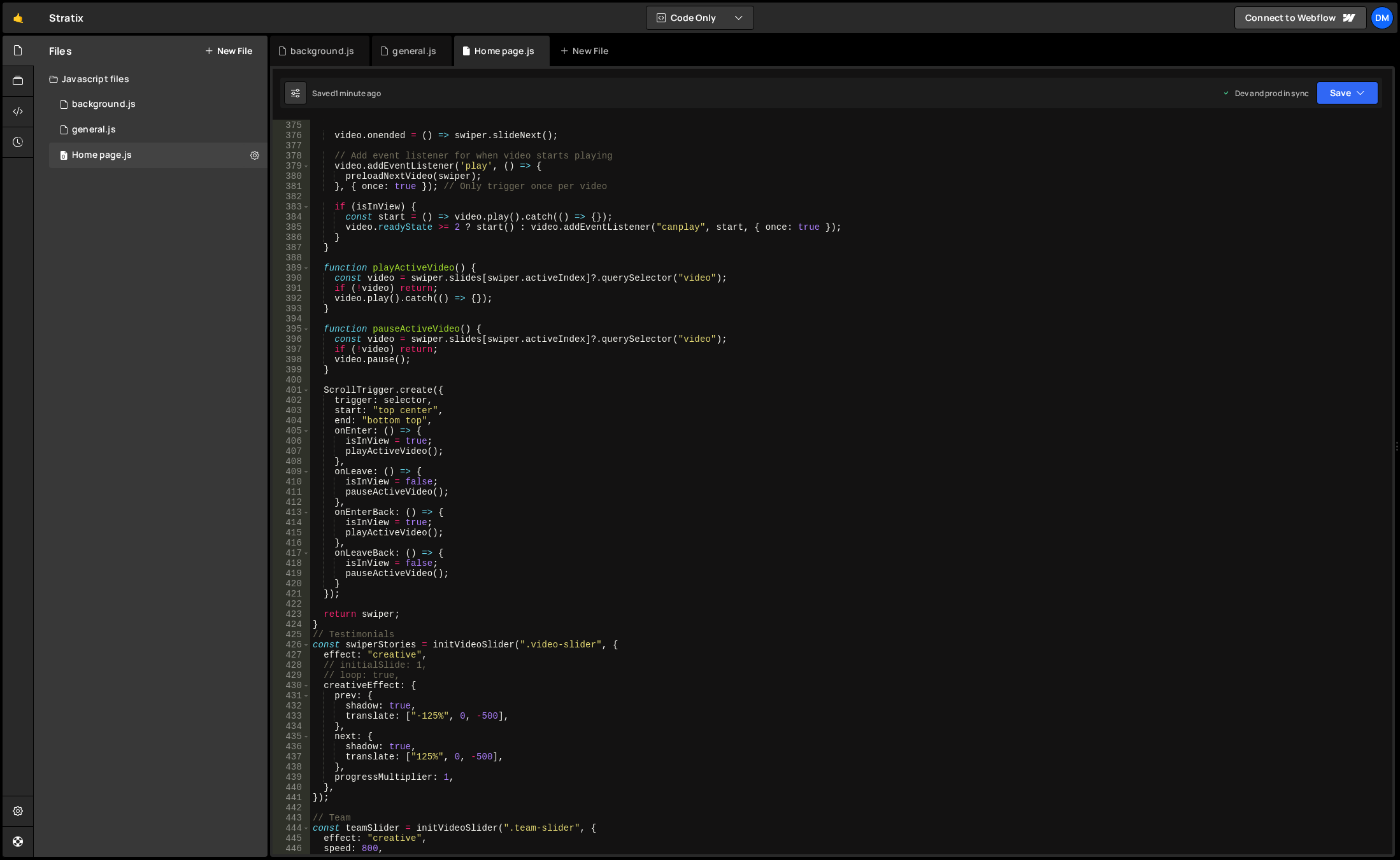
scroll to position [3770, 0]
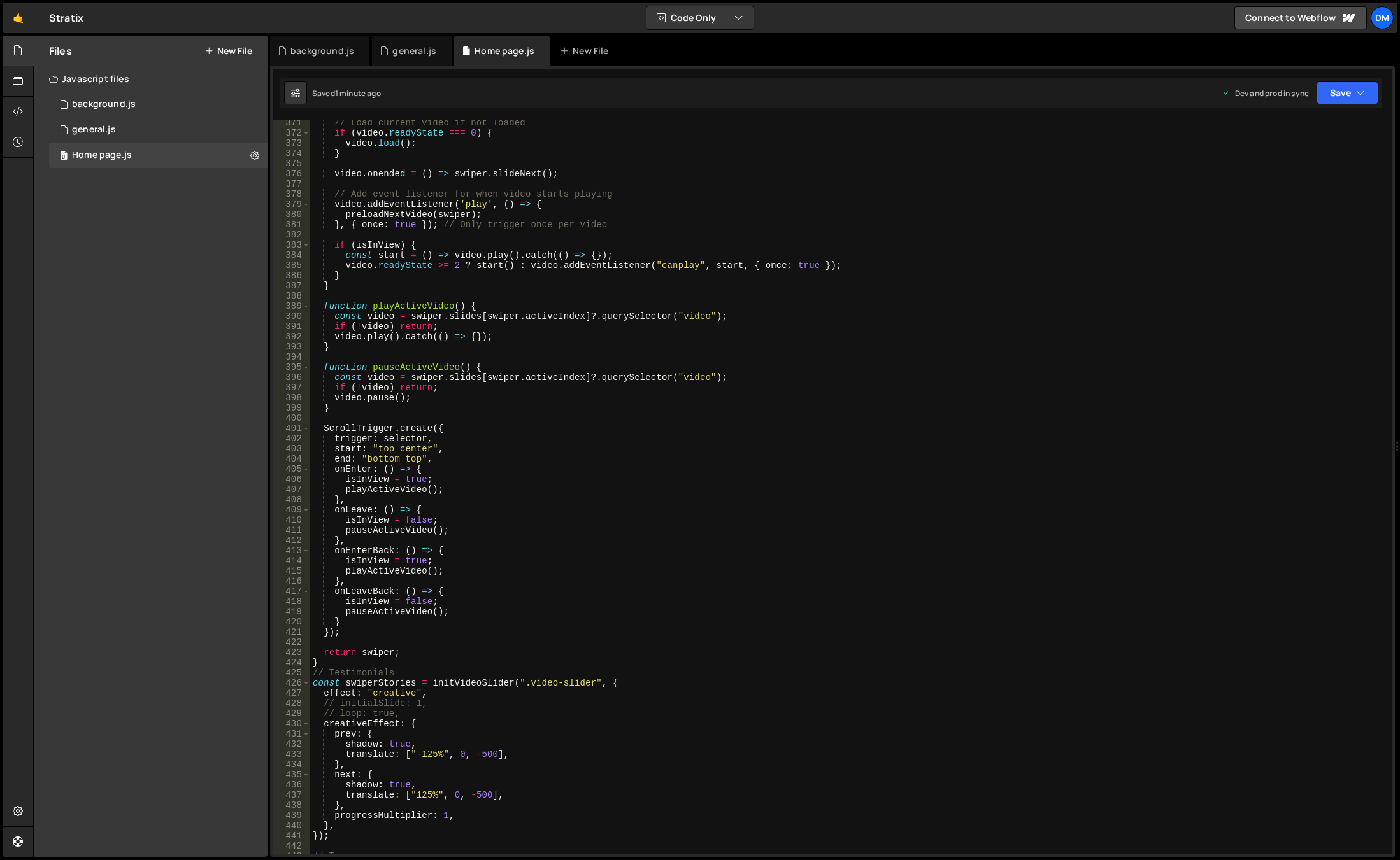
click at [443, 488] on div "// Load current video if not loaded if ( video . readyState === 0 ) { video . l…" at bounding box center [848, 495] width 1077 height 755
type textarea "playActiveVideo();"
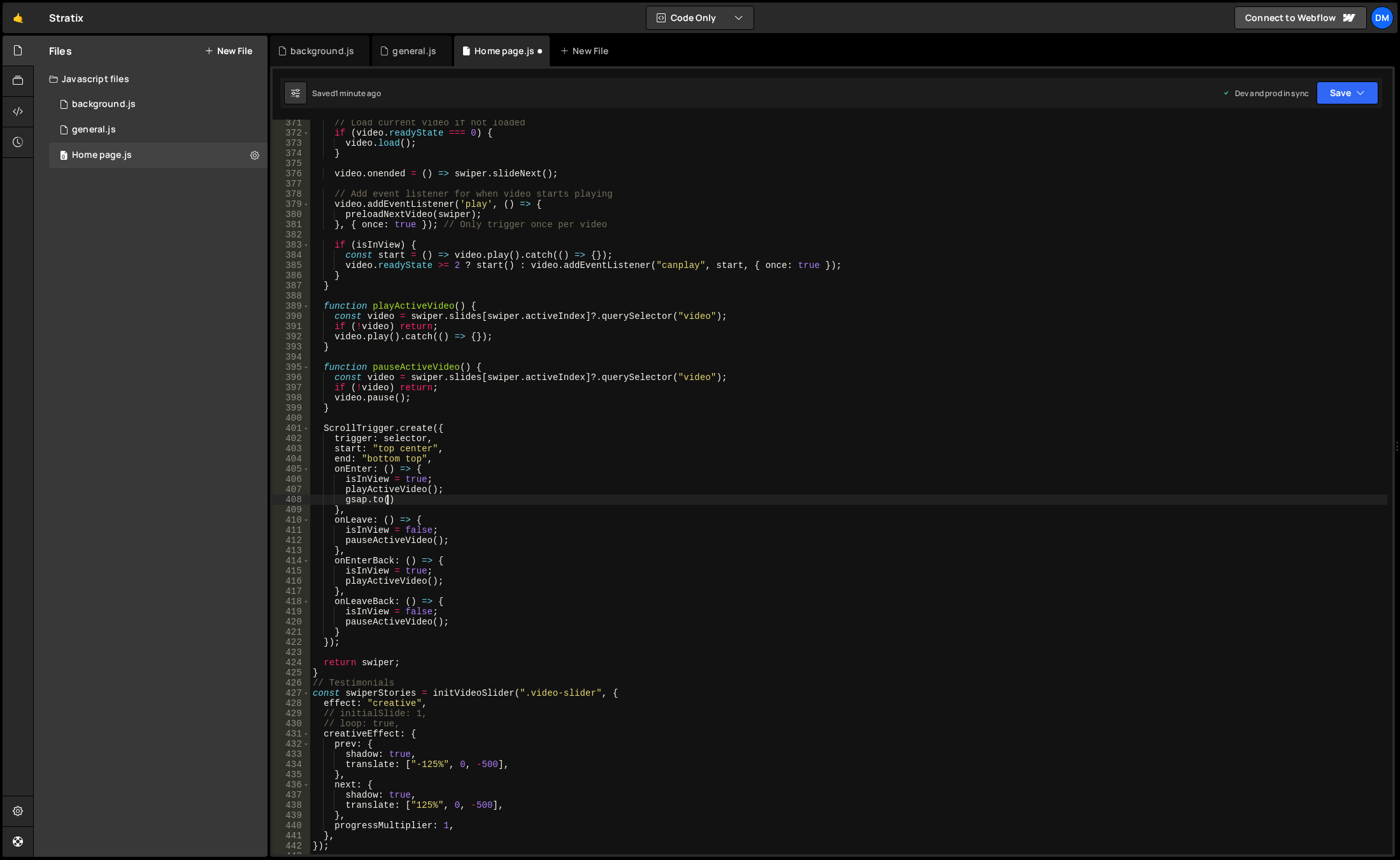
scroll to position [0, 4]
paste textarea "sound-button"
paste textarea "sound-button'"
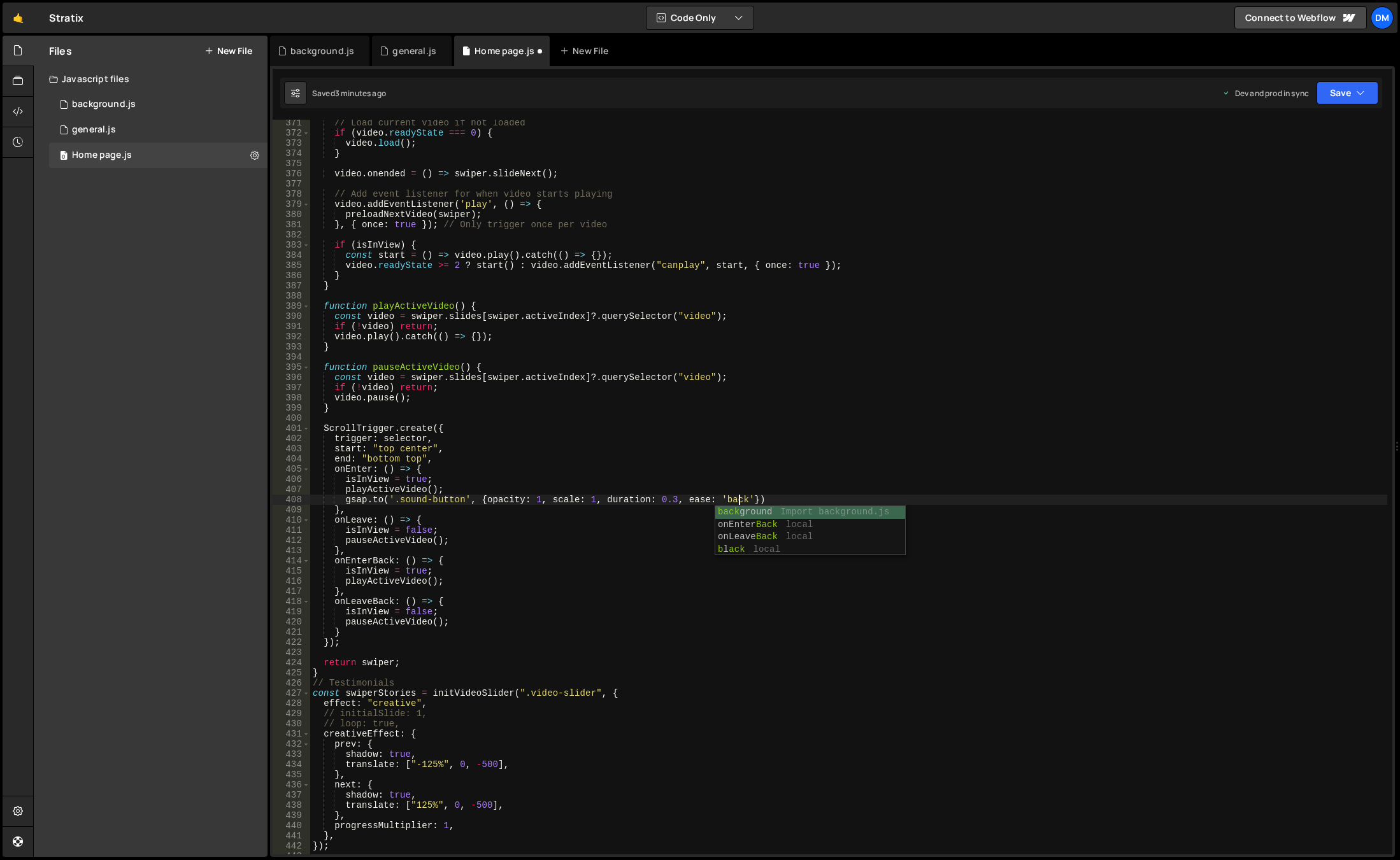
click at [767, 500] on div "// Load current video if not loaded if ( video . readyState === 0 ) { video . l…" at bounding box center [848, 495] width 1077 height 755
drag, startPoint x: 767, startPoint y: 500, endPoint x: 347, endPoint y: 501, distance: 420.0
click at [347, 501] on div "// Load current video if not loaded if ( video . readyState === 0 ) { video . l…" at bounding box center [848, 495] width 1077 height 755
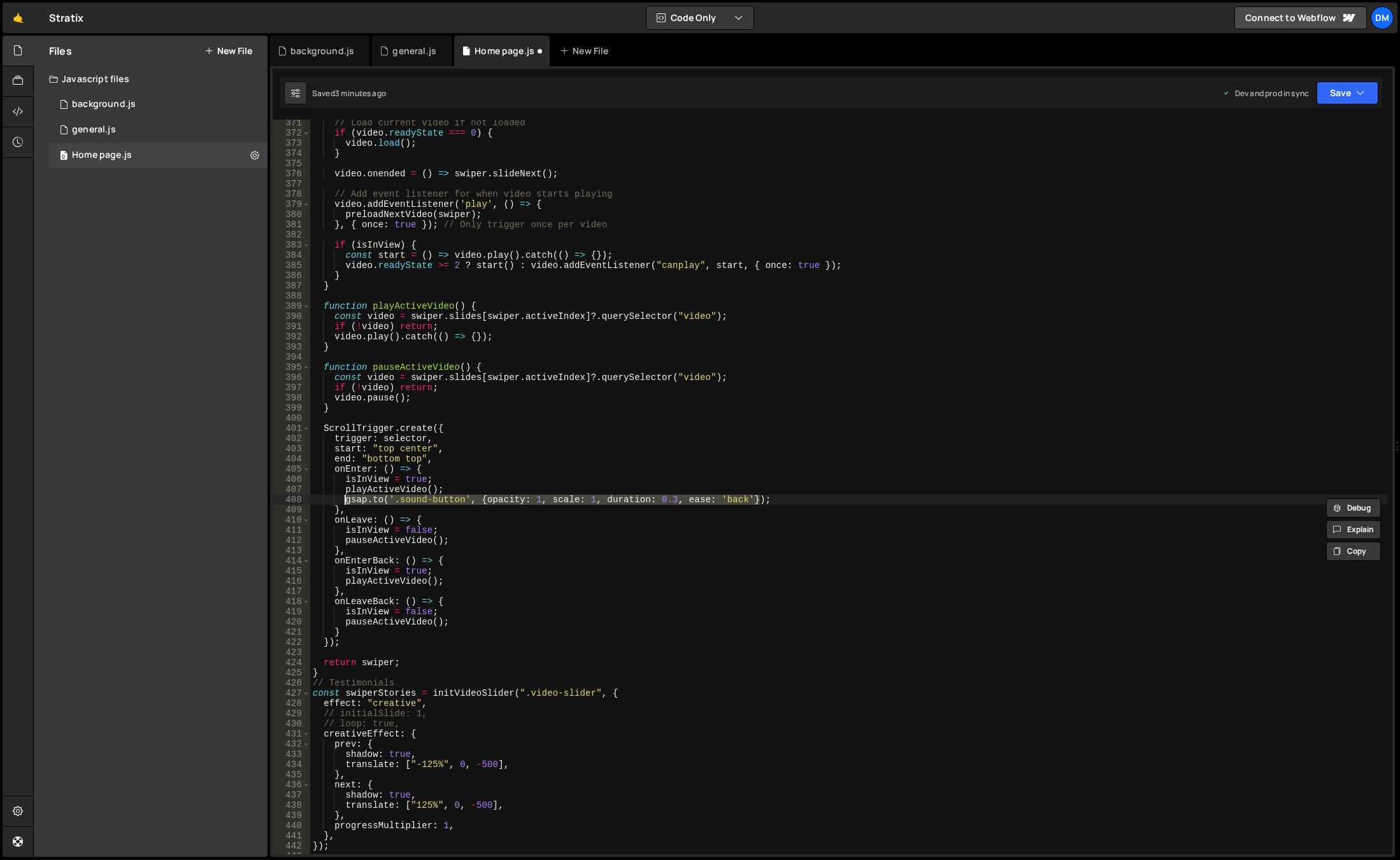
click at [456, 539] on div "// Load current video if not loaded if ( video . readyState === 0 ) { video . l…" at bounding box center [848, 495] width 1077 height 755
type textarea "pauseActiveVideo();"
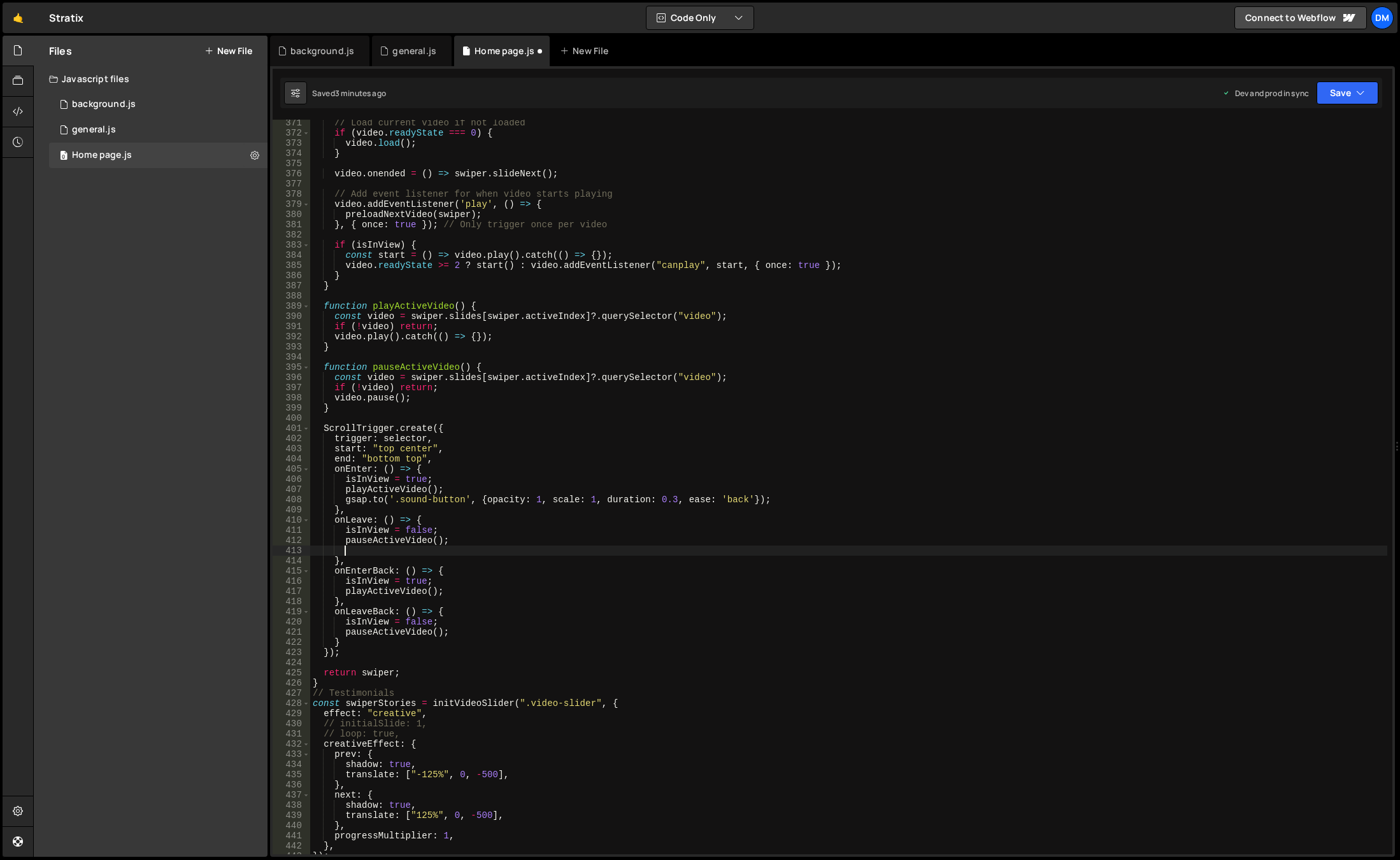
paste textarea "[DOMAIN_NAME]('.sound-button', {opacity: 1, scale: 1, duration: 0.3, ease: 'bac…"
click at [531, 552] on div "// Load current video if not loaded if ( video . readyState === 0 ) { video . l…" at bounding box center [848, 495] width 1077 height 755
click at [591, 549] on div "// Load current video if not loaded if ( video . readyState === 0 ) { video . l…" at bounding box center [848, 495] width 1077 height 755
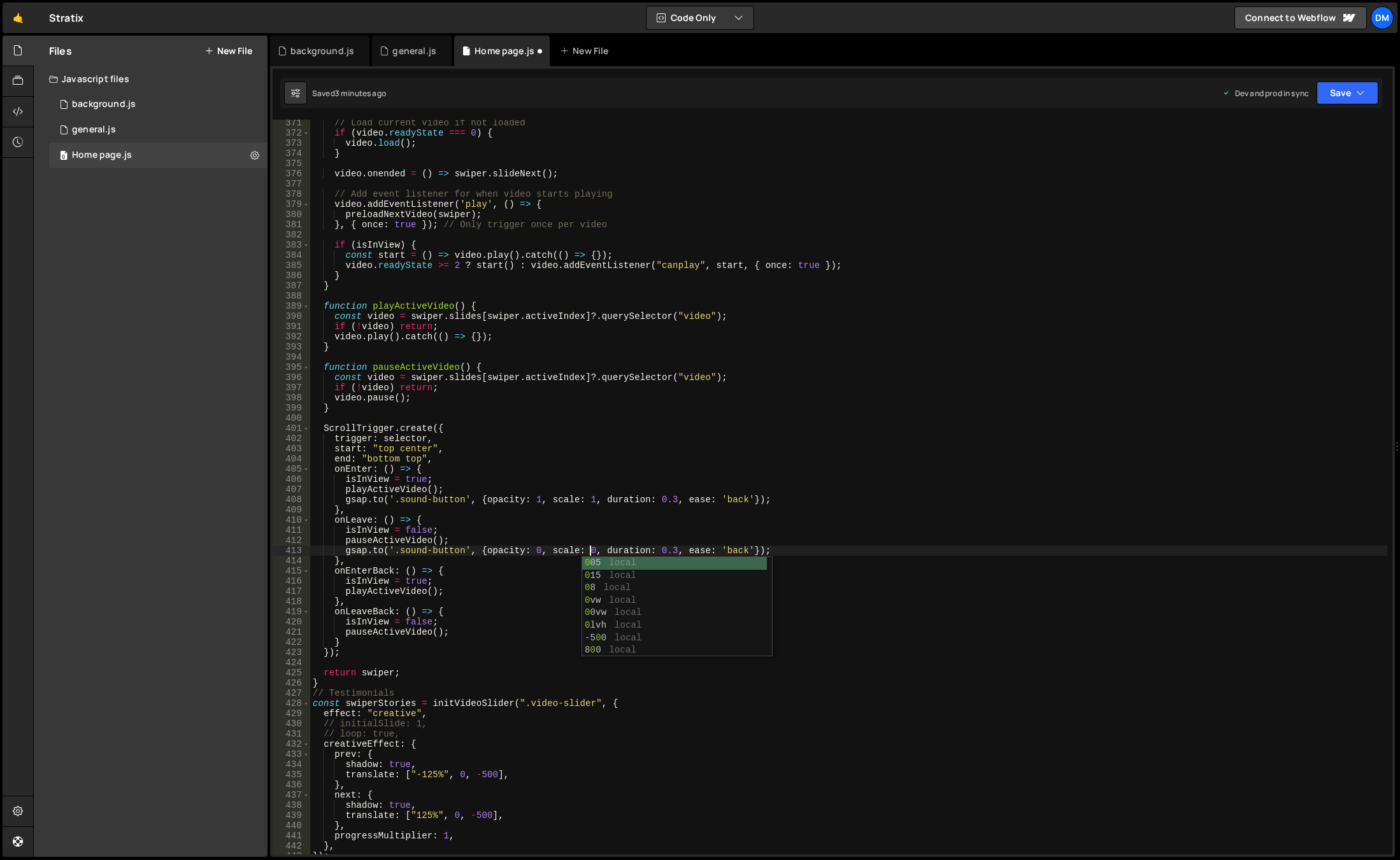
click at [730, 552] on div "// Load current video if not loaded if ( video . readyState === 0 ) { video . l…" at bounding box center [848, 495] width 1077 height 755
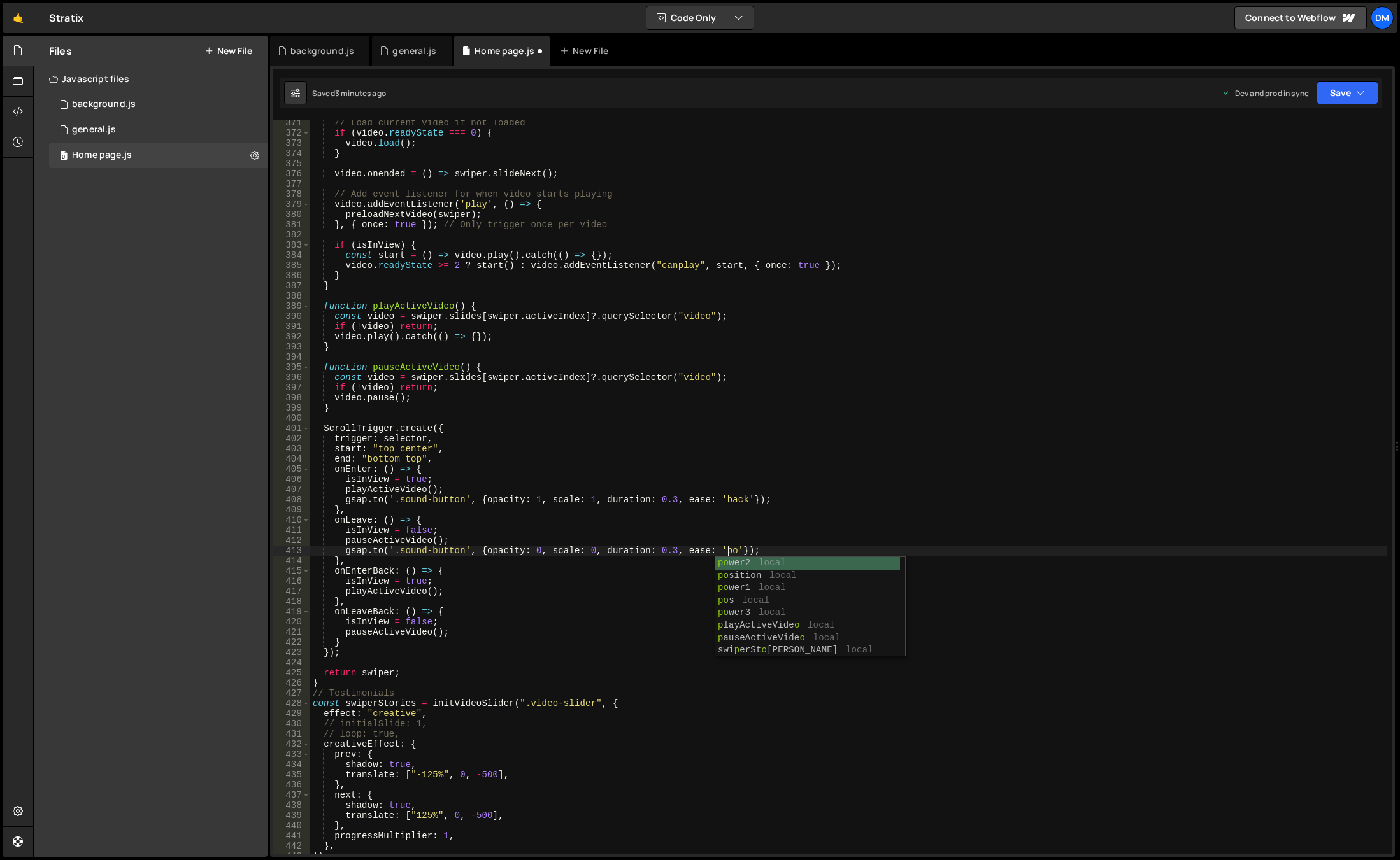
scroll to position [0, 29]
click at [734, 527] on div "// Load current video if not loaded if ( video . readyState === 0 ) { video . l…" at bounding box center [848, 495] width 1077 height 755
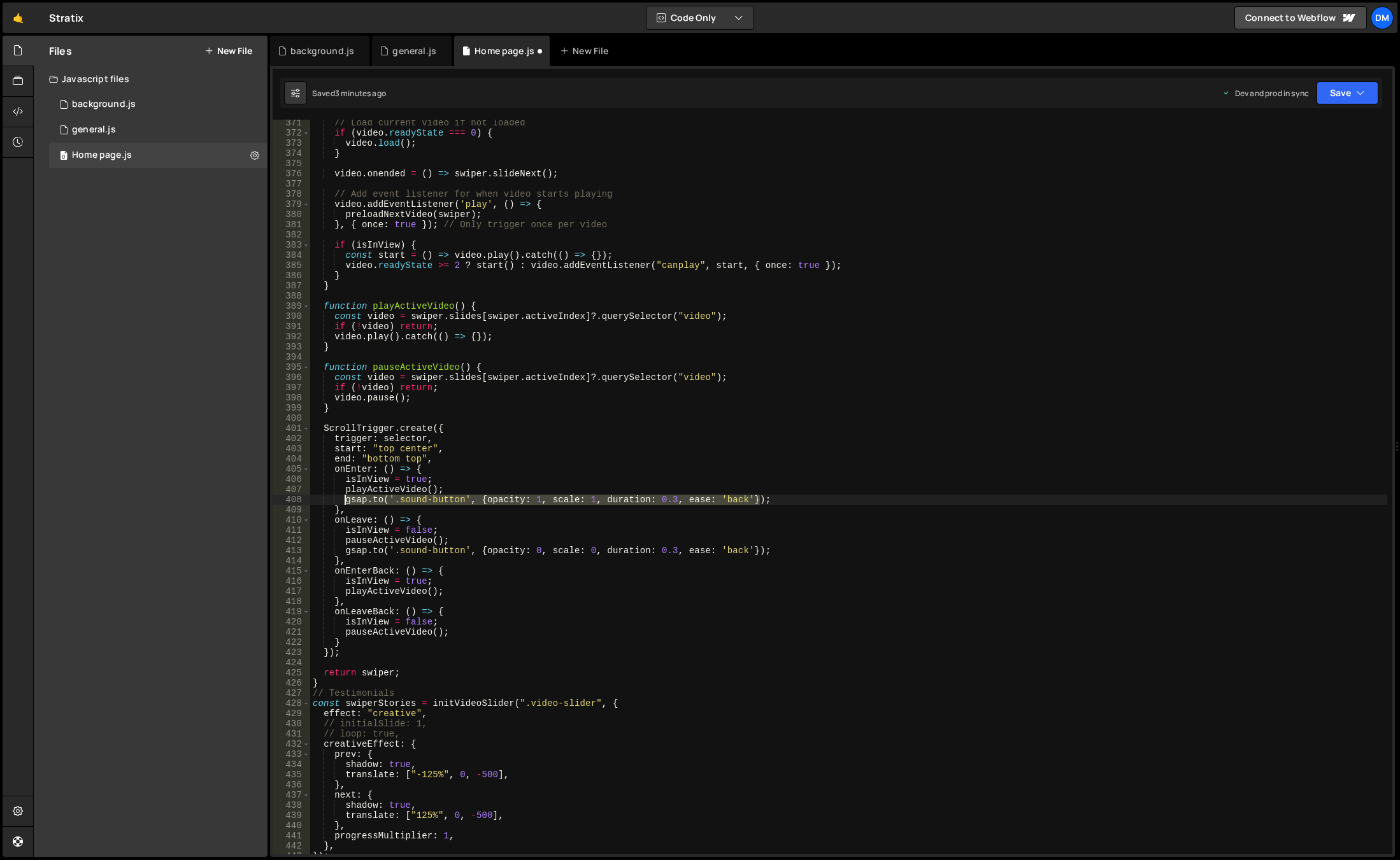
drag, startPoint x: 765, startPoint y: 501, endPoint x: 346, endPoint y: 500, distance: 419.0
click at [346, 500] on div "// Load current video if not loaded if ( video . readyState === 0 ) { video . l…" at bounding box center [848, 495] width 1077 height 755
click at [458, 591] on div "// Load current video if not loaded if ( video . readyState === 0 ) { video . l…" at bounding box center [848, 495] width 1077 height 755
type textarea "playActiveVideo();"
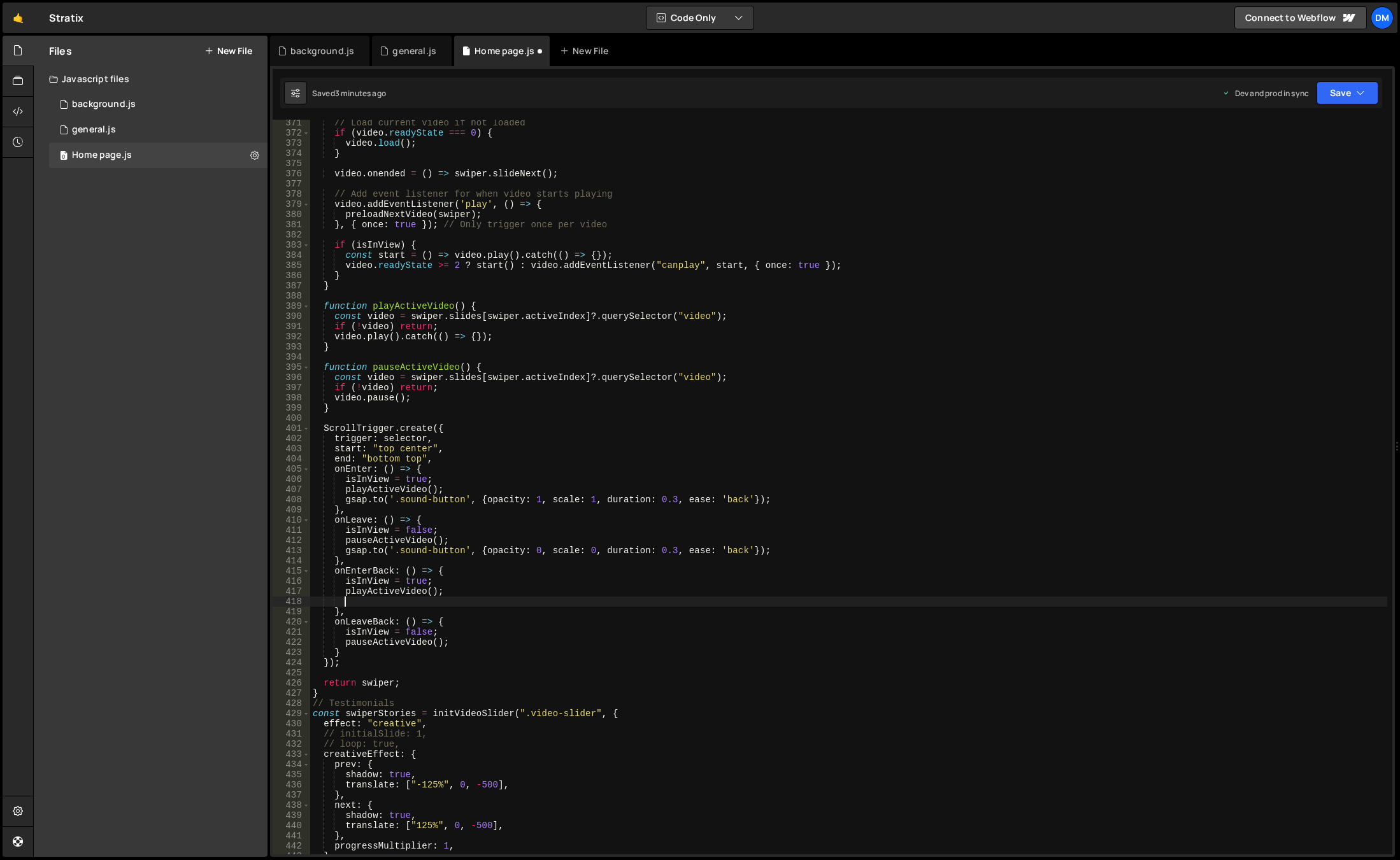
paste textarea "[DOMAIN_NAME]('.sound-button', {opacity: 1, scale: 1, duration: 0.3, ease: 'bac…"
drag, startPoint x: 762, startPoint y: 552, endPoint x: 344, endPoint y: 552, distance: 418.0
click at [344, 552] on div "// Load current video if not loaded if ( video . readyState === 0 ) { video . l…" at bounding box center [848, 495] width 1077 height 755
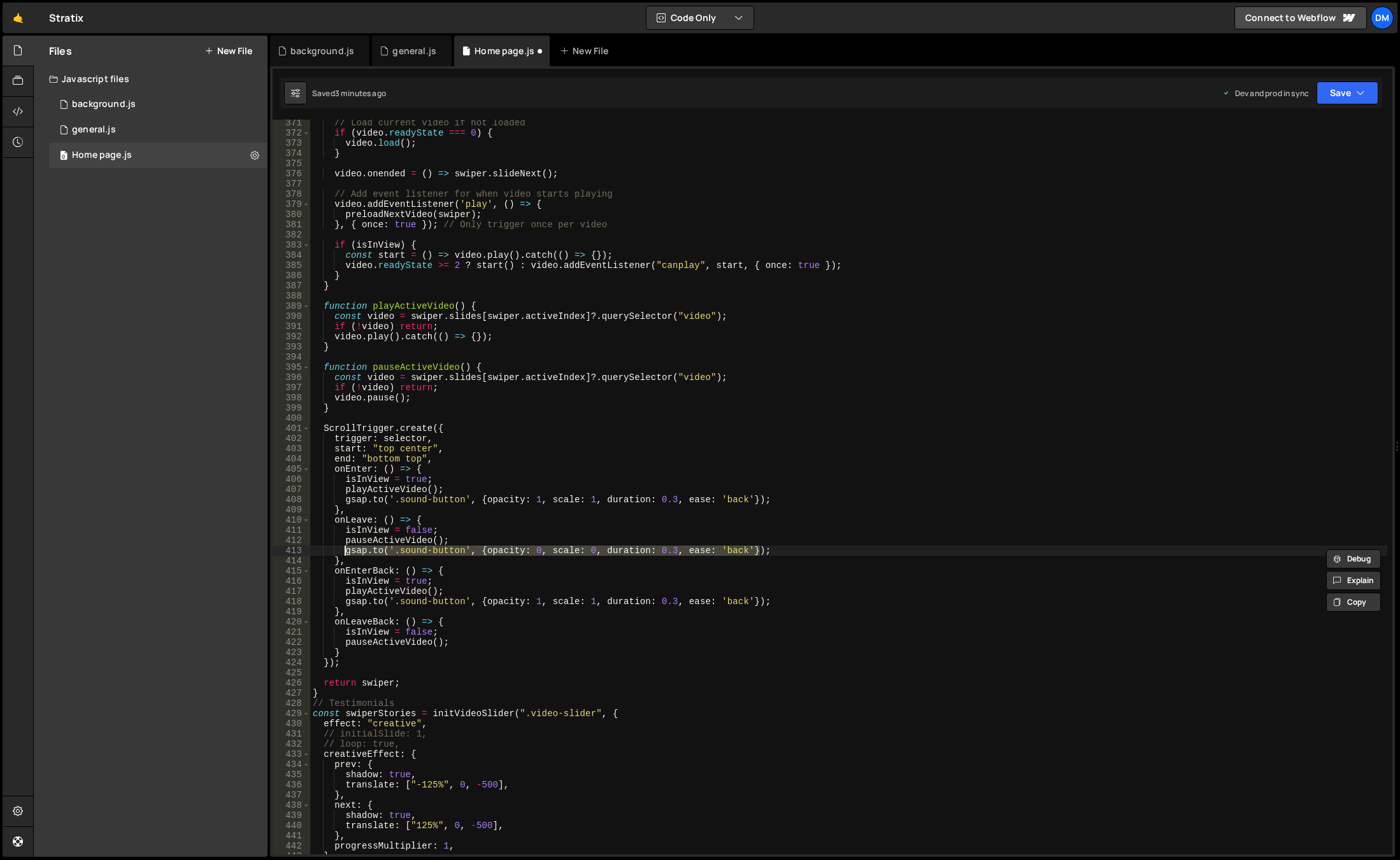
click at [465, 646] on div "// Load current video if not loaded if ( video . readyState === 0 ) { video . l…" at bounding box center [848, 495] width 1077 height 755
type textarea "pauseActiveVideo();"
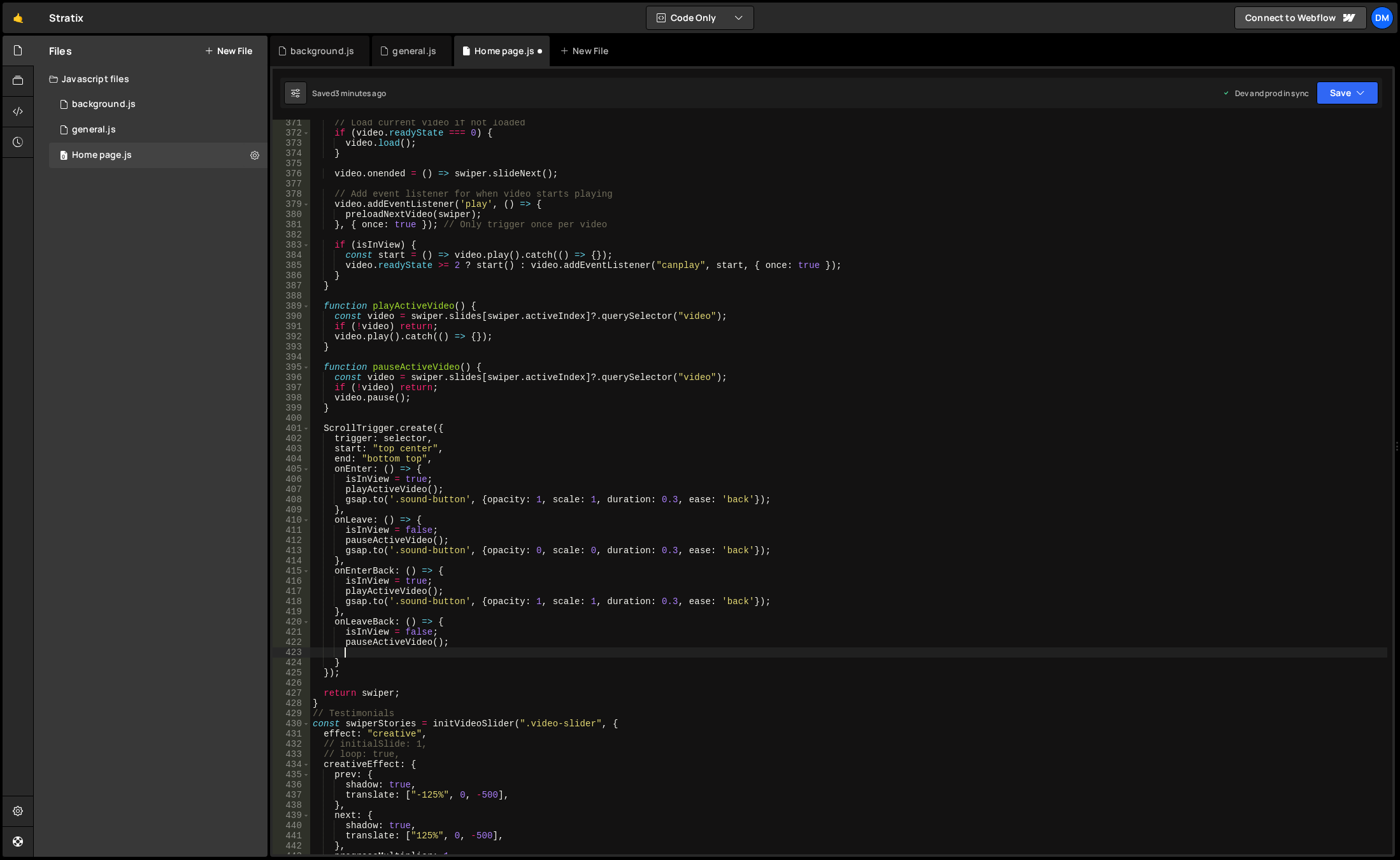
paste textarea "[DOMAIN_NAME]('.sound-button', {opacity: 0, scale: 0, duration: 0.3, ease: 'bac…"
click at [750, 550] on div "// Load current video if not loaded if ( video . readyState === 0 ) { video . l…" at bounding box center [848, 495] width 1077 height 755
click at [1342, 96] on button "Save" at bounding box center [1347, 93] width 61 height 23
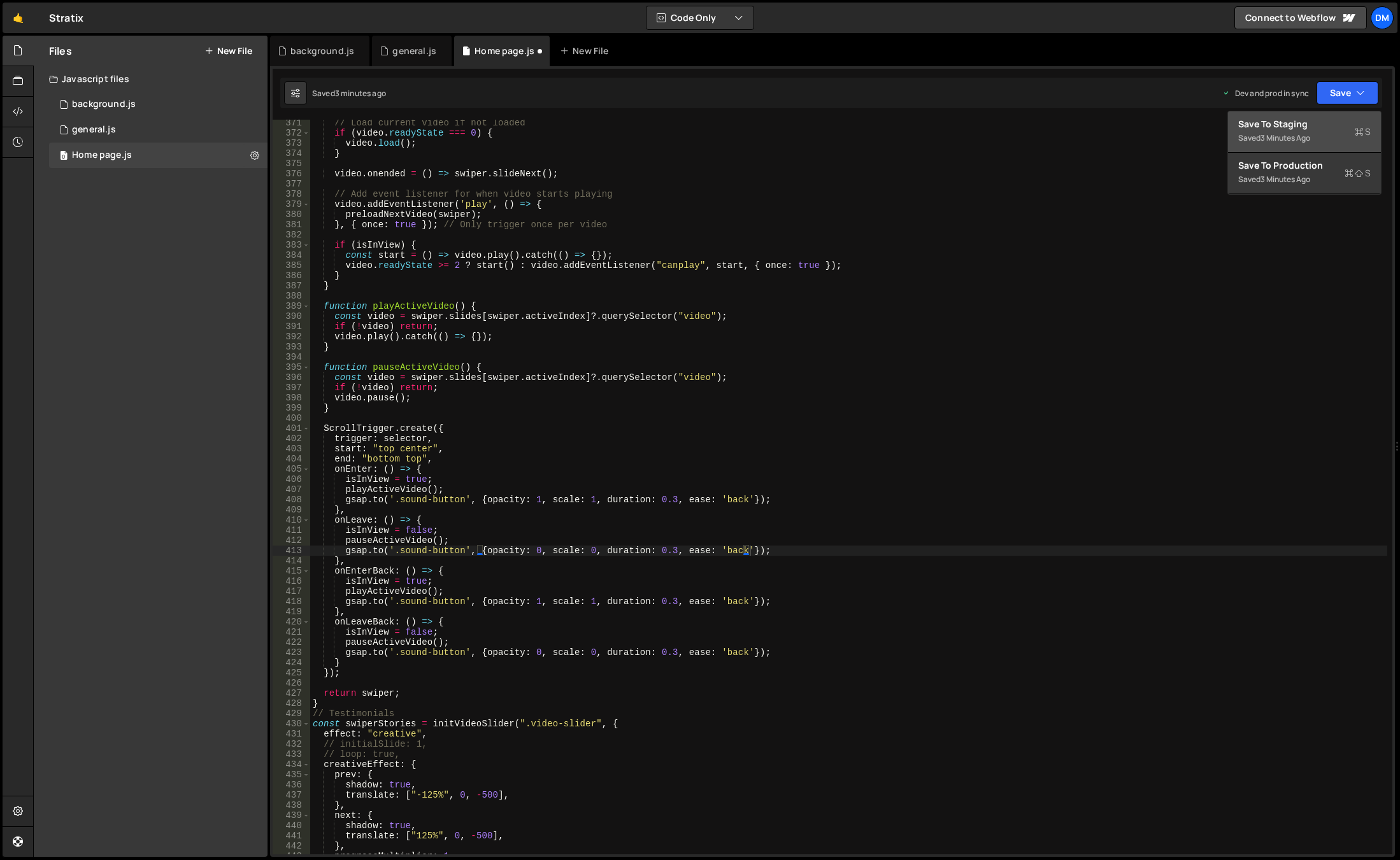
click at [1293, 124] on div "Save to Staging S" at bounding box center [1304, 124] width 133 height 13
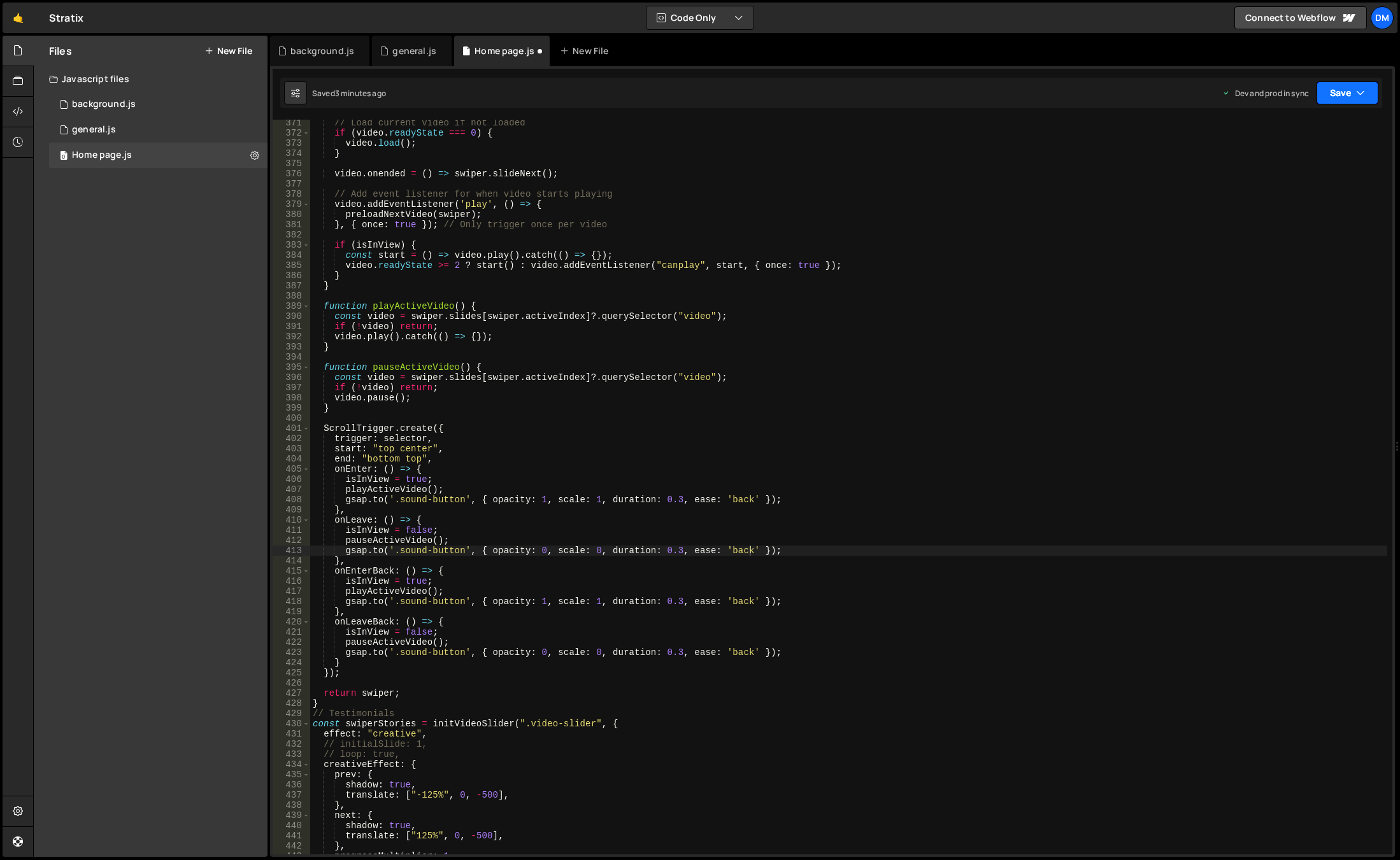
click at [1351, 92] on button "Save" at bounding box center [1347, 93] width 61 height 23
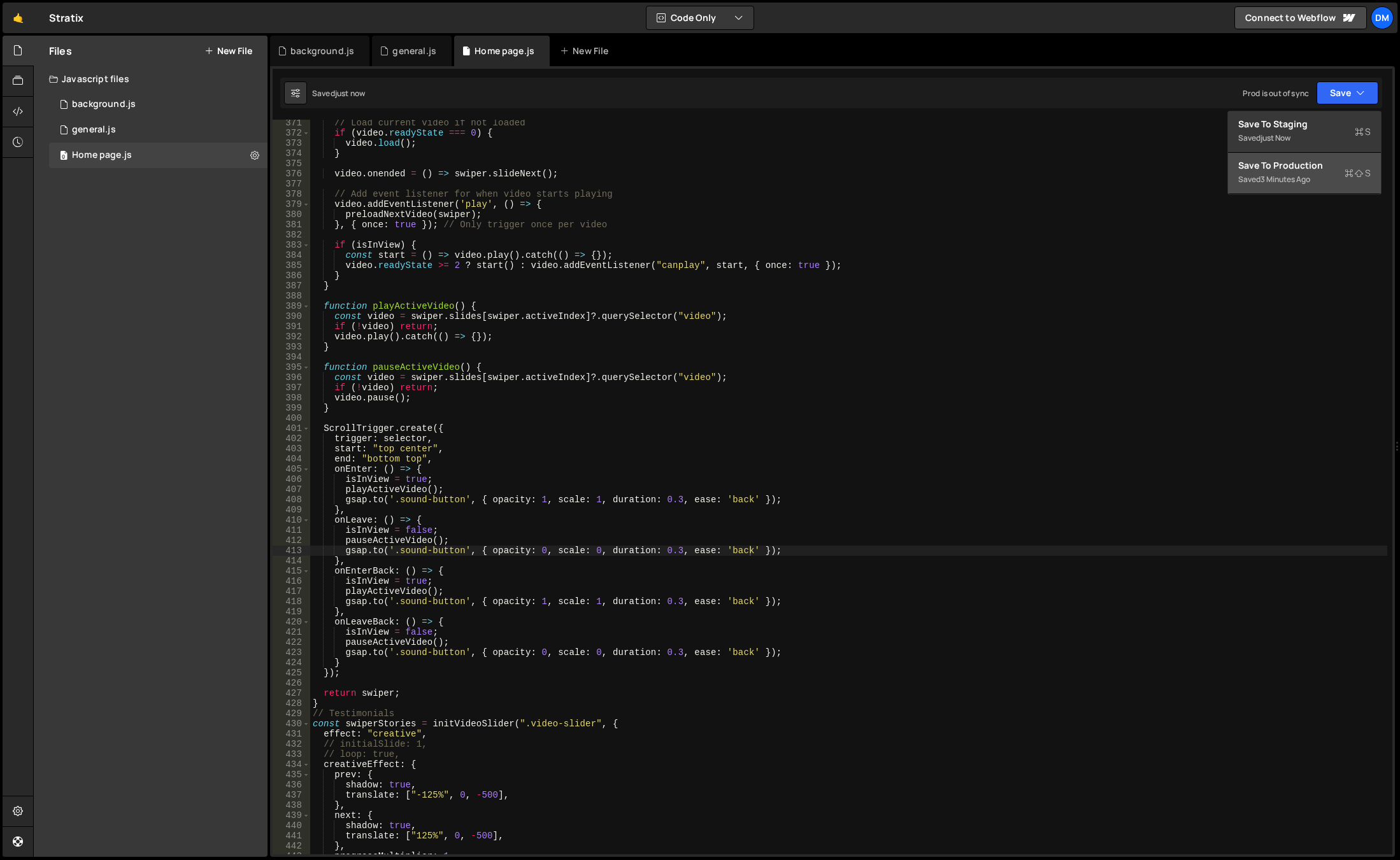
click at [1303, 167] on div "Save to Production S" at bounding box center [1304, 165] width 133 height 13
click at [546, 645] on div "// Load current video if not loaded if ( video . readyState === 0 ) { video . l…" at bounding box center [848, 495] width 1077 height 755
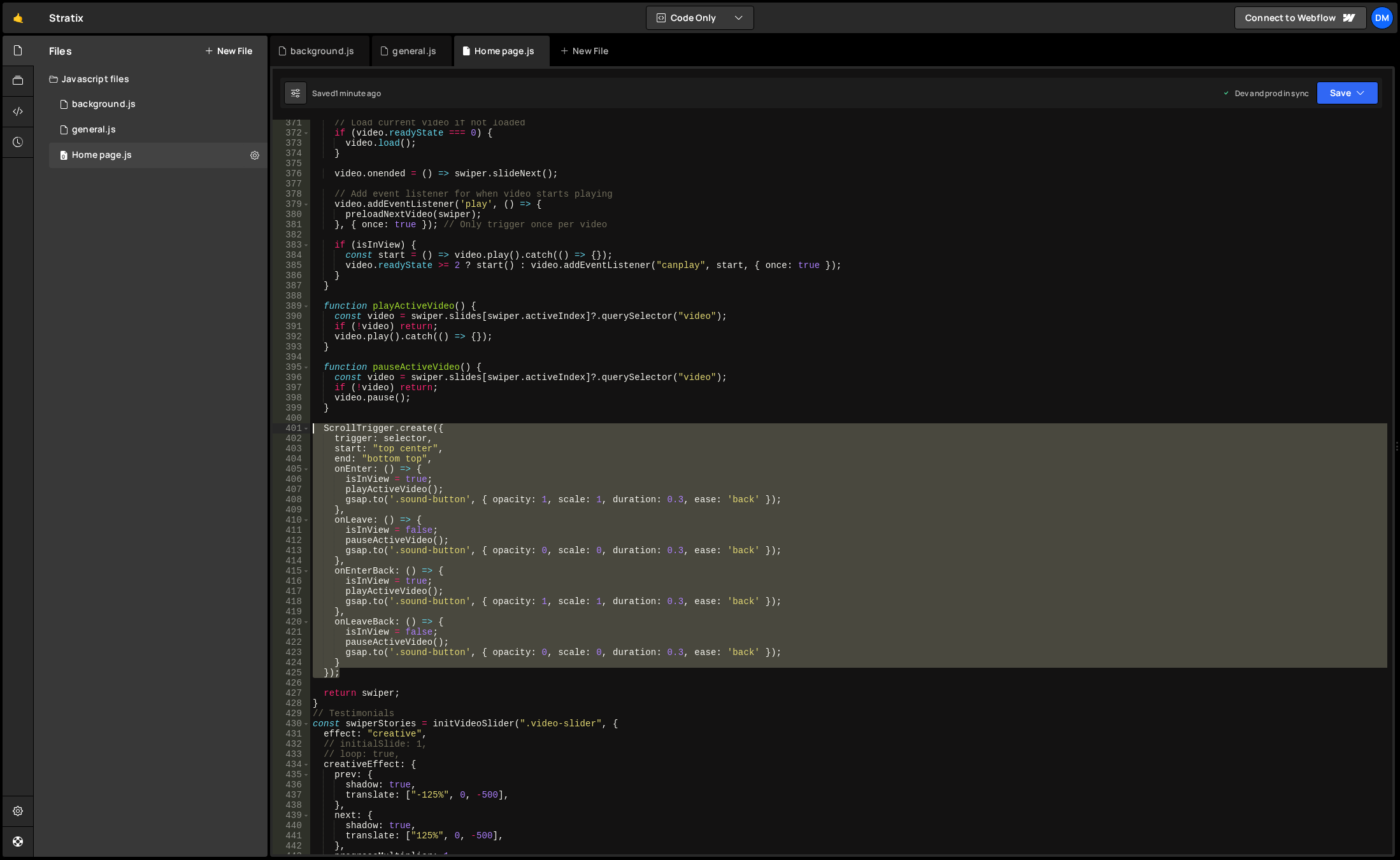
drag, startPoint x: 354, startPoint y: 675, endPoint x: 244, endPoint y: 432, distance: 266.7
click at [244, 432] on div "Files New File Javascript files 0 background.js 0 0 general.js 0 0 Home page.js…" at bounding box center [716, 446] width 1366 height 822
click at [548, 573] on div "// Load current video if not loaded if ( video . readyState === 0 ) { video . l…" at bounding box center [848, 487] width 1077 height 734
type textarea "onEnterBack: () => {"
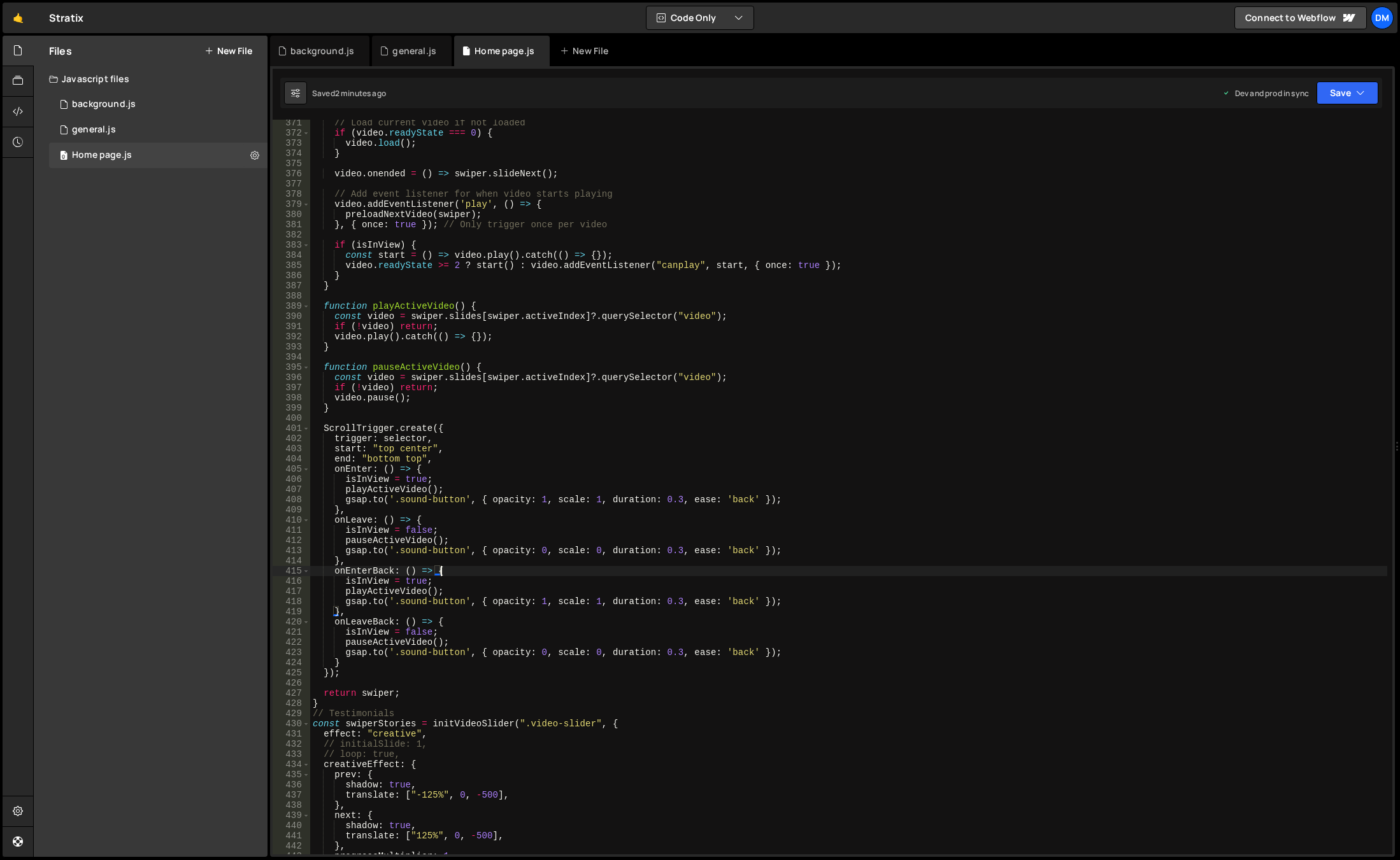
click at [447, 415] on div "// Load current video if not loaded if ( video . readyState === 0 ) { video . l…" at bounding box center [848, 495] width 1077 height 755
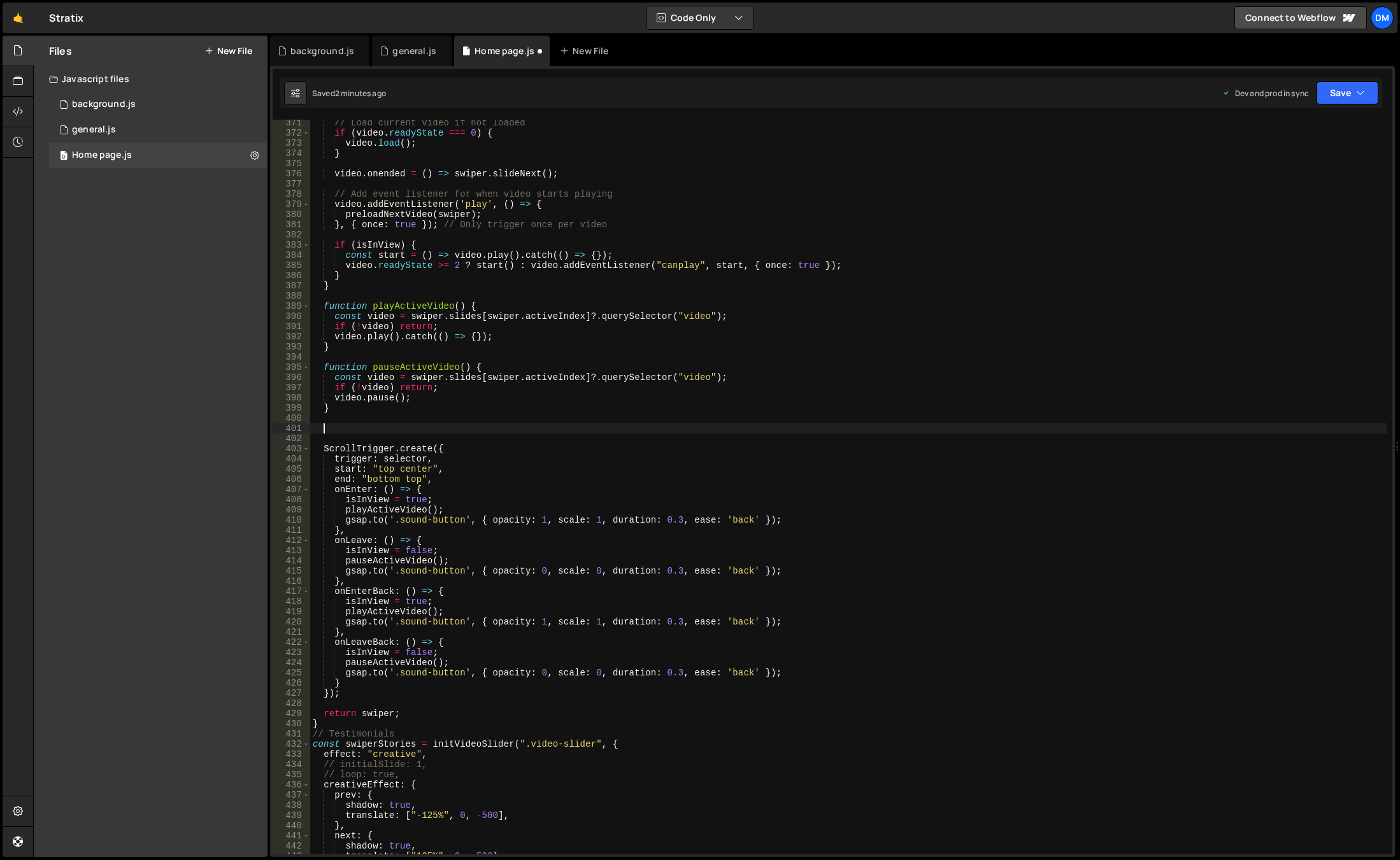
type textarea "g"
drag, startPoint x: 773, startPoint y: 518, endPoint x: 346, endPoint y: 521, distance: 427.0
click at [346, 521] on div "// Load current video if not loaded if ( video . readyState === 0 ) { video . l…" at bounding box center [848, 495] width 1077 height 755
click at [591, 427] on div "// Load current video if not loaded if ( video . readyState === 0 ) { video . l…" at bounding box center [848, 495] width 1077 height 755
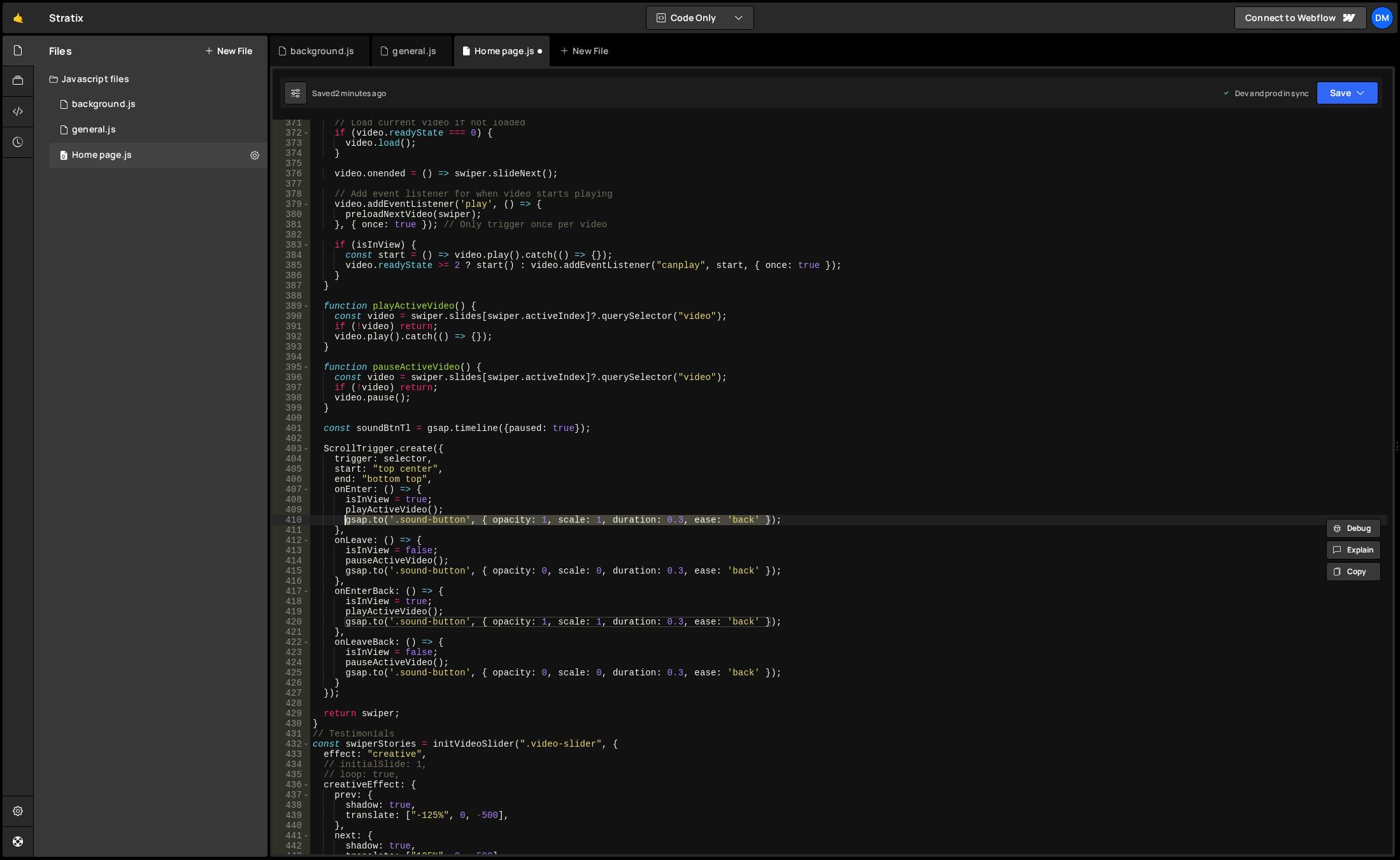
type textarea "const soundBtnTl = gsap.timeline({paused: true});"
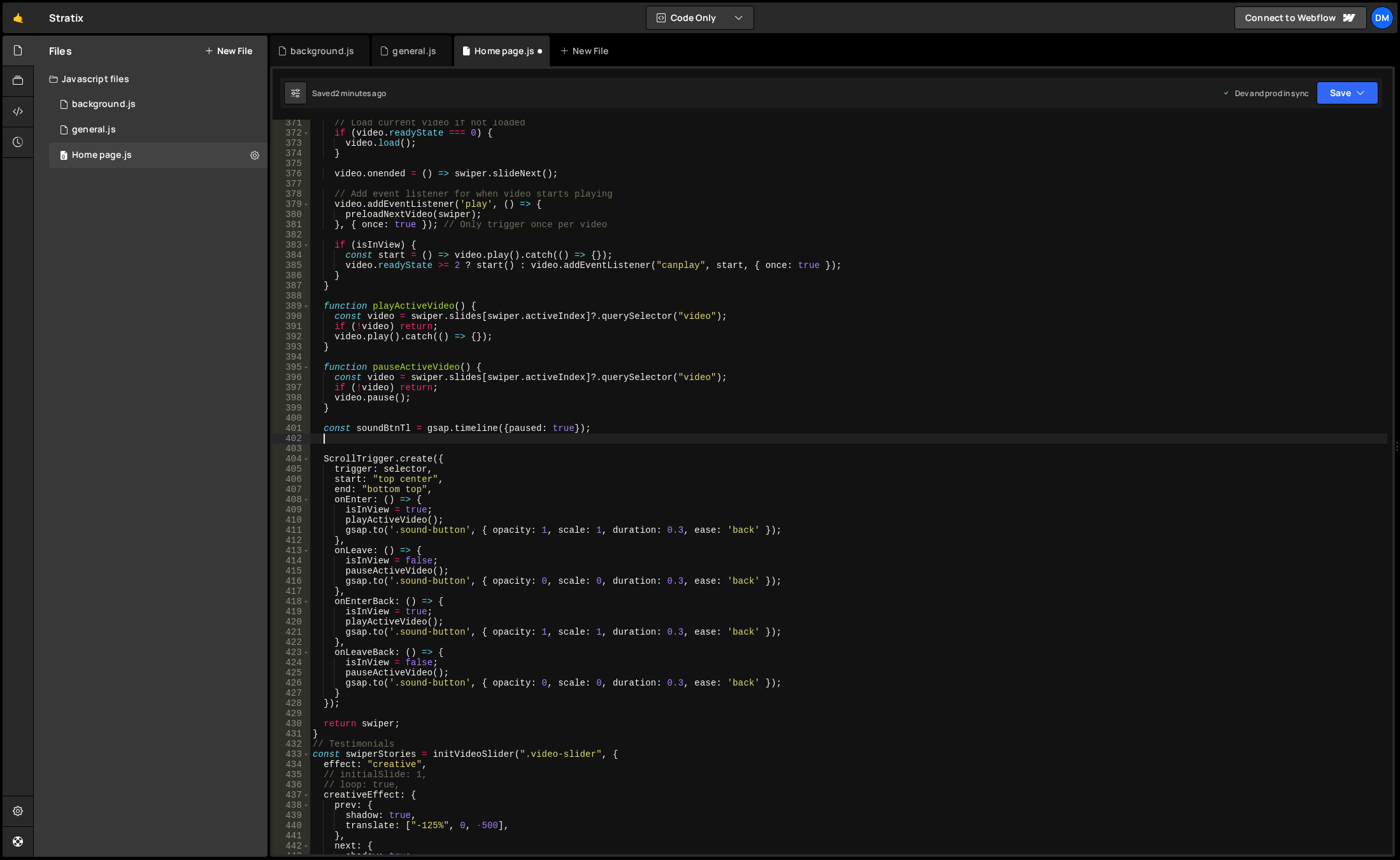
paste textarea "[DOMAIN_NAME]('.sound-button', { opacity: 1, scale: 1, duration: 0.3, ease: 'ba…"
click at [394, 429] on div "// Load current video if not loaded if ( video . readyState === 0 ) { video . l…" at bounding box center [848, 495] width 1077 height 755
click at [331, 438] on div "// Load current video if not loaded if ( video . readyState === 0 ) { video . l…" at bounding box center [848, 495] width 1077 height 755
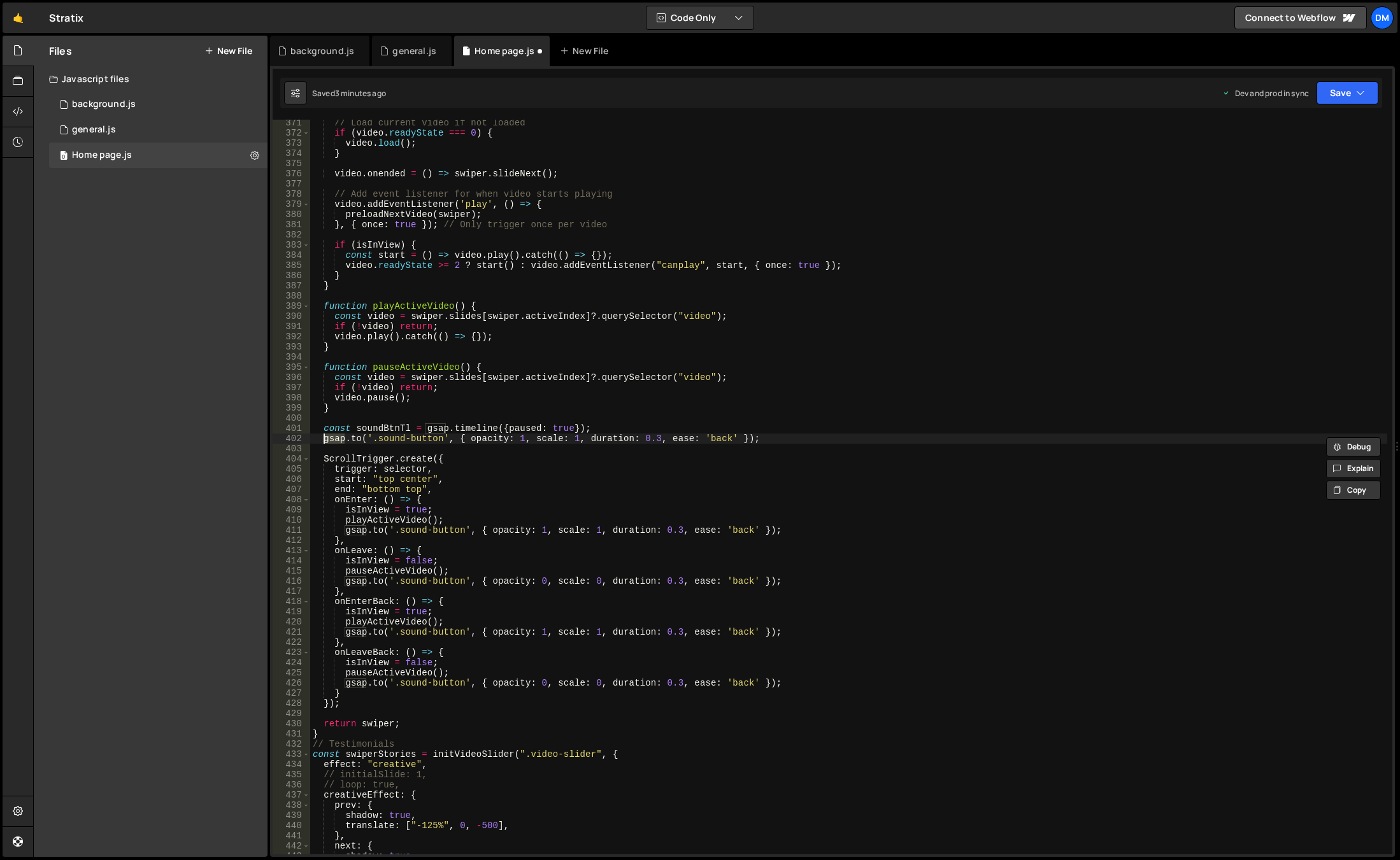
paste textarea "soundBtnTl"
click at [786, 438] on div "// Load current video if not loaded if ( video . readyState === 0 ) { video . l…" at bounding box center [848, 495] width 1077 height 755
click at [815, 440] on div "// Load current video if not loaded if ( video . readyState === 0 ) { video . l…" at bounding box center [848, 495] width 1077 height 755
drag, startPoint x: 773, startPoint y: 438, endPoint x: 325, endPoint y: 440, distance: 448.0
click at [325, 440] on div "// Load current video if not loaded if ( video . readyState === 0 ) { video . l…" at bounding box center [848, 495] width 1077 height 755
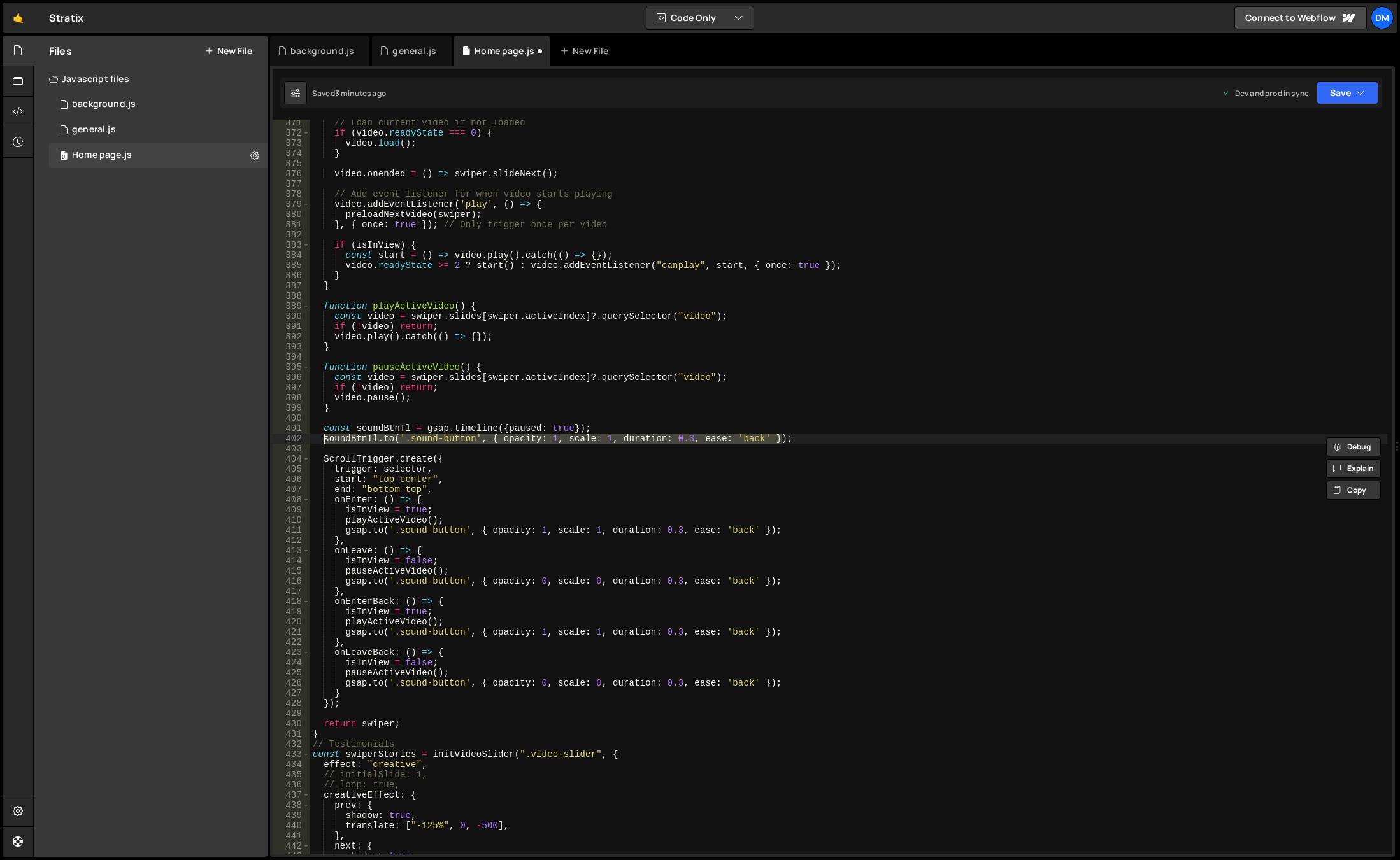
type textarea "[DOMAIN_NAME]('.sound-button', { opacity: 1, scale: 1, duration: 0.3, ease: 'ba…"
click at [799, 440] on div "// Load current video if not loaded if ( video . readyState === 0 ) { video . l…" at bounding box center [848, 487] width 1077 height 734
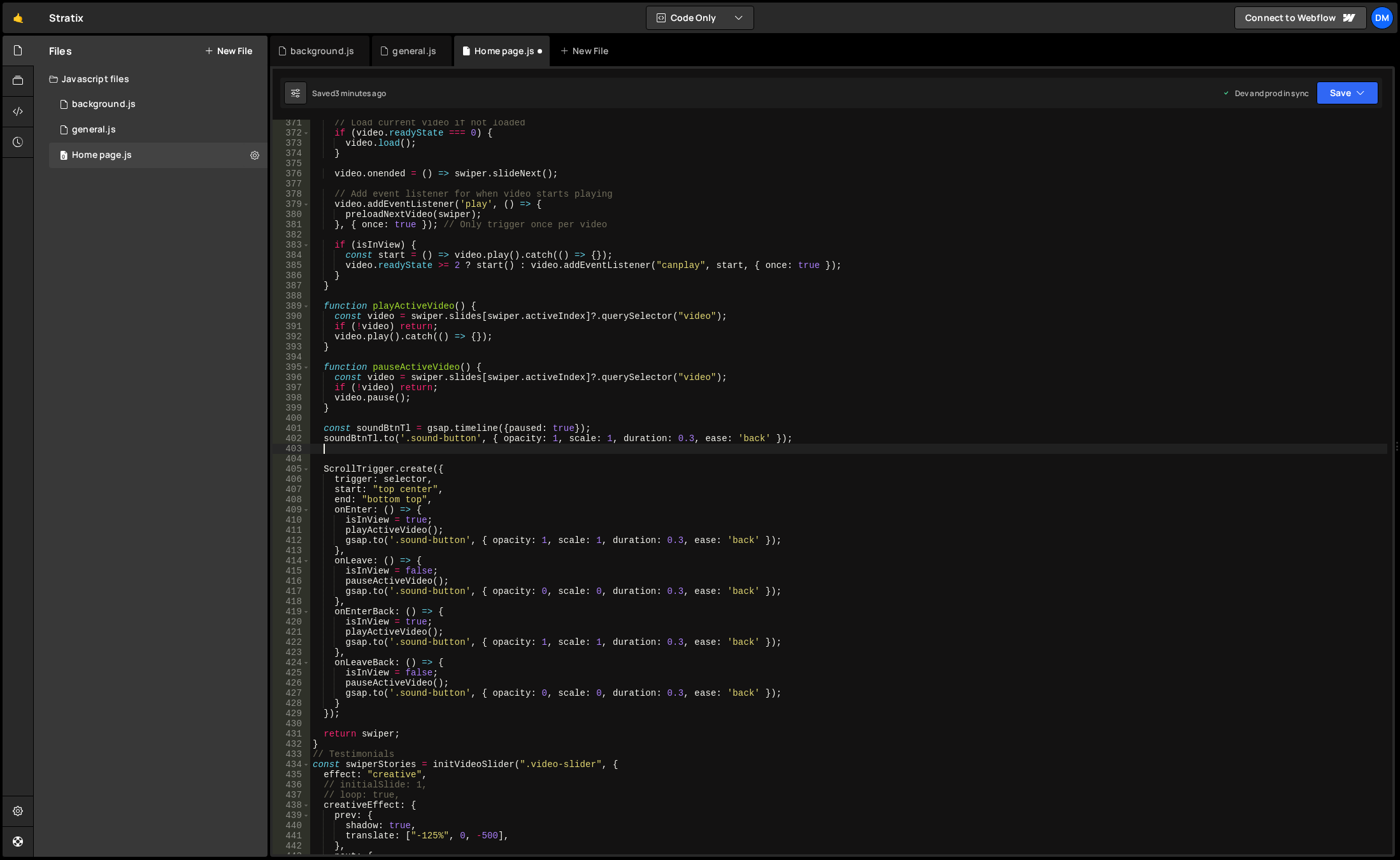
paste textarea "[DOMAIN_NAME]('.sound-button', { opacity: 1, scale: 1, duration: 0.3, ease: 'ba…"
drag, startPoint x: 559, startPoint y: 453, endPoint x: 606, endPoint y: 451, distance: 47.0
click at [606, 451] on div "// Load current video if not loaded if ( video . readyState === 0 ) { video . l…" at bounding box center [848, 495] width 1077 height 755
click at [686, 449] on div "// Load current video if not loaded if ( video . readyState === 0 ) { video . l…" at bounding box center [848, 495] width 1077 height 755
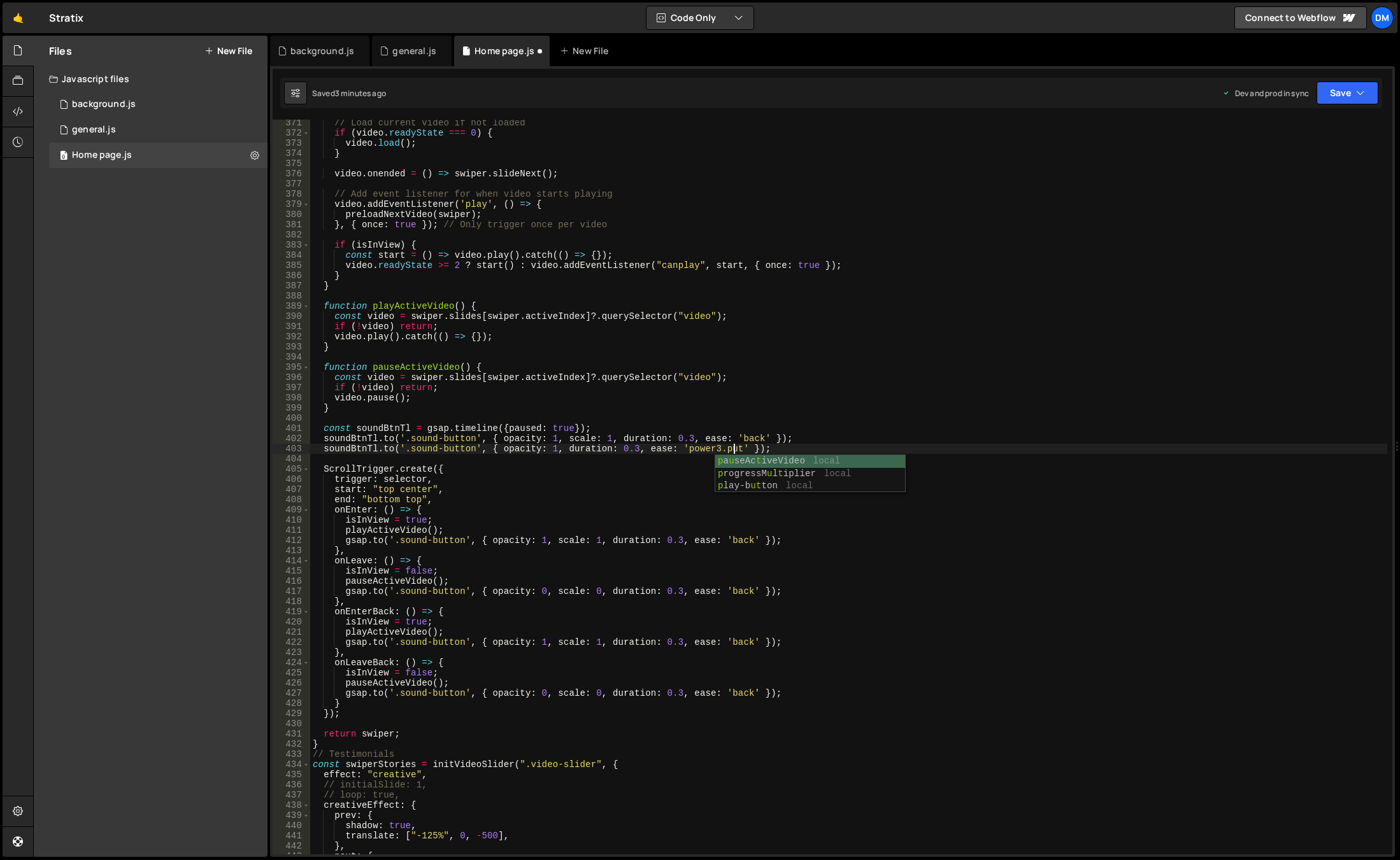
scroll to position [0, 29]
click at [794, 384] on div "// Load current video if not loaded if ( video . readyState === 0 ) { video . l…" at bounding box center [848, 495] width 1077 height 755
click at [473, 451] on div "// Load current video if not loaded if ( video . readyState === 0 ) { video . l…" at bounding box center [848, 495] width 1077 height 755
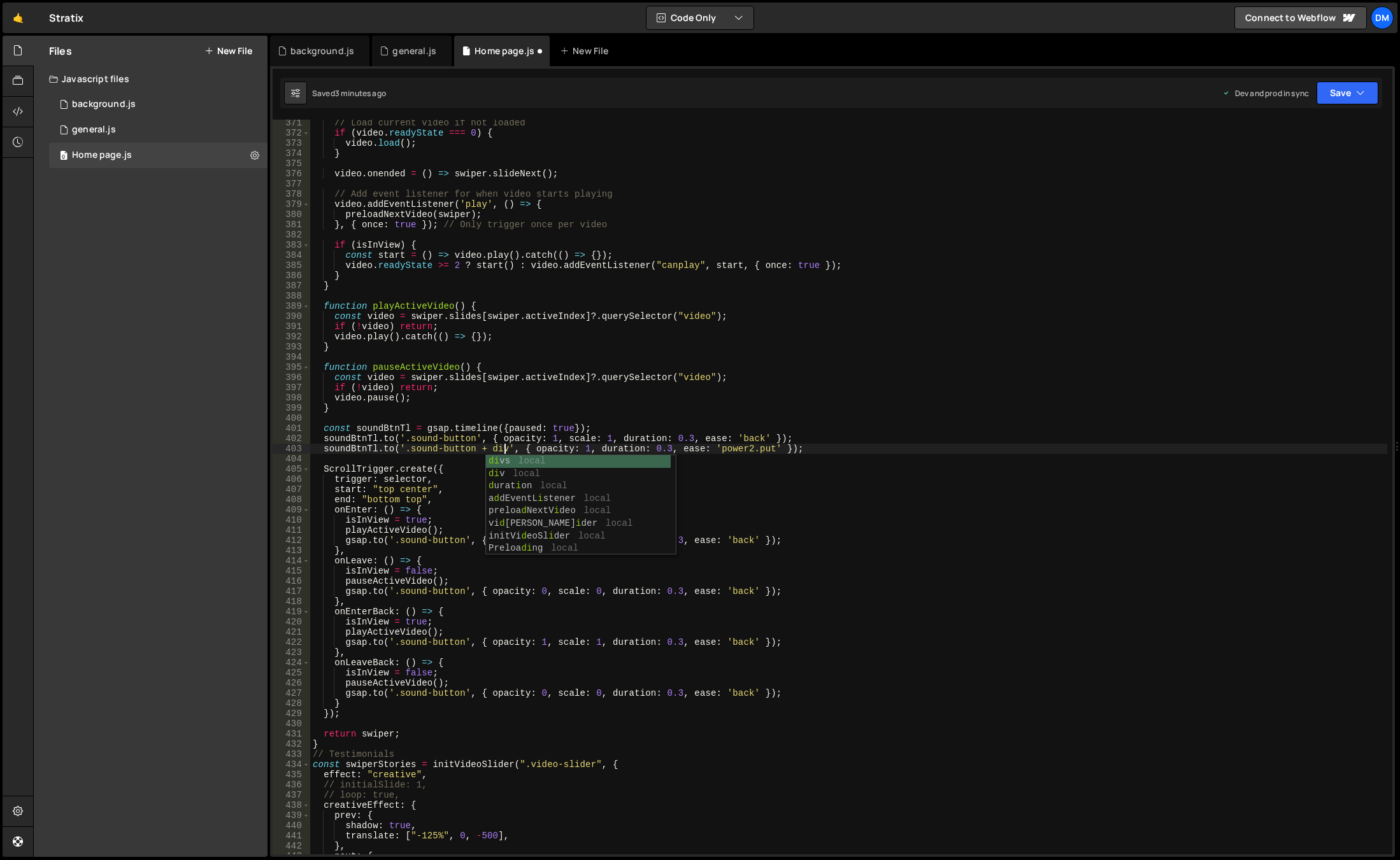
scroll to position [0, 13]
click at [934, 396] on div "// Load current video if not loaded if ( video . readyState === 0 ) { video . l…" at bounding box center [848, 495] width 1077 height 755
click at [785, 449] on div "// Load current video if not loaded if ( video . readyState === 0 ) { video . l…" at bounding box center [848, 495] width 1077 height 755
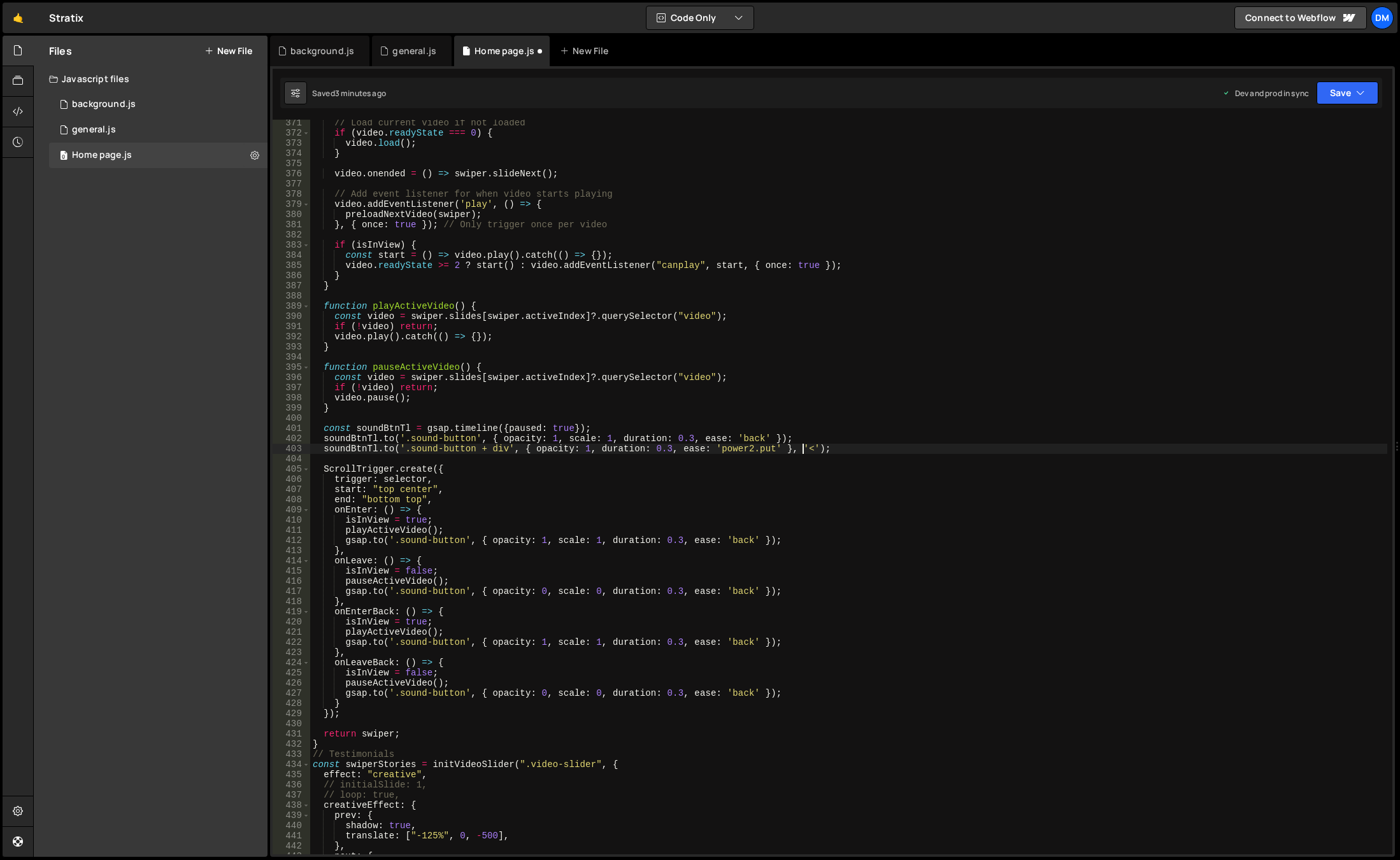
click at [731, 513] on div "// Load current video if not loaded if ( video . readyState === 0 ) { video . l…" at bounding box center [848, 495] width 1077 height 755
click at [375, 425] on div "// Load current video if not loaded if ( video . readyState === 0 ) { video . l…" at bounding box center [848, 495] width 1077 height 755
drag, startPoint x: 783, startPoint y: 539, endPoint x: 344, endPoint y: 540, distance: 439.0
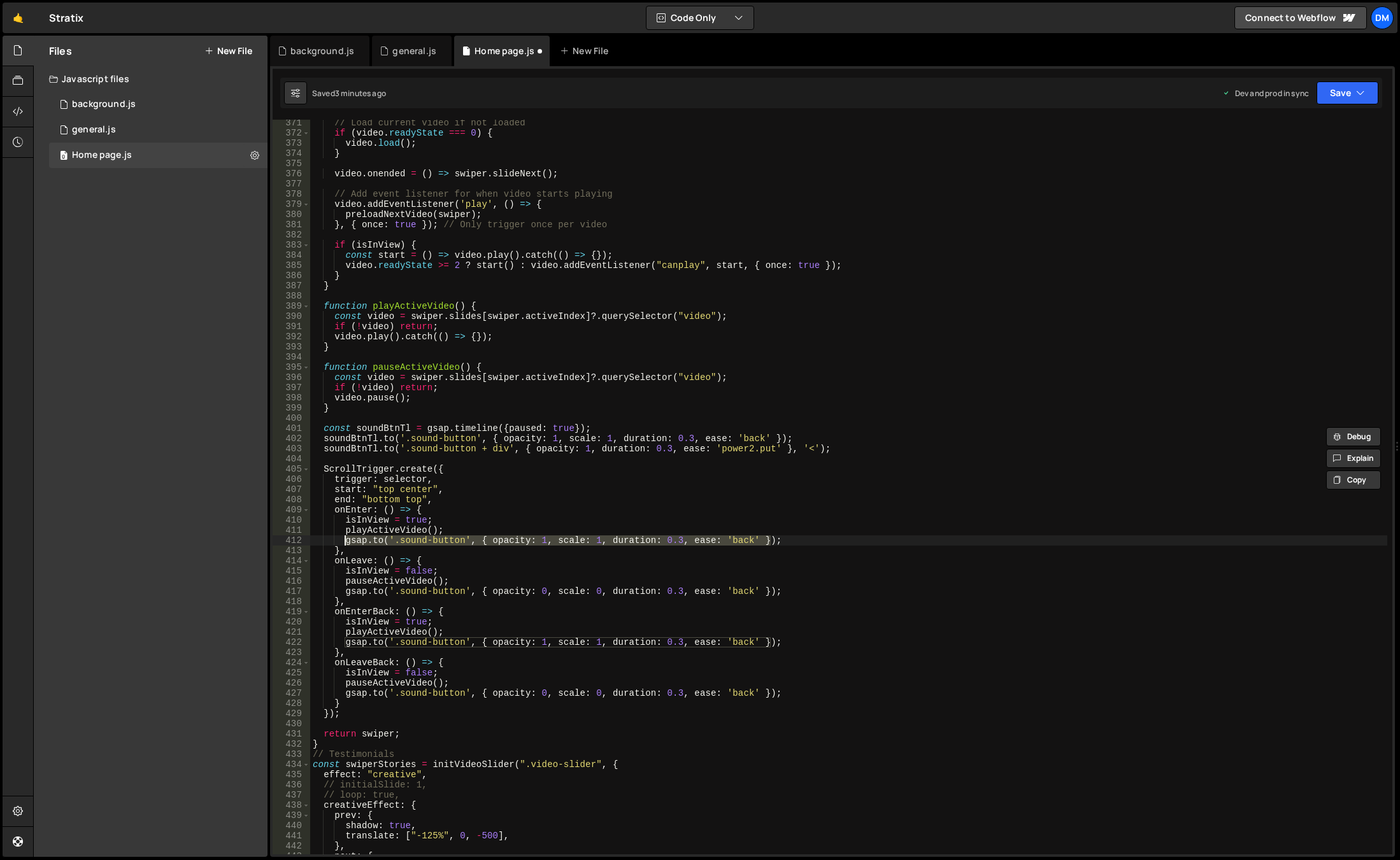
click at [344, 540] on div "// Load current video if not loaded if ( video . readyState === 0 ) { video . l…" at bounding box center [848, 495] width 1077 height 755
paste textarea "soundBtnTl"
drag, startPoint x: 454, startPoint y: 539, endPoint x: 346, endPoint y: 540, distance: 108.0
click at [346, 540] on div "// Load current video if not loaded if ( video . readyState === 0 ) { video . l…" at bounding box center [848, 495] width 1077 height 755
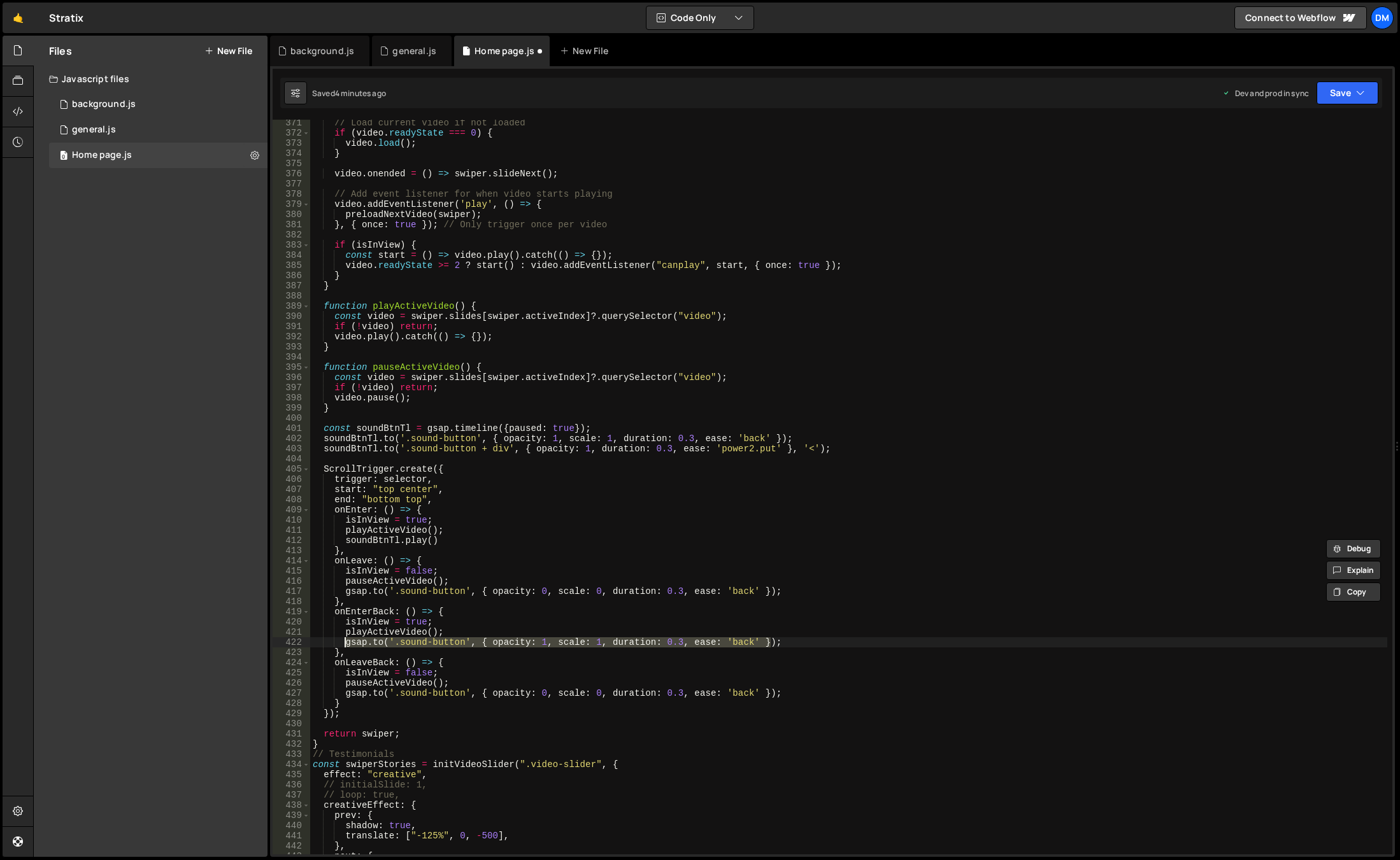
drag, startPoint x: 767, startPoint y: 641, endPoint x: 346, endPoint y: 644, distance: 421.0
click at [346, 644] on div "// Load current video if not loaded if ( video . readyState === 0 ) { video . l…" at bounding box center [848, 495] width 1077 height 755
paste textarea "[DOMAIN_NAME]()"
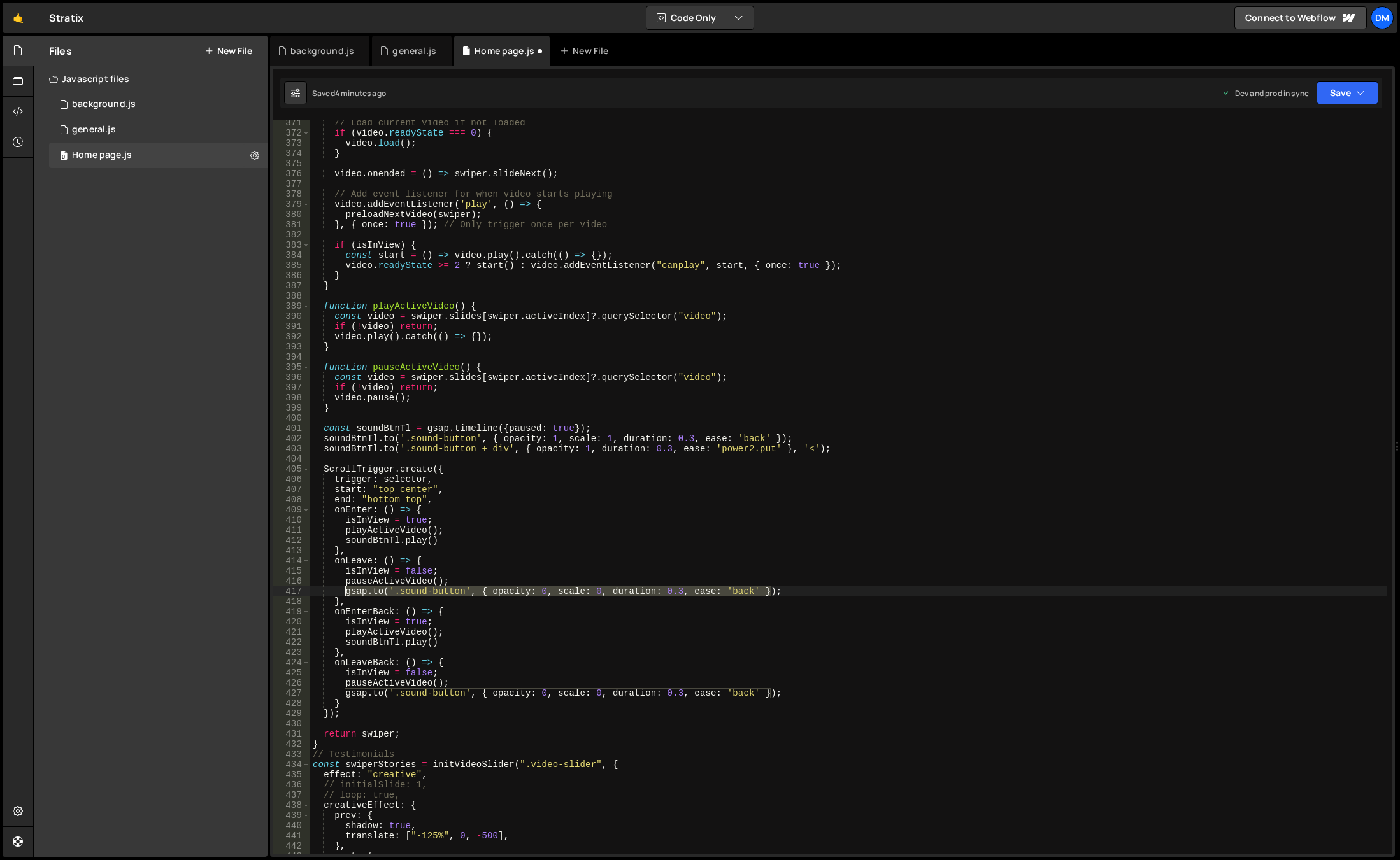
drag, startPoint x: 773, startPoint y: 592, endPoint x: 346, endPoint y: 593, distance: 427.0
click at [346, 593] on div "// Load current video if not loaded if ( video . readyState === 0 ) { video . l…" at bounding box center [848, 495] width 1077 height 755
paste textarea "[DOMAIN_NAME]()"
click at [407, 590] on div "// Load current video if not loaded if ( video . readyState === 0 ) { video . l…" at bounding box center [848, 495] width 1077 height 755
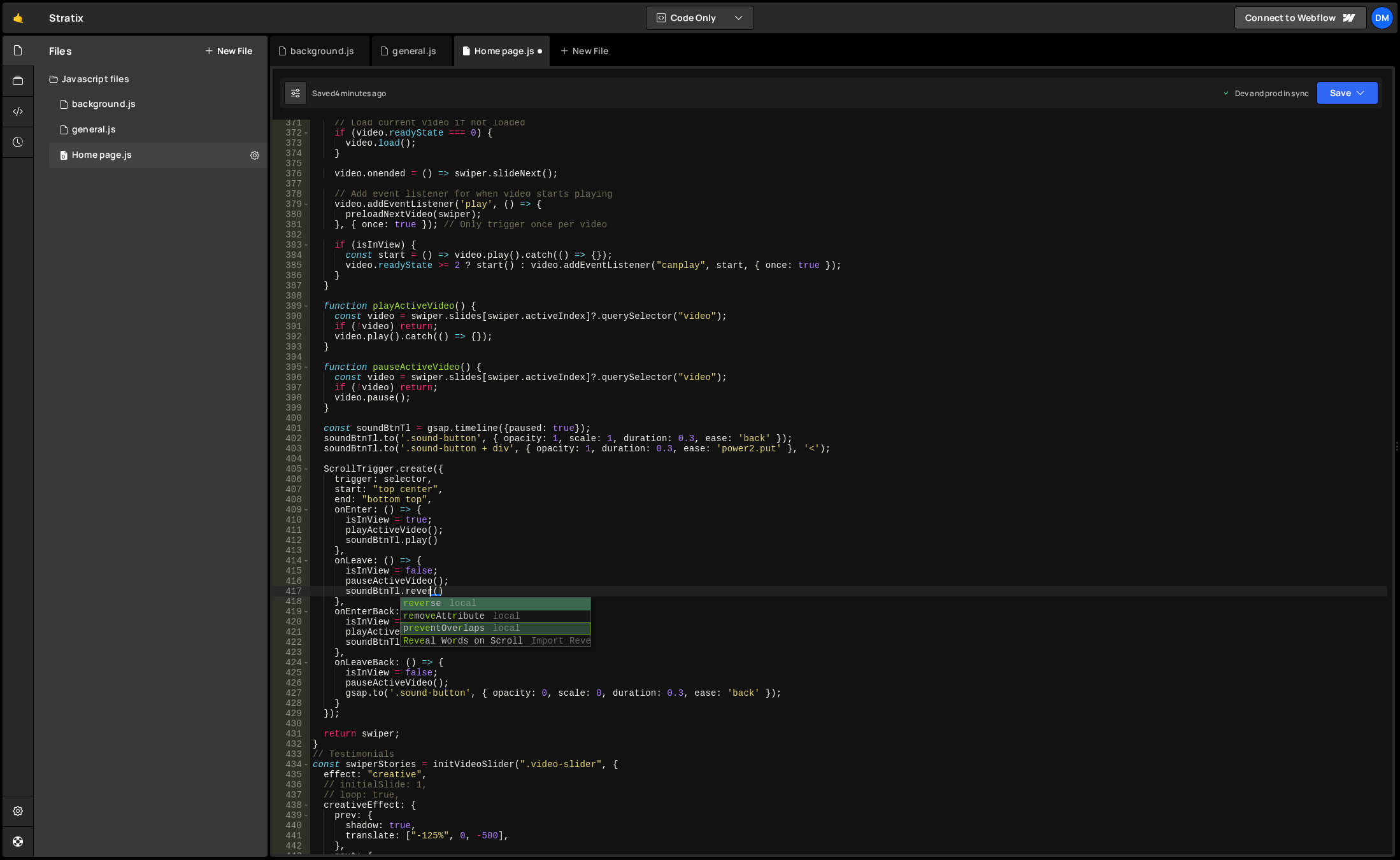
scroll to position [0, 8]
click at [501, 605] on div "revers e local p reve ntOve r lap s local Reve al Wo r d s on Scroll Import Rev…" at bounding box center [495, 629] width 190 height 62
click at [544, 584] on div "// Load current video if not loaded if ( video . readyState === 0 ) { video . l…" at bounding box center [848, 495] width 1077 height 755
drag, startPoint x: 470, startPoint y: 590, endPoint x: 345, endPoint y: 592, distance: 125.0
click at [345, 592] on div "// Load current video if not loaded if ( video . readyState === 0 ) { video . l…" at bounding box center [848, 495] width 1077 height 755
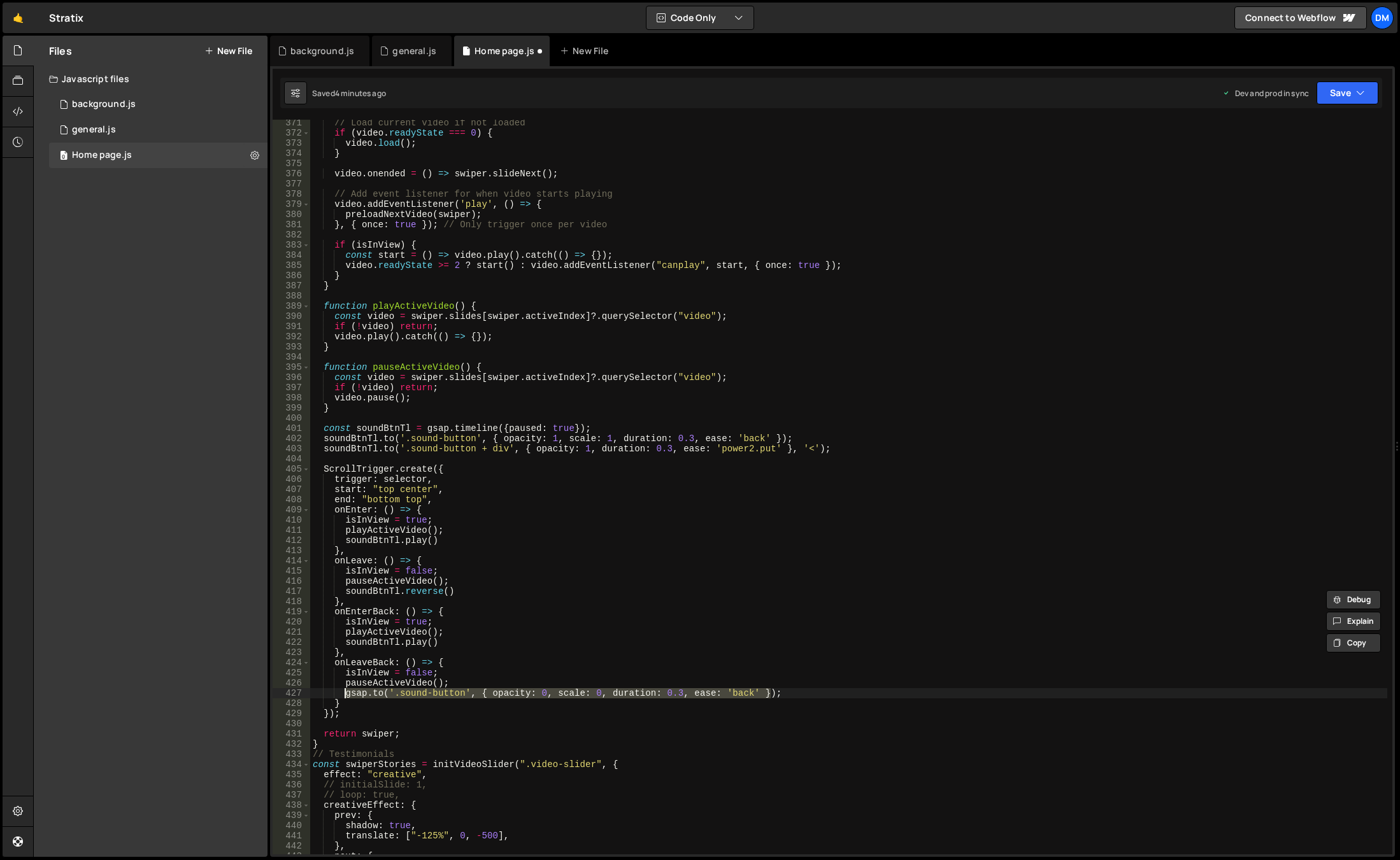
drag, startPoint x: 773, startPoint y: 691, endPoint x: 346, endPoint y: 691, distance: 427.0
click at [346, 691] on div "// Load current video if not loaded if ( video . readyState === 0 ) { video . l…" at bounding box center [848, 495] width 1077 height 755
paste textarea "soundBtnTl.reverse()"
click at [617, 617] on div "// Load current video if not loaded if ( video . readyState === 0 ) { video . l…" at bounding box center [848, 495] width 1077 height 755
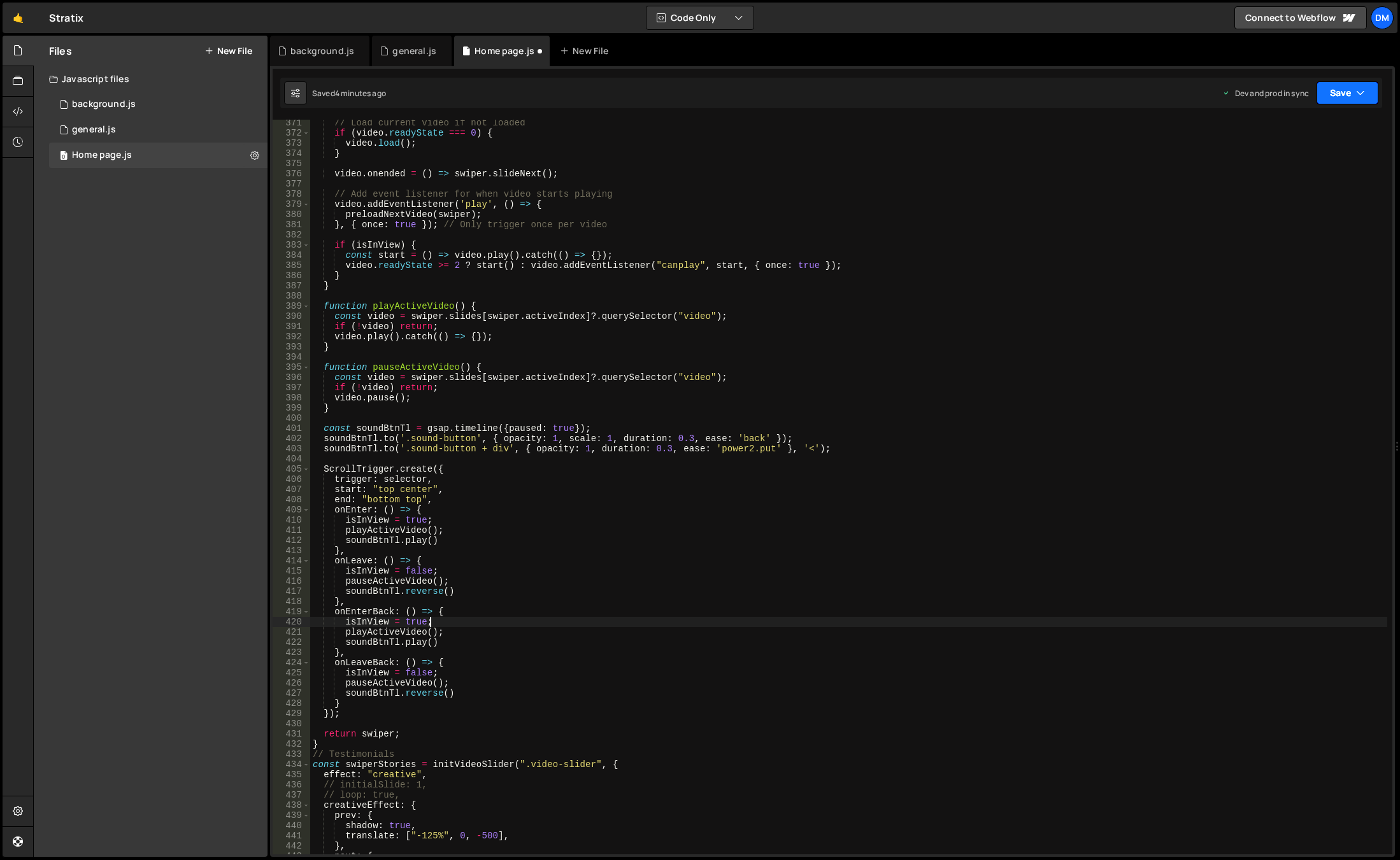
click at [1329, 95] on button "Save" at bounding box center [1347, 93] width 61 height 23
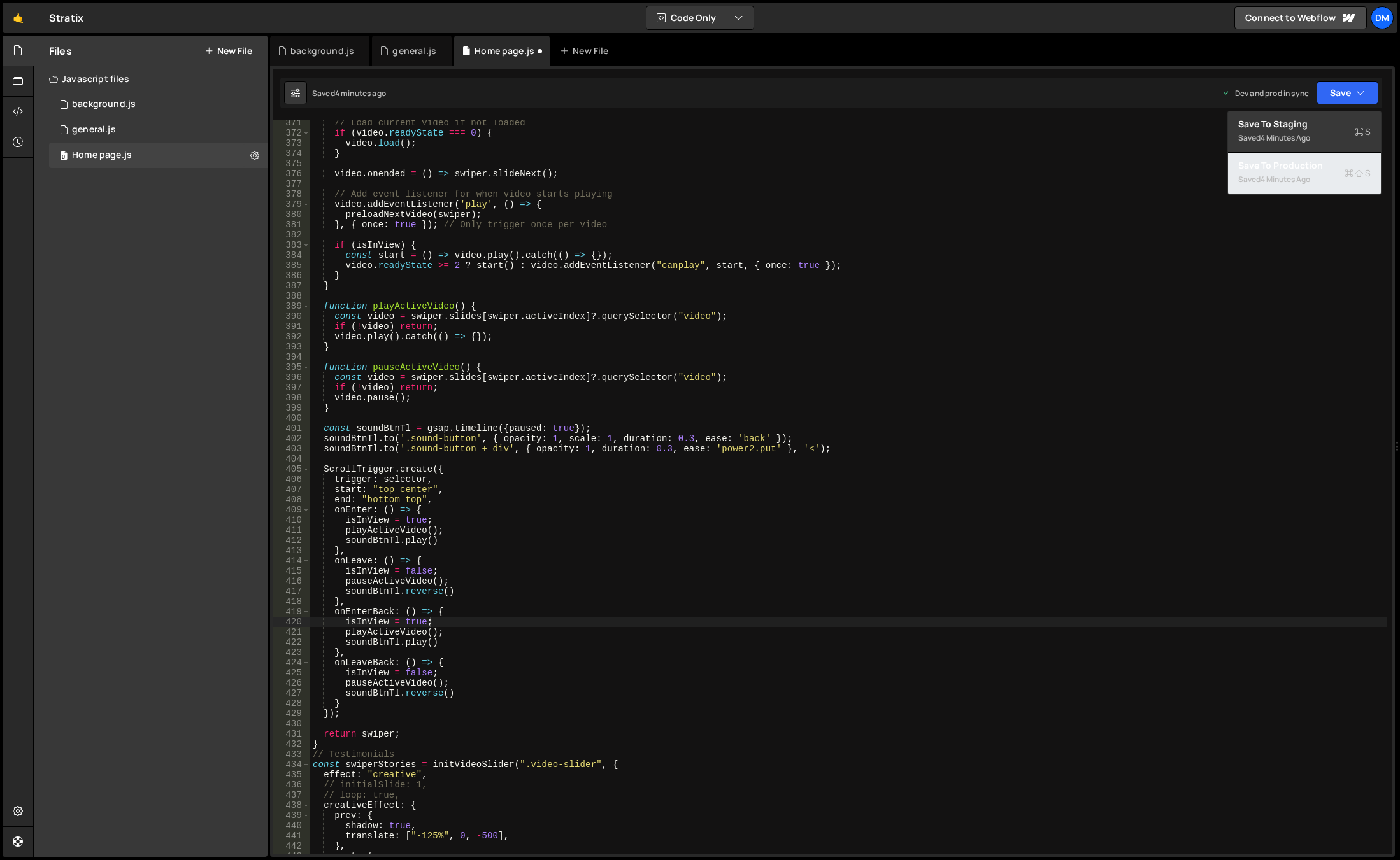
click at [1298, 171] on div "Save to Production S" at bounding box center [1304, 165] width 133 height 13
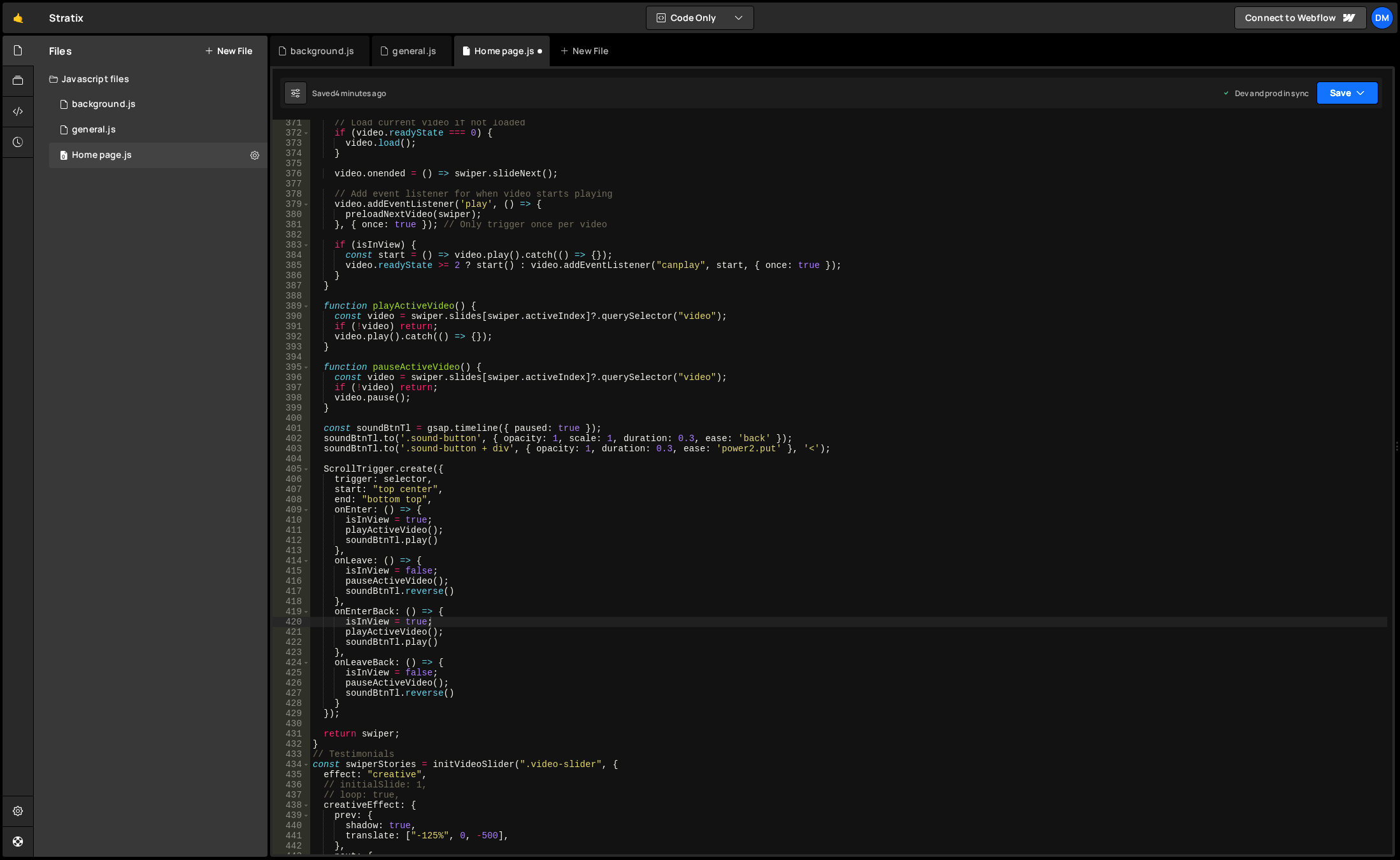
click at [1350, 82] on button "Save" at bounding box center [1347, 93] width 61 height 23
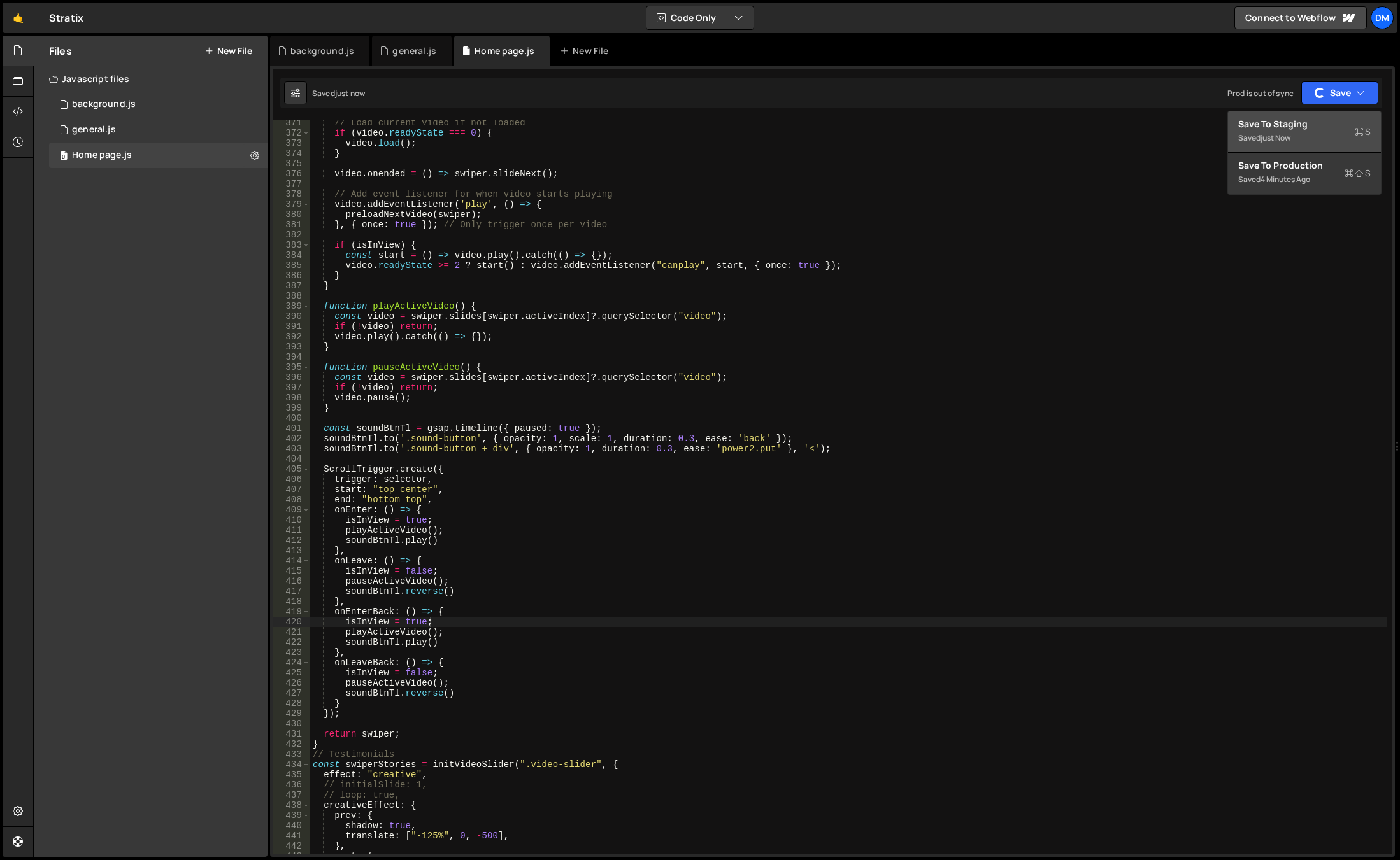
drag, startPoint x: 1309, startPoint y: 133, endPoint x: 1073, endPoint y: 172, distance: 239.2
click at [1309, 133] on div "Saved just now" at bounding box center [1304, 138] width 133 height 15
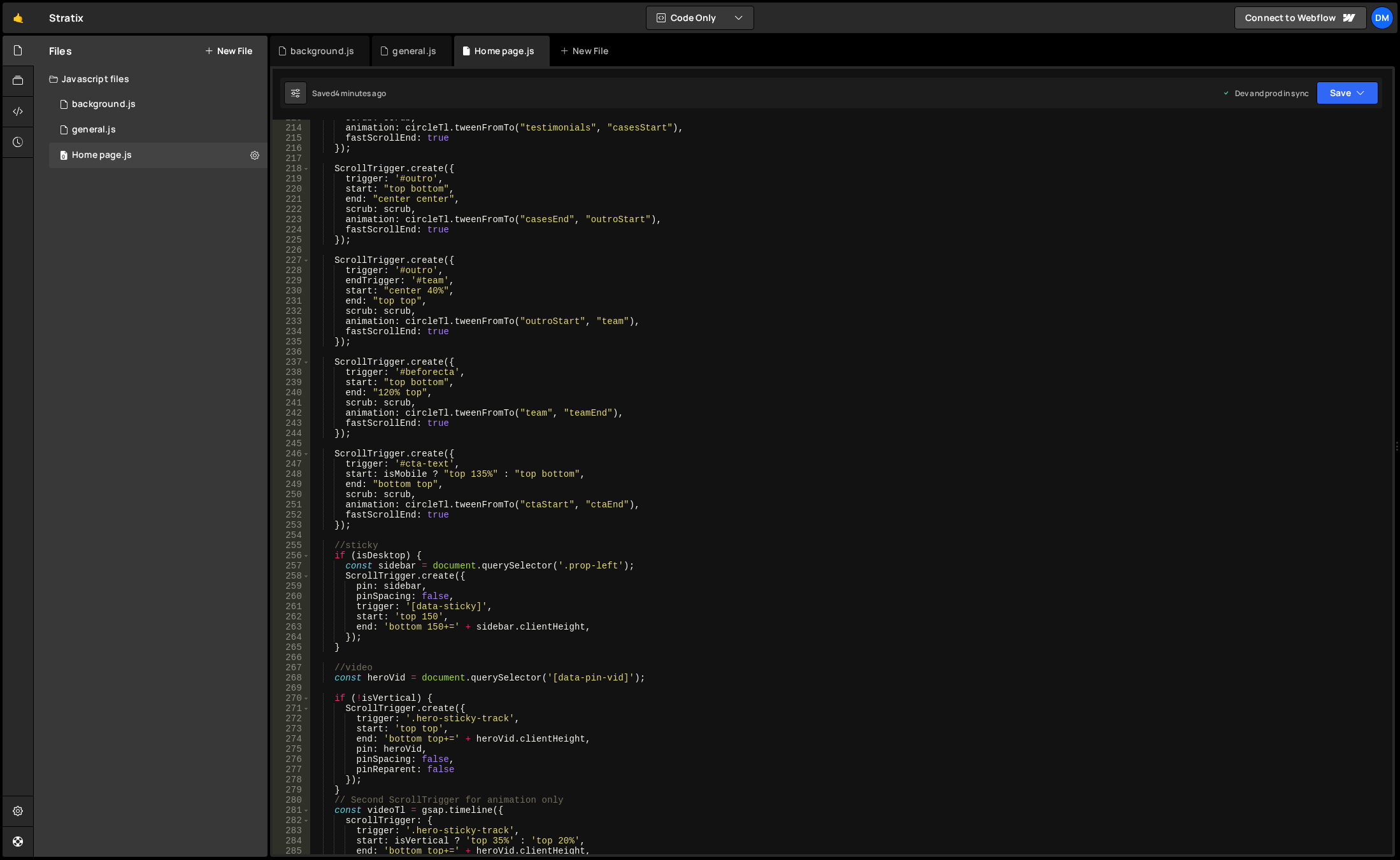
scroll to position [2128, 0]
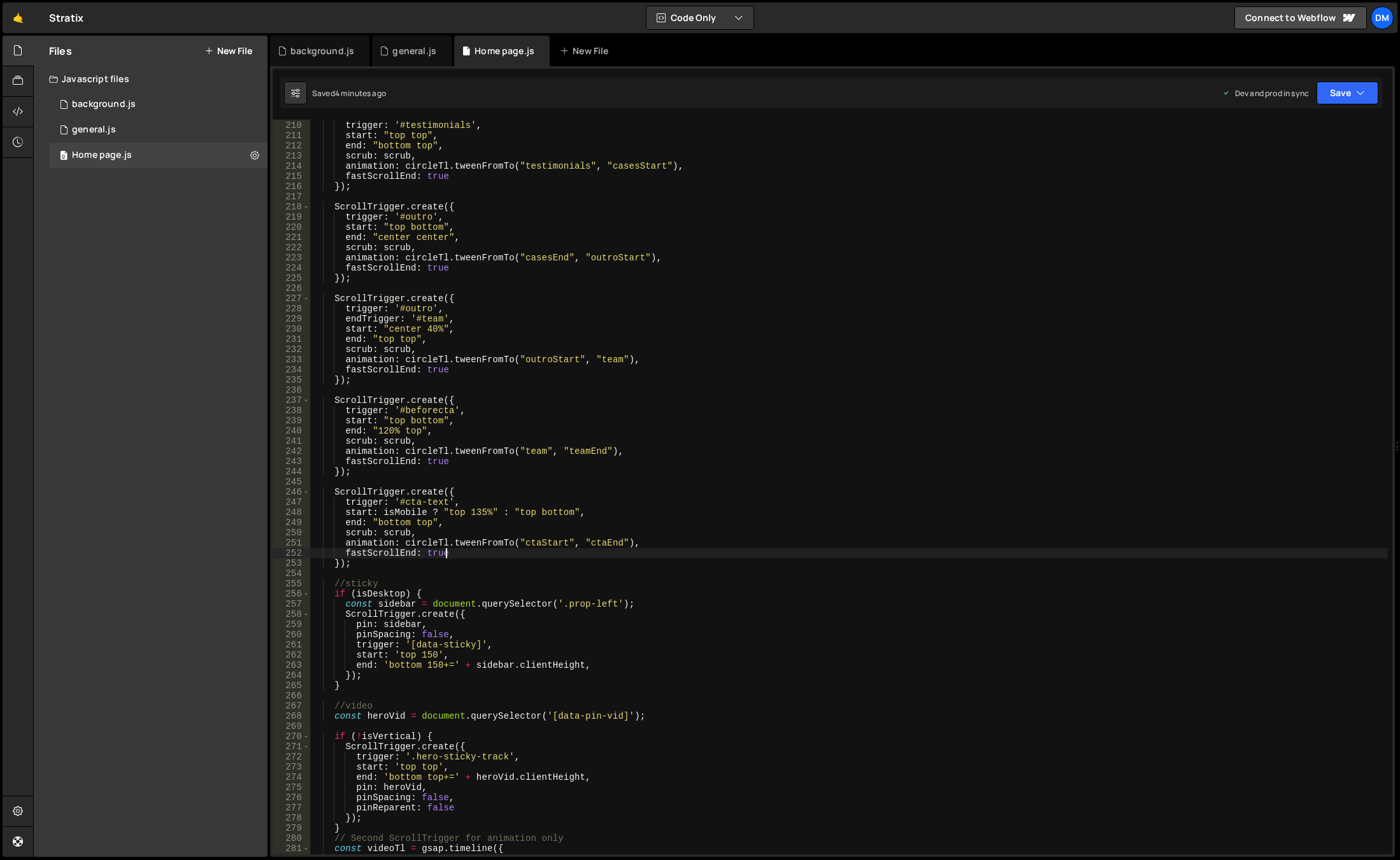
click at [464, 554] on div "ScrollTrigger . create ({ trigger : '#testimonials' , start : "top top" , end :…" at bounding box center [848, 488] width 1077 height 755
click at [456, 532] on div "ScrollTrigger . create ({ trigger : '#testimonials' , start : "top top" , end :…" at bounding box center [848, 488] width 1077 height 755
type textarea "scrub: scrub,"
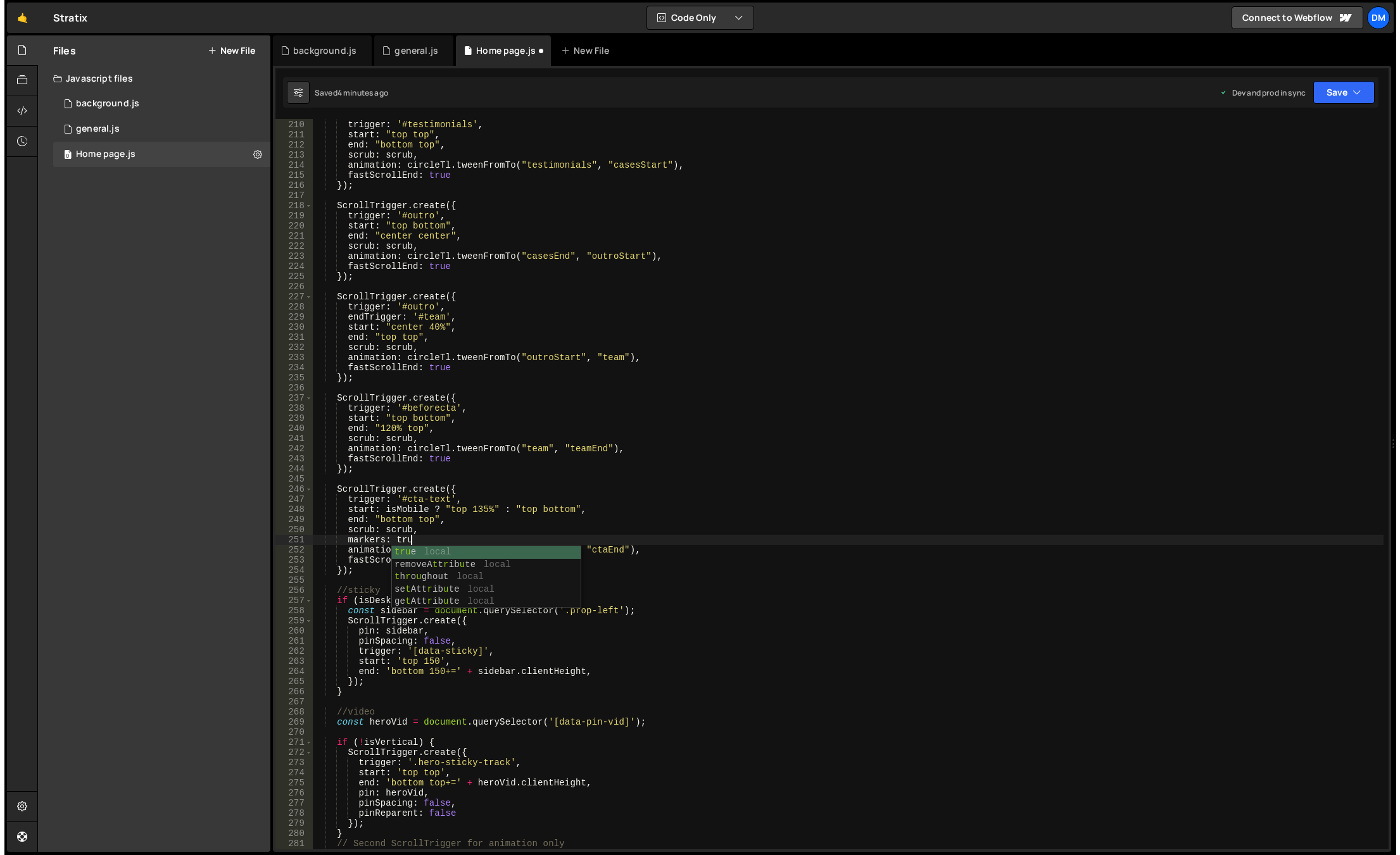
scroll to position [0, 6]
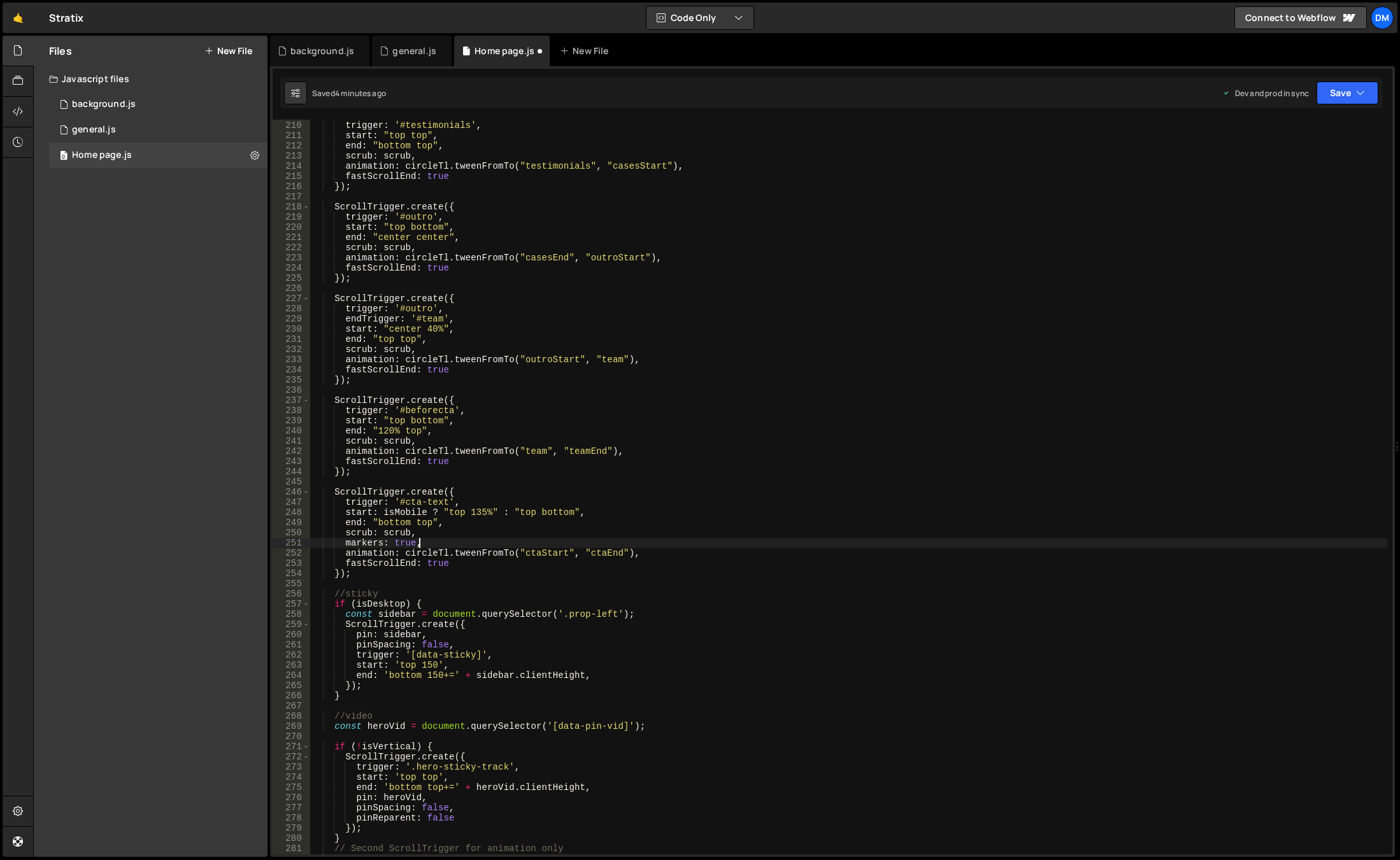
type textarea "markers: true,"
drag, startPoint x: 1327, startPoint y: 108, endPoint x: 1336, endPoint y: 106, distance: 9.2
click at [1327, 108] on div "Debug Explain Copy background.js general.js Home page.js New File Saved 4 minut…" at bounding box center [832, 446] width 1124 height 822
click at [1343, 99] on button "Save" at bounding box center [1347, 93] width 61 height 23
click at [1304, 178] on div "4 minutes ago" at bounding box center [1285, 179] width 49 height 10
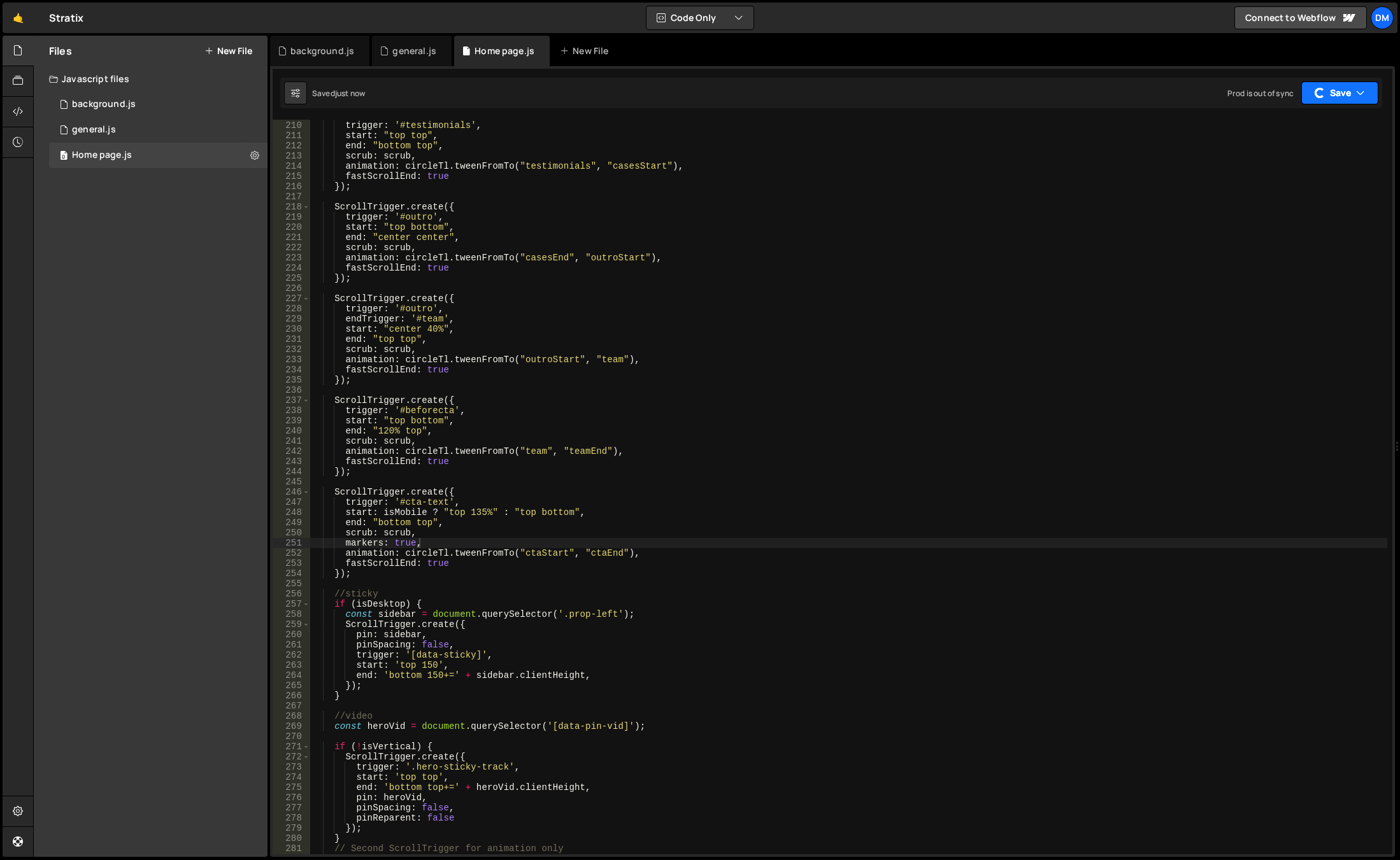
click at [1340, 95] on button "Save" at bounding box center [1339, 93] width 77 height 23
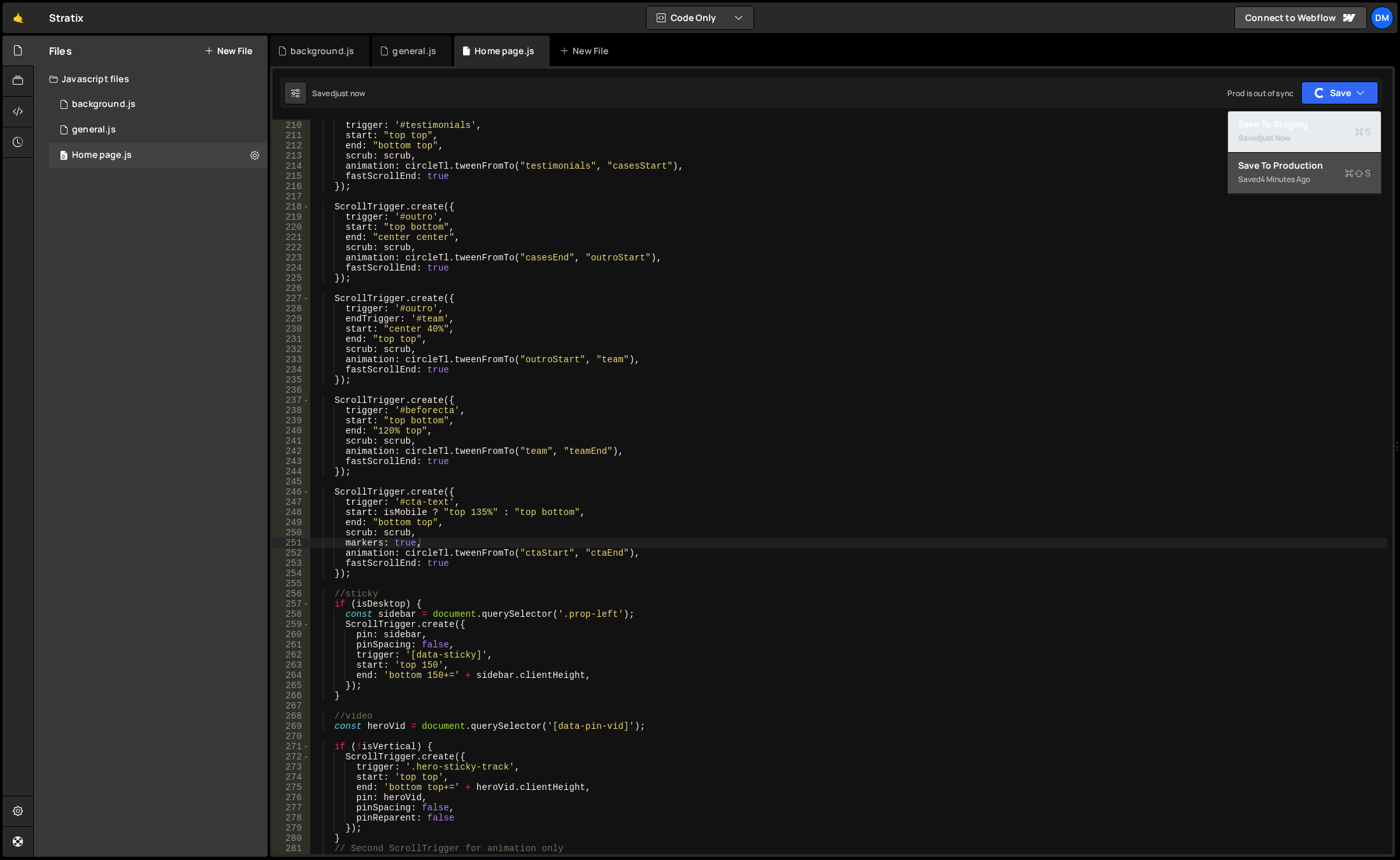
click at [1309, 129] on div "Save to Staging S" at bounding box center [1304, 124] width 133 height 13
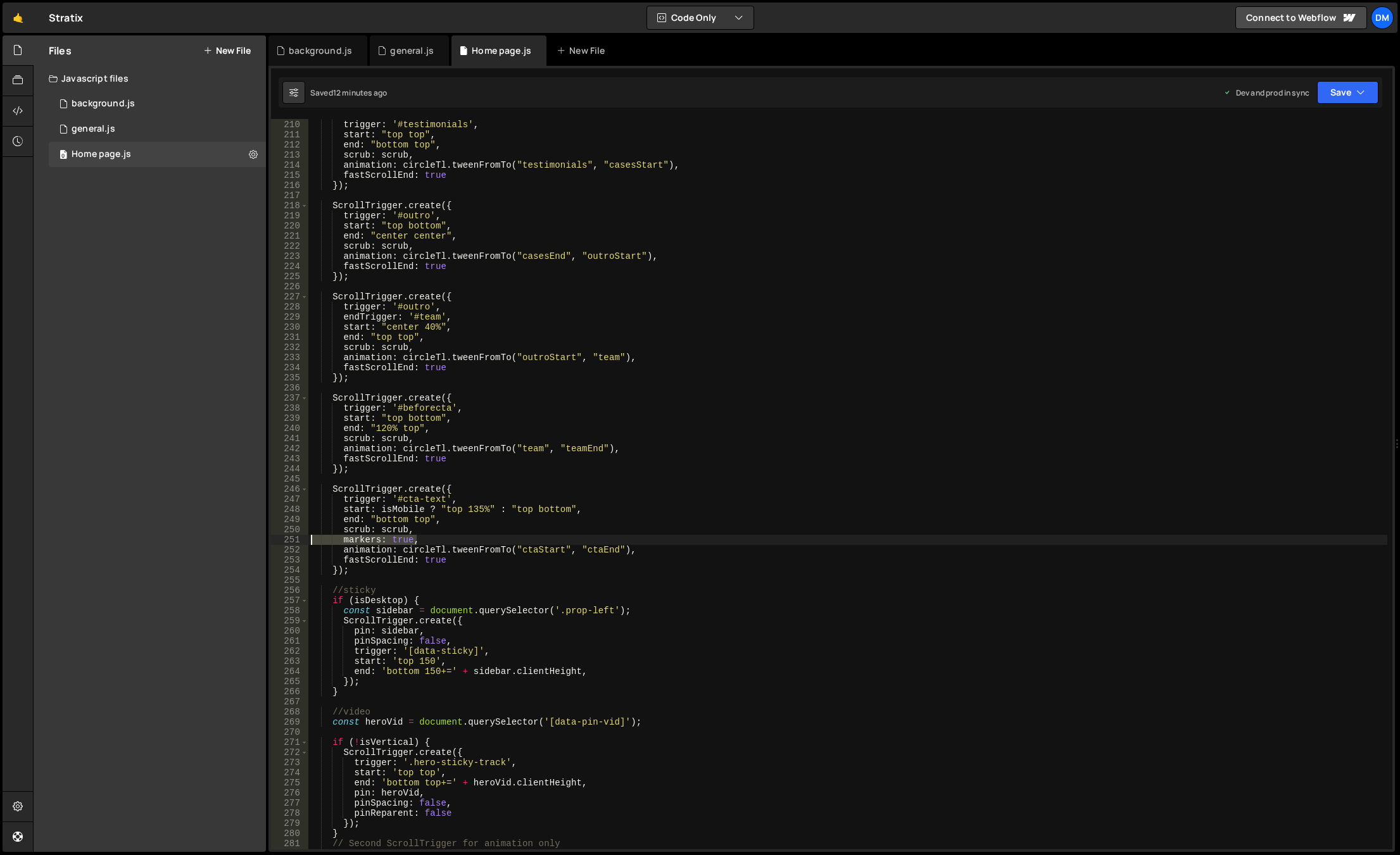
drag, startPoint x: 428, startPoint y: 541, endPoint x: 295, endPoint y: 538, distance: 133.0
click at [295, 538] on div "markers: true, 209 210 211 212 213 214 215 216 217 218 219 220 221 222 223 224 …" at bounding box center [832, 484] width 1121 height 730
type textarea "scrub: scrub,"
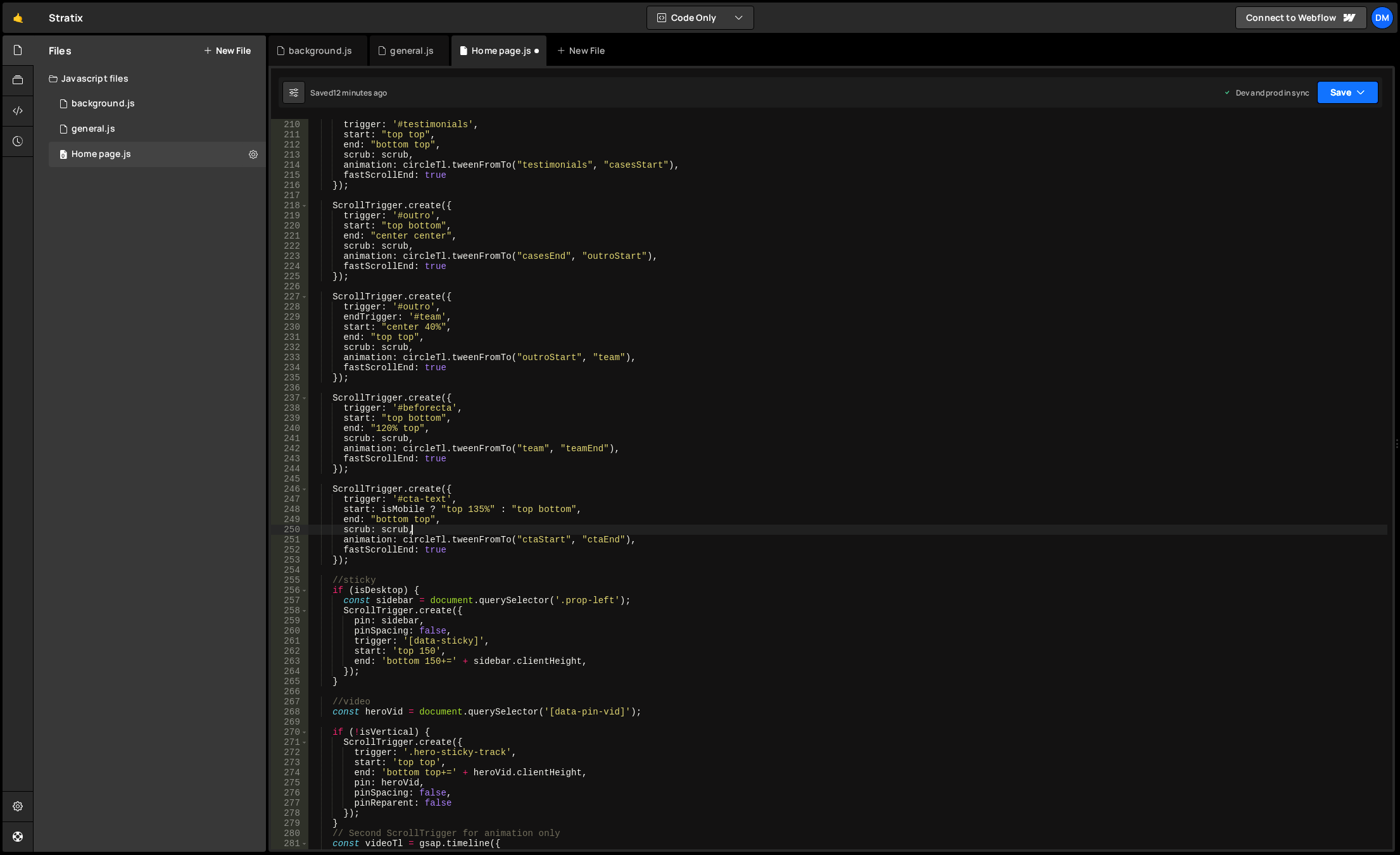
click at [1366, 90] on button "Save" at bounding box center [1347, 92] width 61 height 23
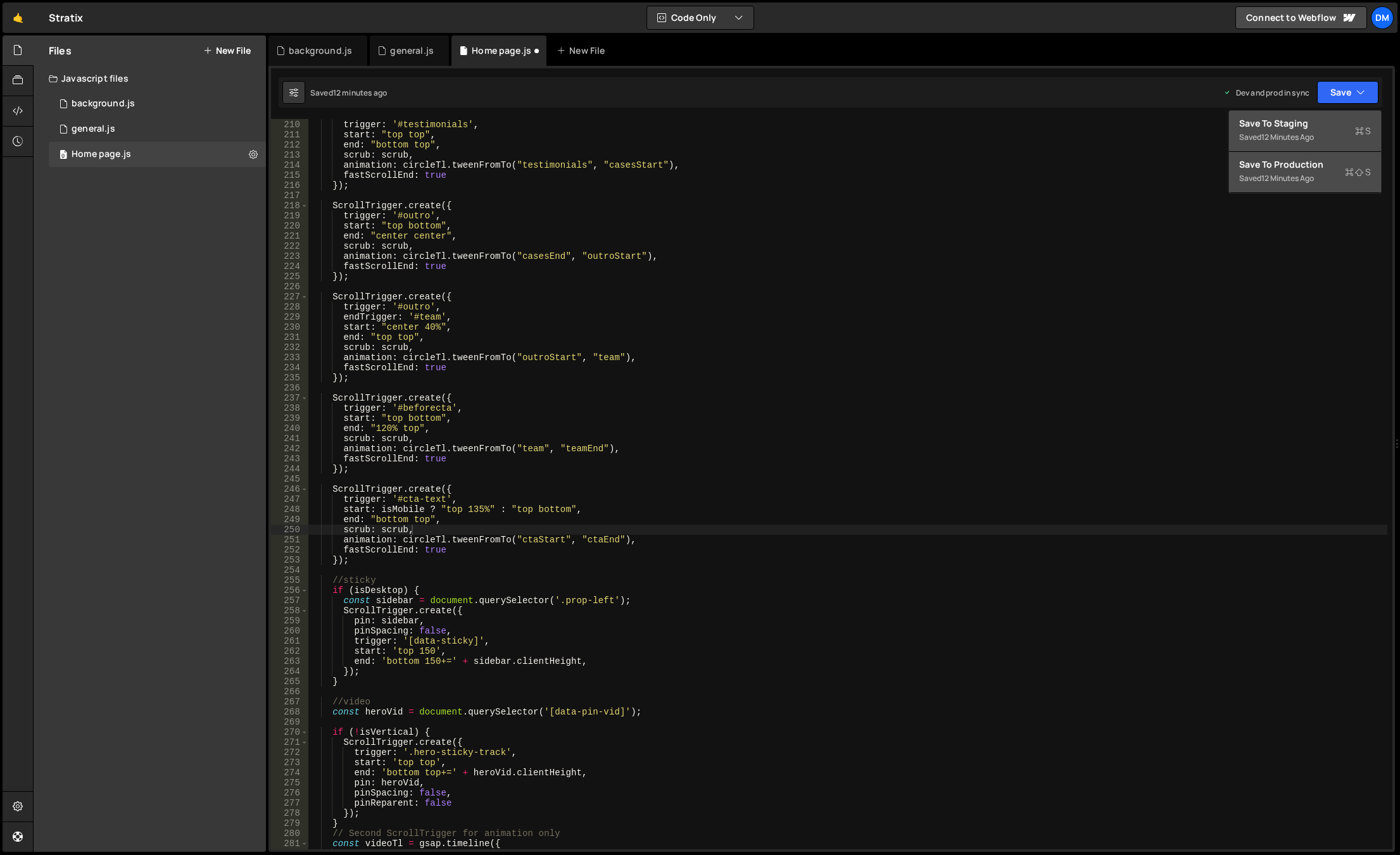
click at [1325, 126] on div "Save to Staging S" at bounding box center [1305, 123] width 132 height 13
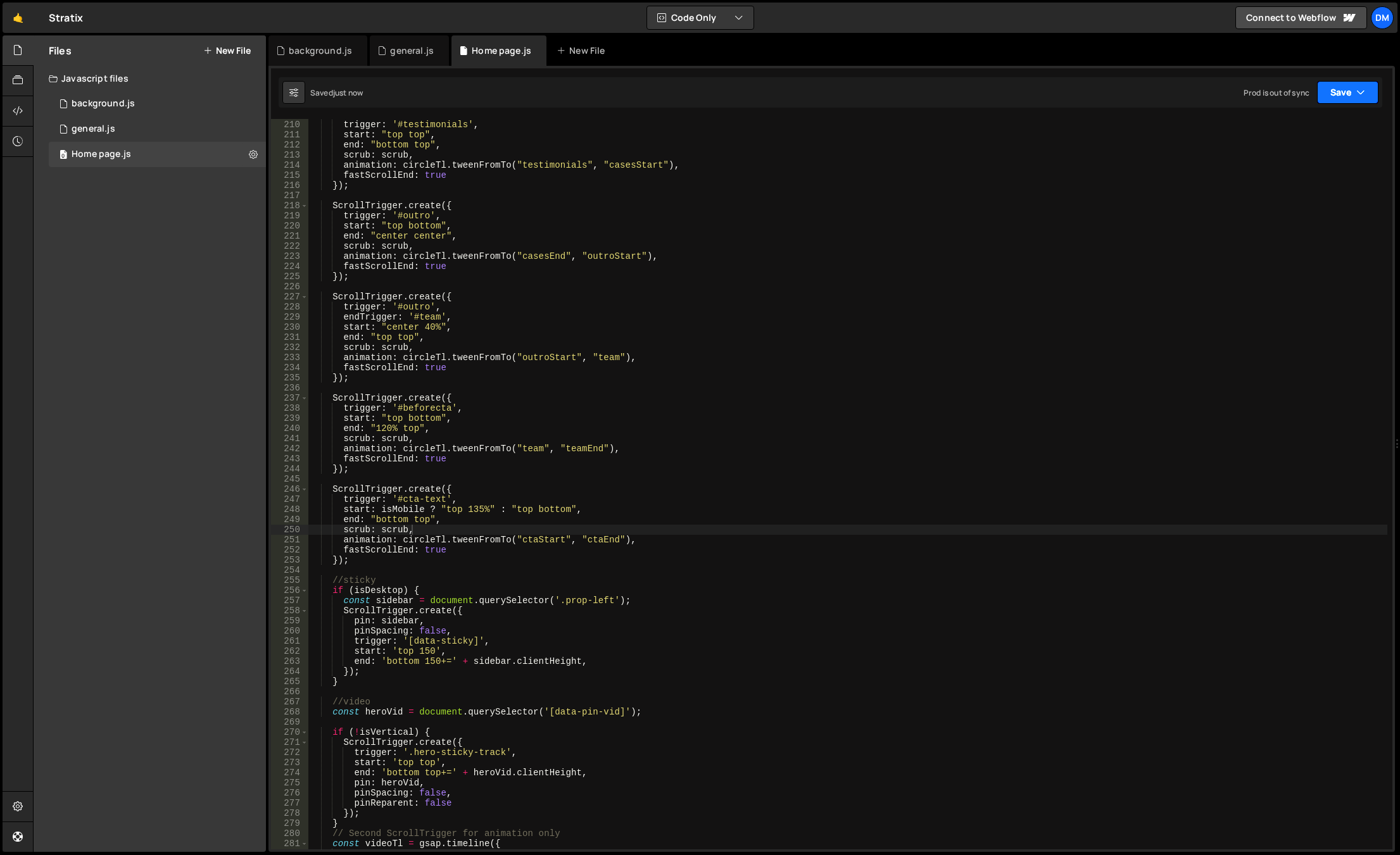
click at [1349, 93] on button "Save" at bounding box center [1347, 92] width 61 height 23
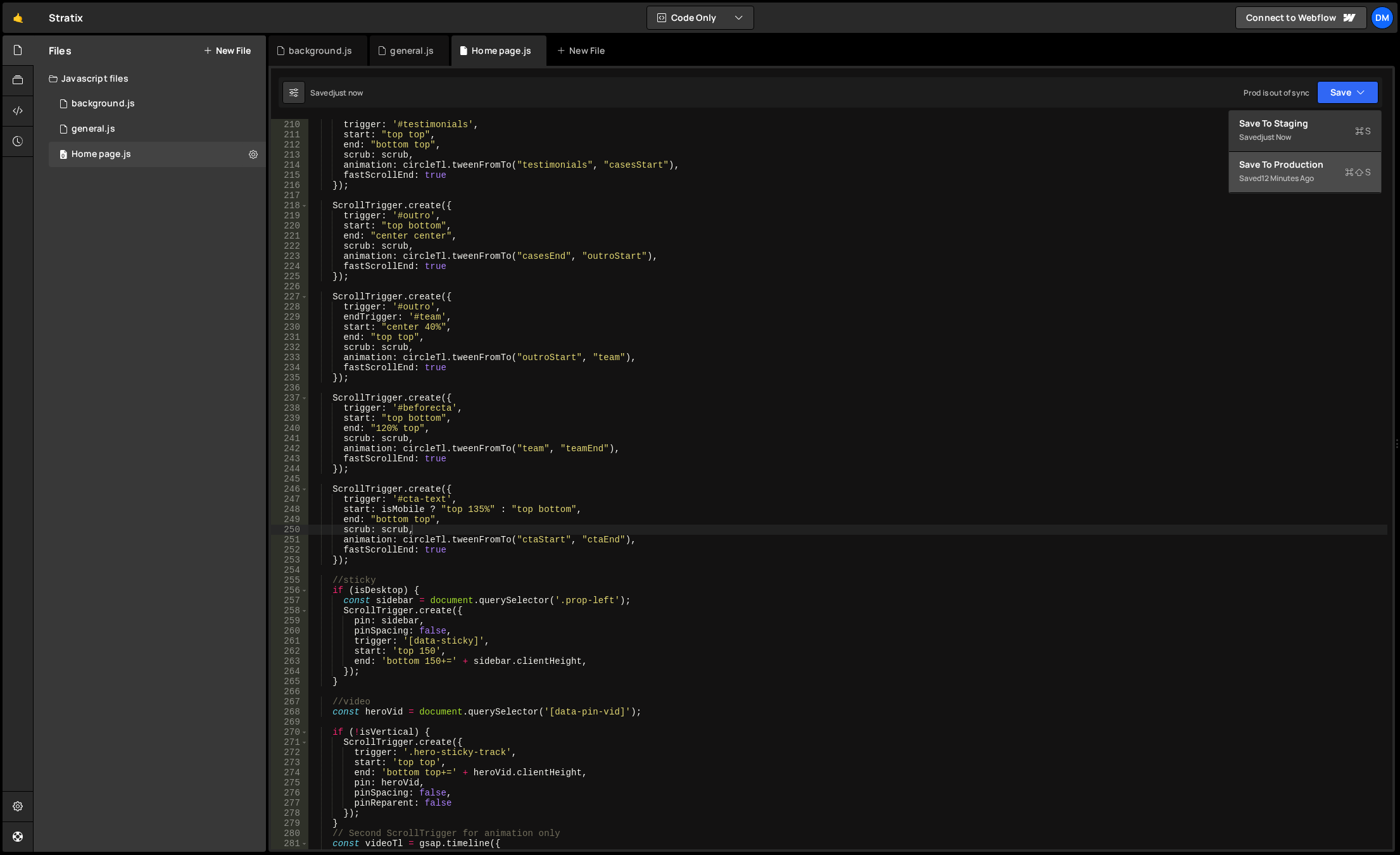
click at [1283, 177] on div "12 minutes ago" at bounding box center [1287, 178] width 53 height 10
